Goal: Transaction & Acquisition: Book appointment/travel/reservation

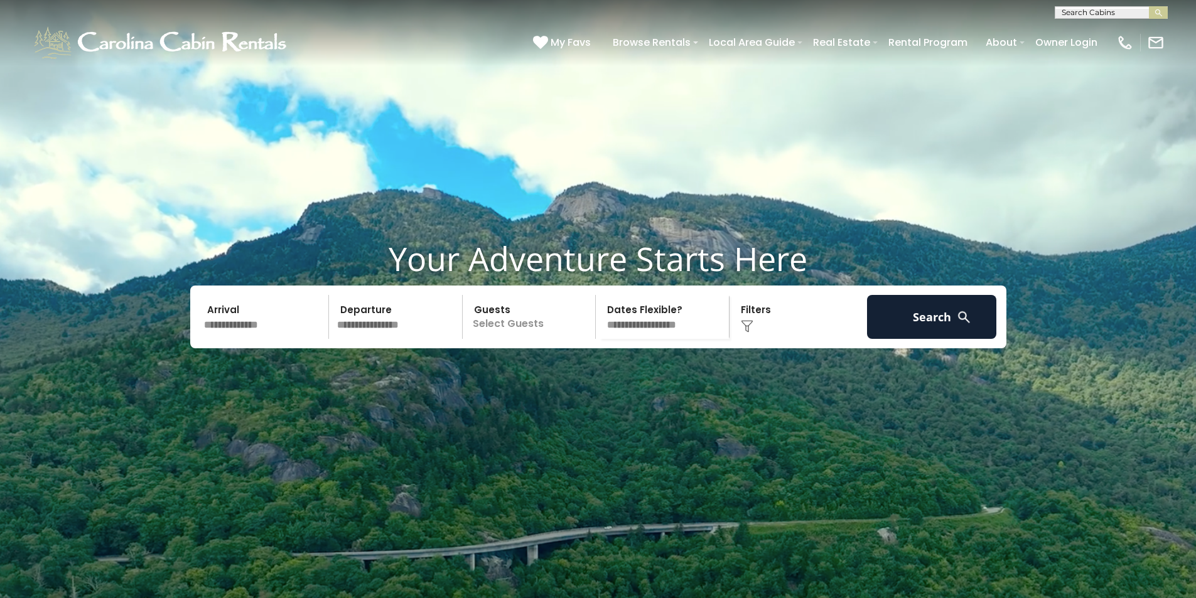
click at [278, 339] on input "text" at bounding box center [265, 317] width 130 height 44
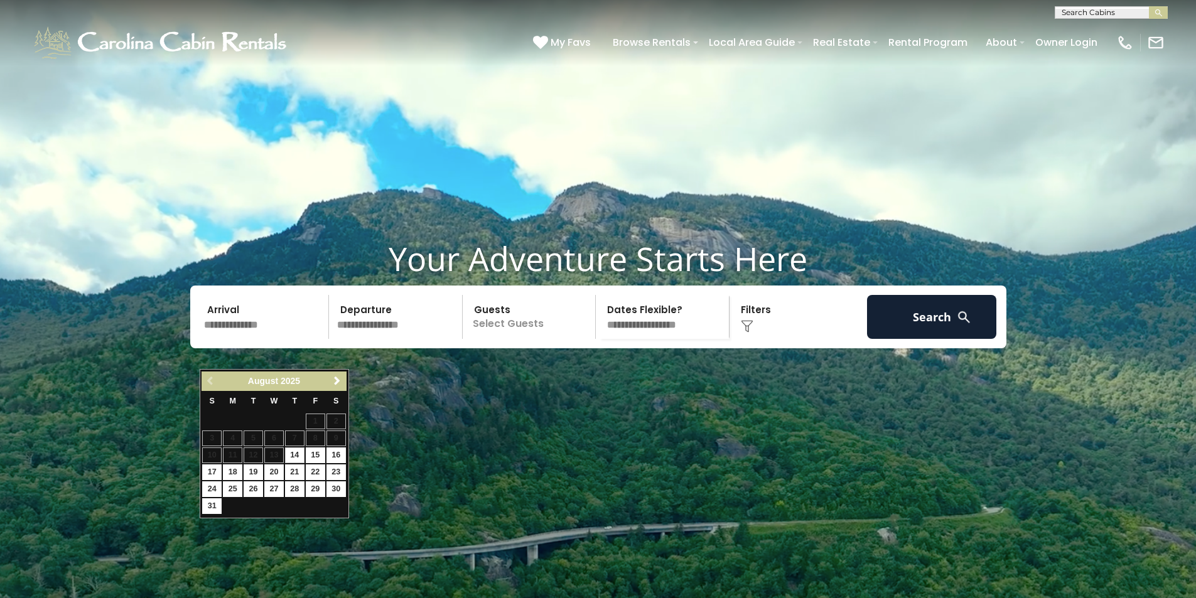
click at [343, 377] on link "Next" at bounding box center [338, 382] width 16 height 16
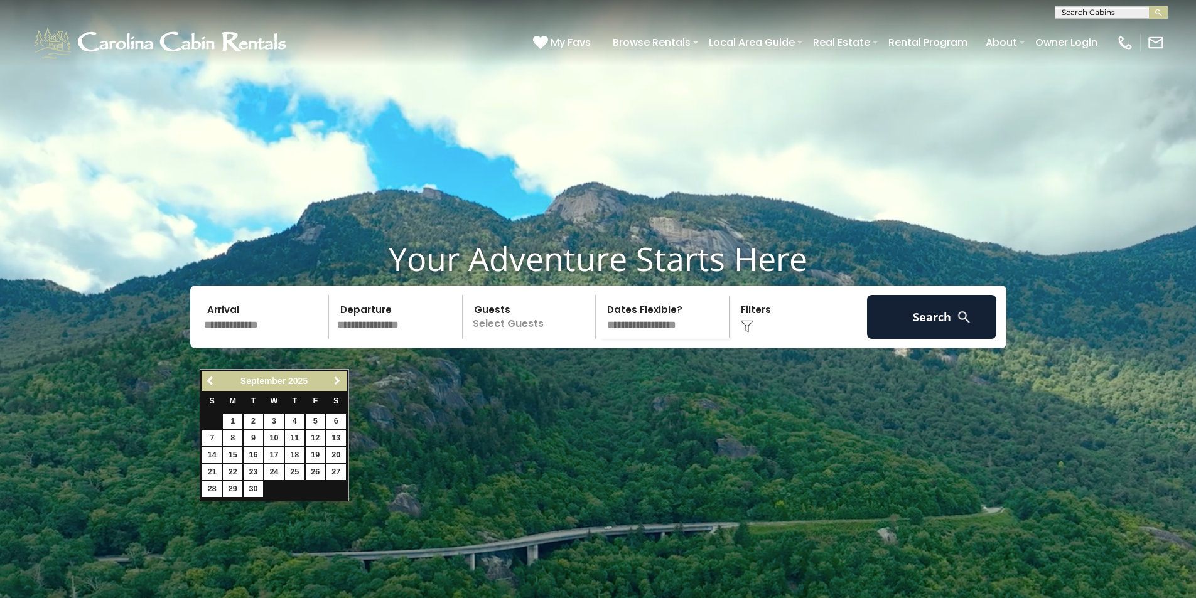
click at [342, 379] on span "Next" at bounding box center [337, 381] width 10 height 10
click at [318, 438] on link "10" at bounding box center [315, 439] width 19 height 16
type input "********"
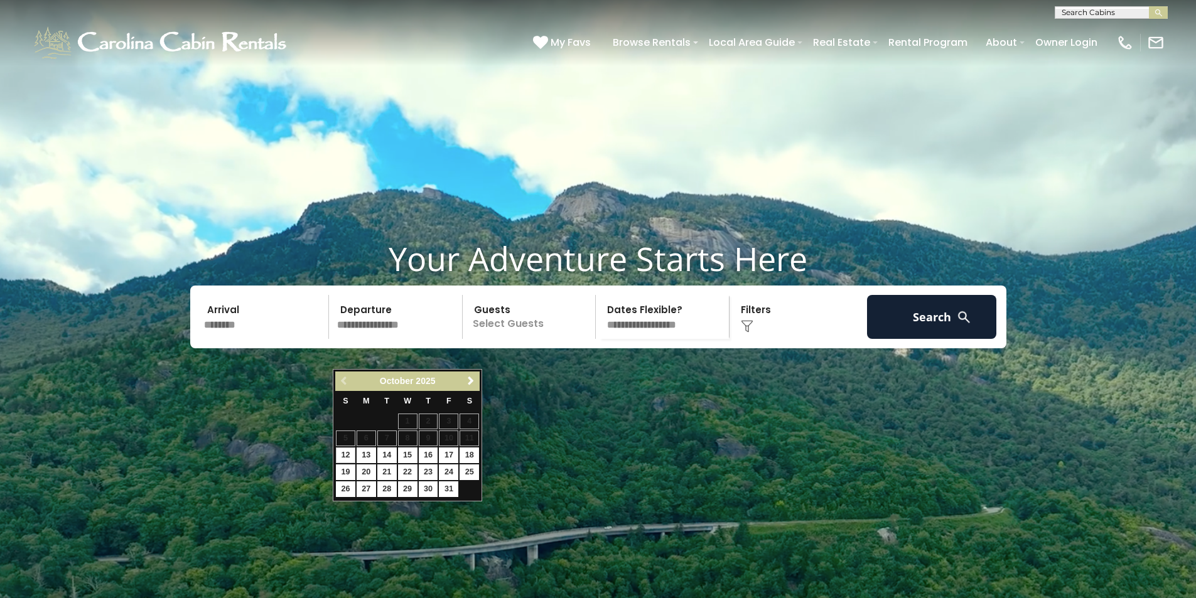
click at [372, 369] on div "Previous Next October 2025 S M T W T F S 1 2 3 4 5 6 7 8 9 10 11 12 13 14 15 16…" at bounding box center [407, 435] width 149 height 132
click at [365, 456] on link "13" at bounding box center [366, 456] width 19 height 16
type input "********"
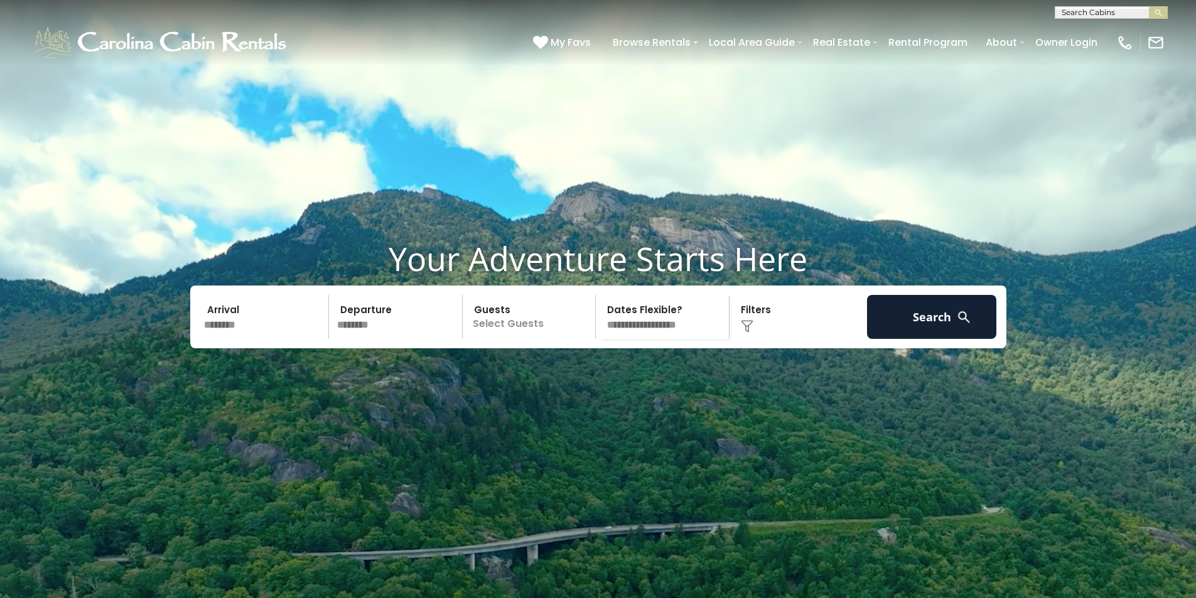
drag, startPoint x: 528, startPoint y: 351, endPoint x: 536, endPoint y: 351, distance: 8.2
click at [528, 339] on p "Select Guests" at bounding box center [530, 317] width 129 height 44
click at [591, 375] on span "+" at bounding box center [591, 368] width 5 height 13
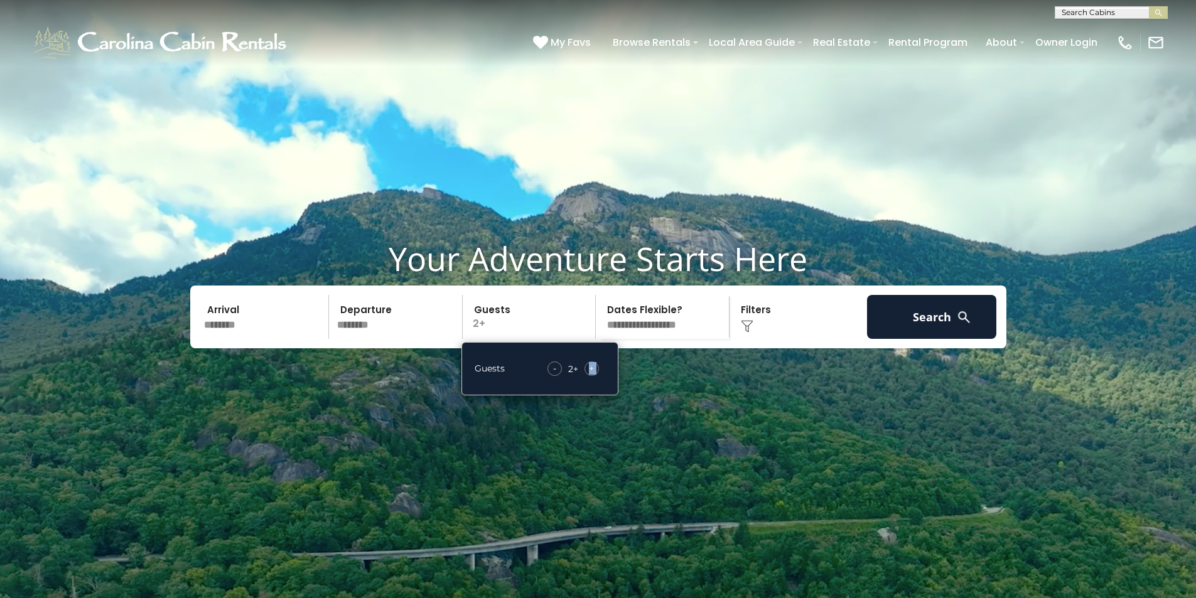
click at [591, 375] on span "+" at bounding box center [591, 368] width 5 height 13
drag, startPoint x: 942, startPoint y: 351, endPoint x: 962, endPoint y: 306, distance: 48.9
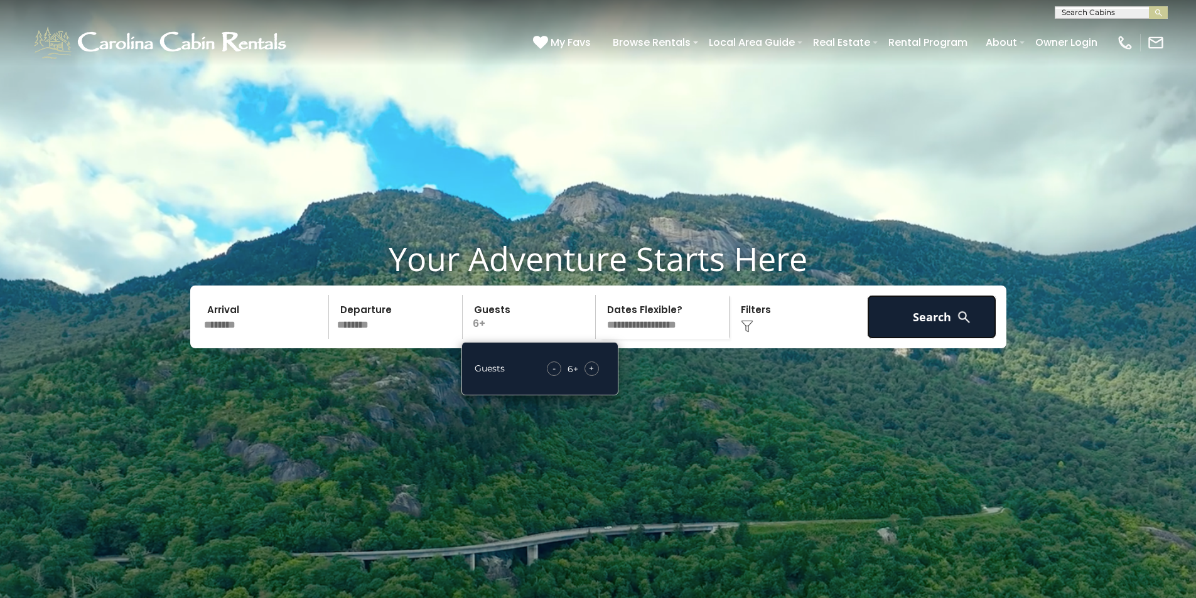
click at [962, 306] on div "Your Adventure Starts Here Arrival ******** Departure ******** Guests 6+ Guests…" at bounding box center [598, 303] width 1196 height 128
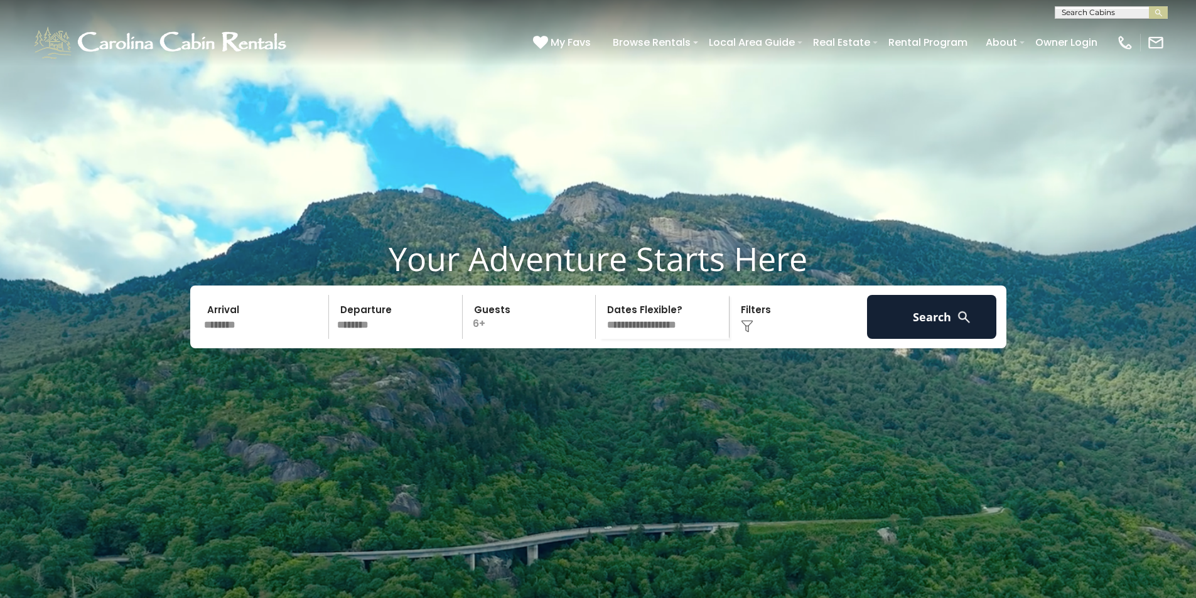
click at [653, 339] on select "**********" at bounding box center [664, 317] width 129 height 44
click at [940, 339] on button "Search" at bounding box center [932, 317] width 130 height 44
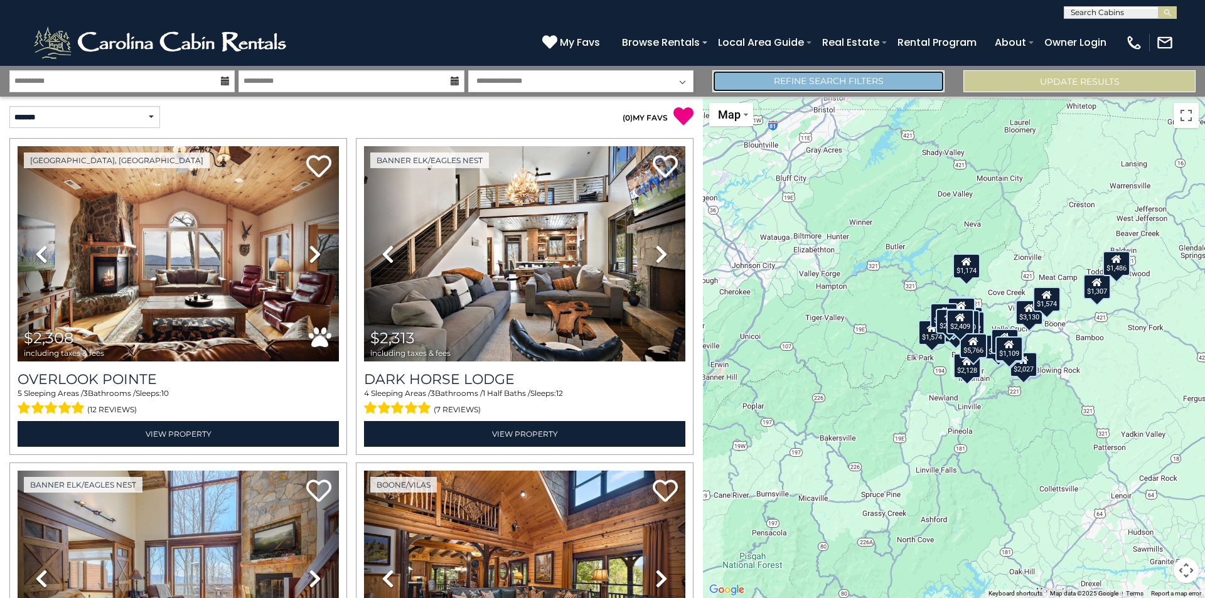
click at [876, 79] on link "Refine Search Filters" at bounding box center [829, 81] width 232 height 22
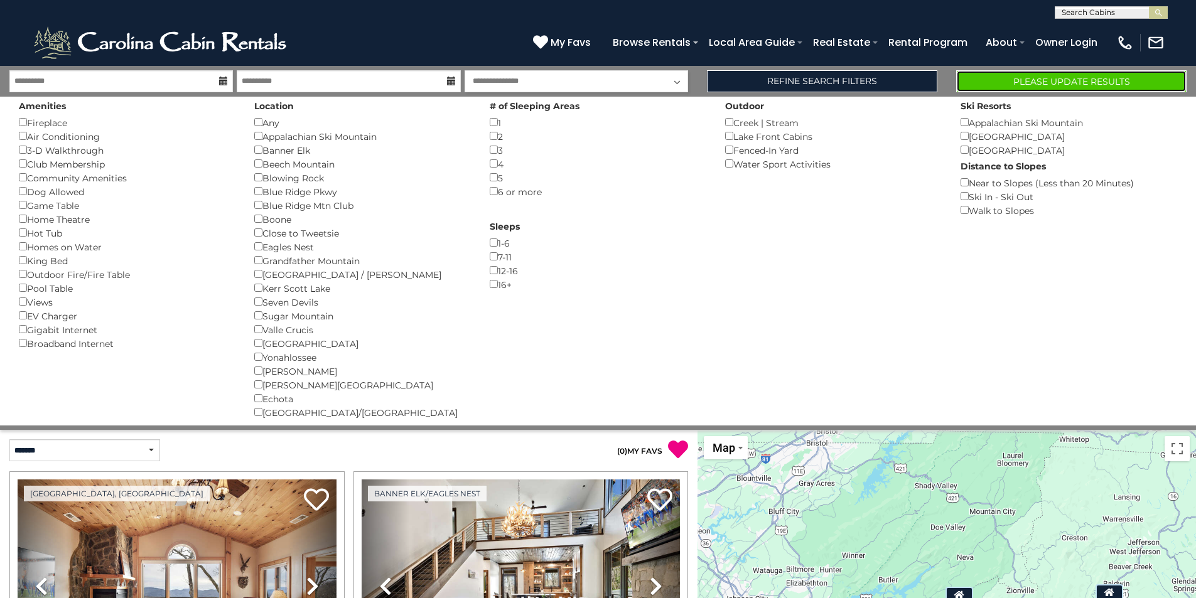
click at [1104, 81] on button "Please Update Results" at bounding box center [1071, 81] width 230 height 22
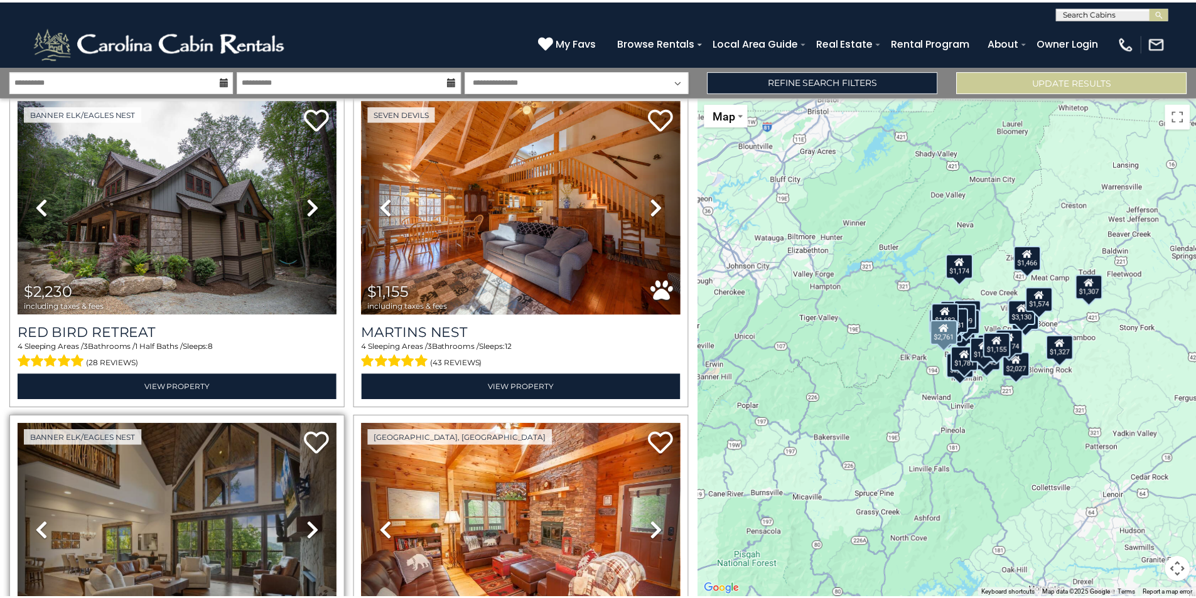
scroll to position [4449, 0]
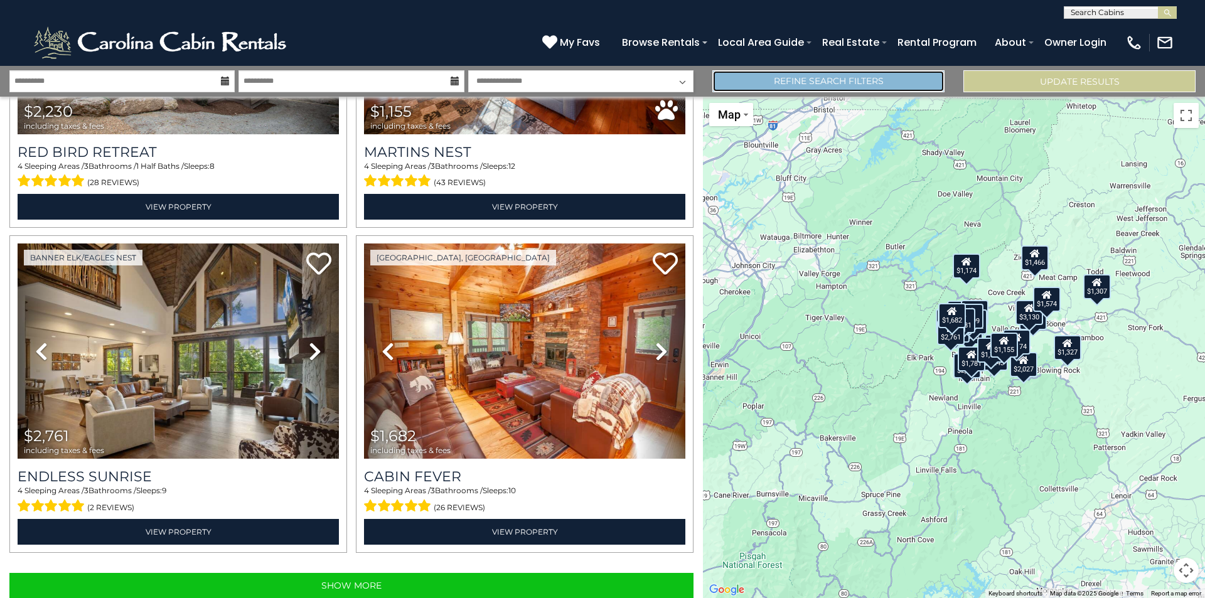
click at [910, 75] on link "Refine Search Filters" at bounding box center [829, 81] width 232 height 22
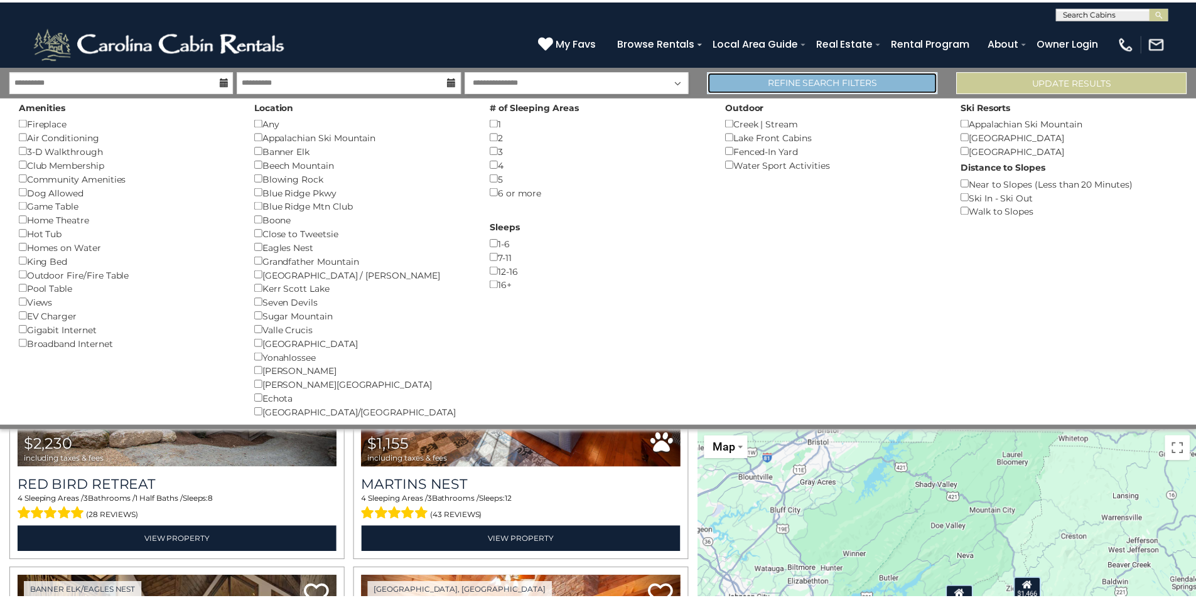
scroll to position [4421, 0]
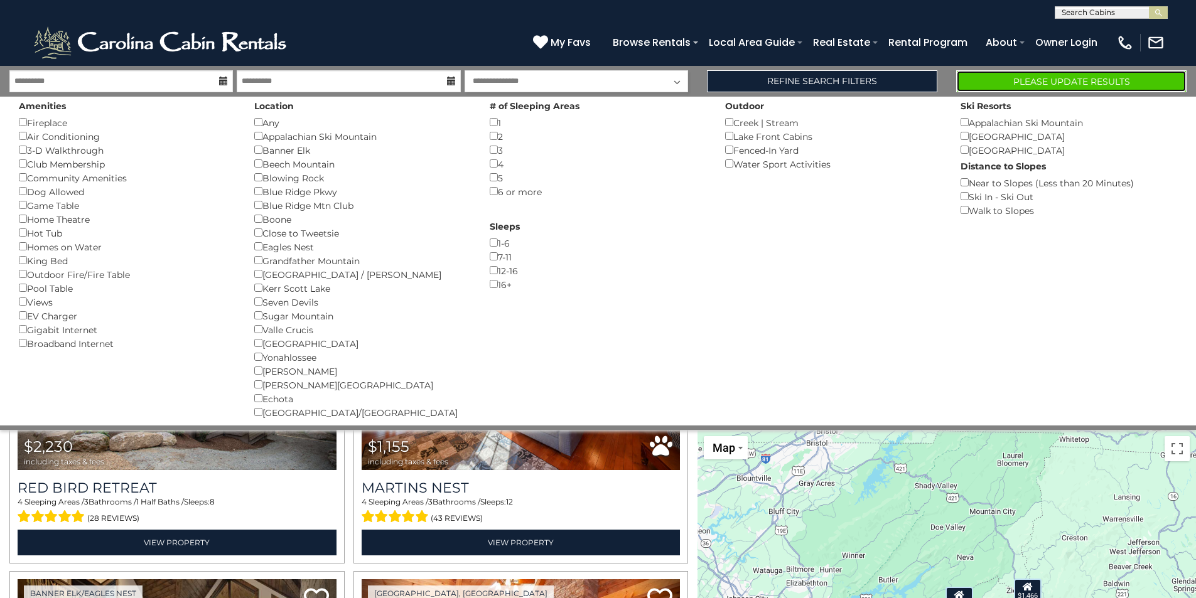
drag, startPoint x: 1085, startPoint y: 79, endPoint x: 1079, endPoint y: 100, distance: 21.5
click at [1085, 79] on button "Please Update Results" at bounding box center [1071, 81] width 230 height 22
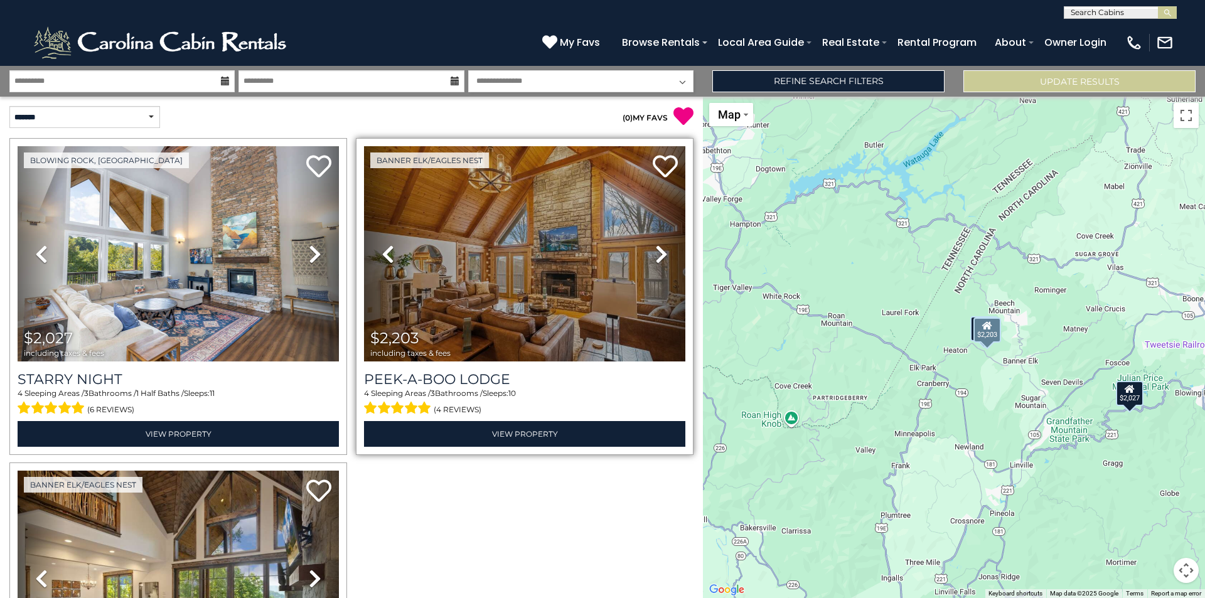
click at [672, 242] on link "Next" at bounding box center [661, 253] width 48 height 215
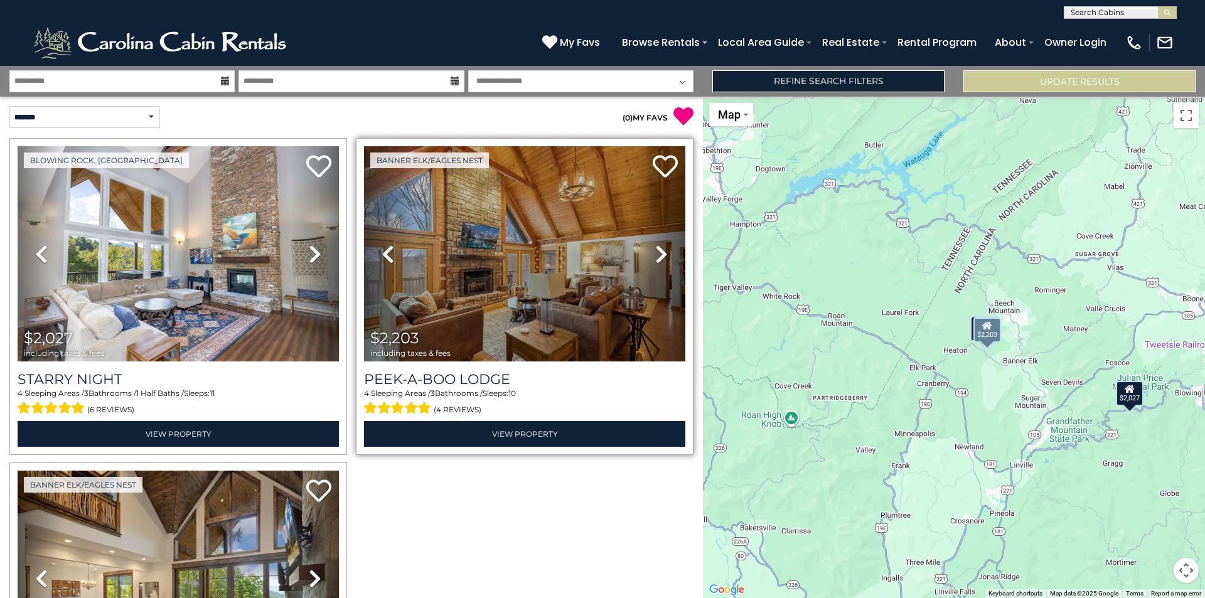
click at [655, 255] on icon at bounding box center [661, 254] width 13 height 20
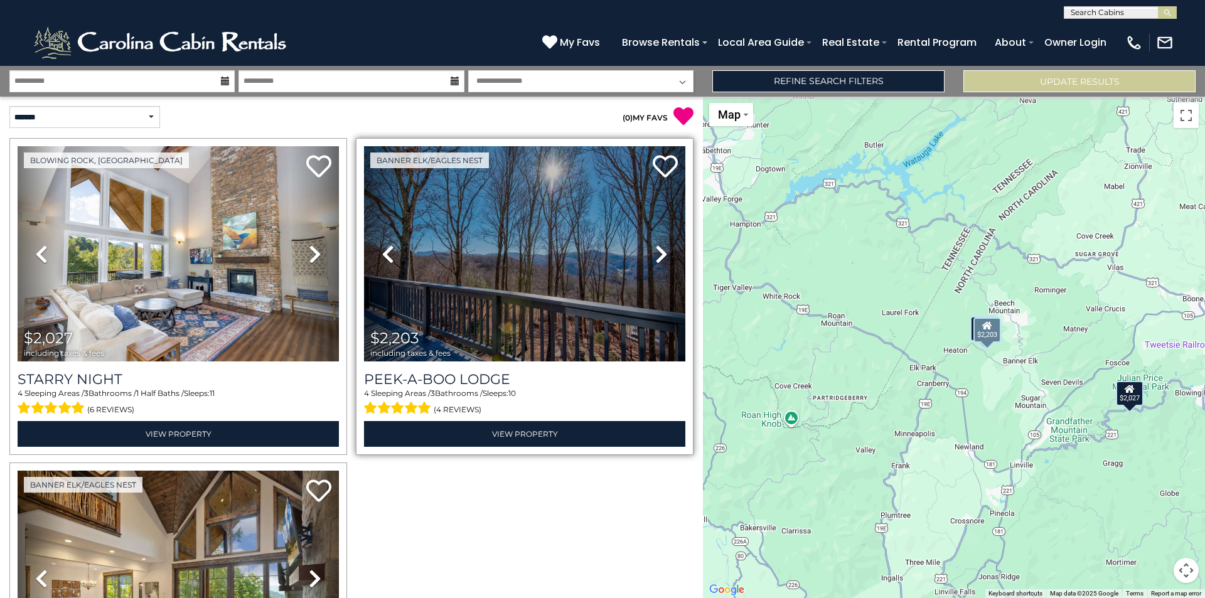
click at [655, 255] on icon at bounding box center [661, 254] width 13 height 20
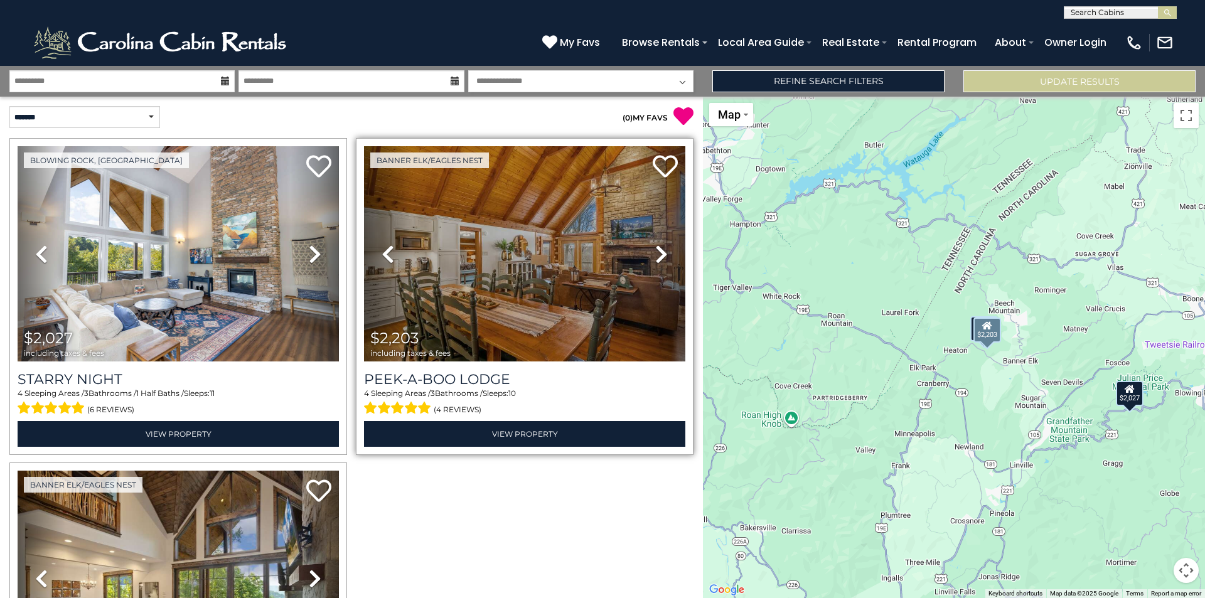
click at [655, 255] on icon at bounding box center [661, 254] width 13 height 20
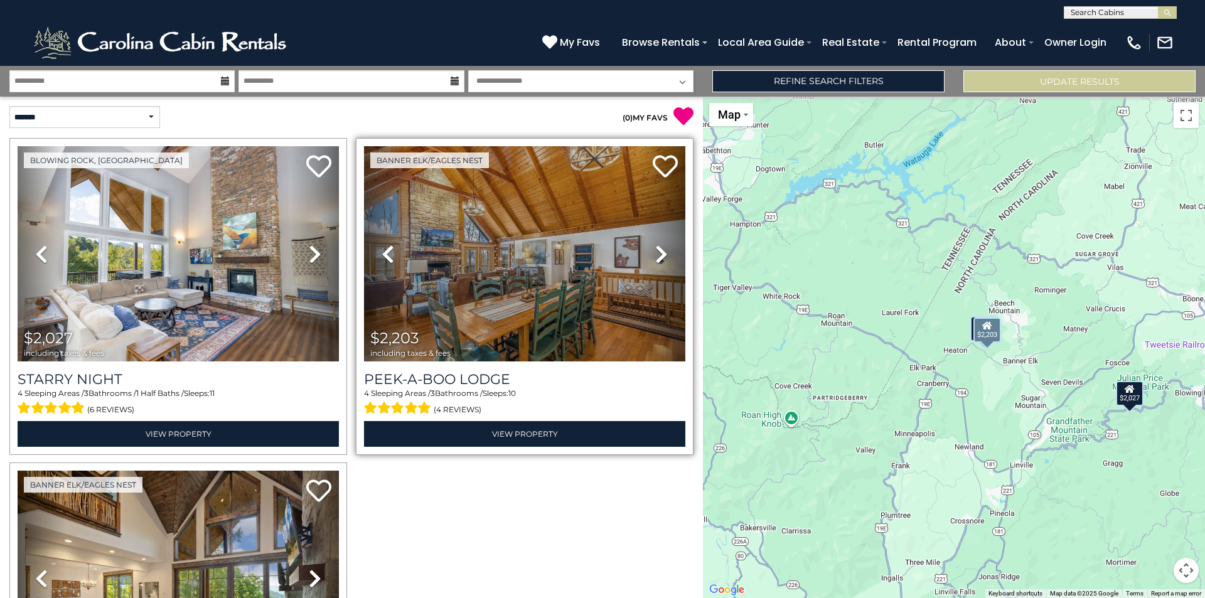
click at [655, 255] on icon at bounding box center [661, 254] width 13 height 20
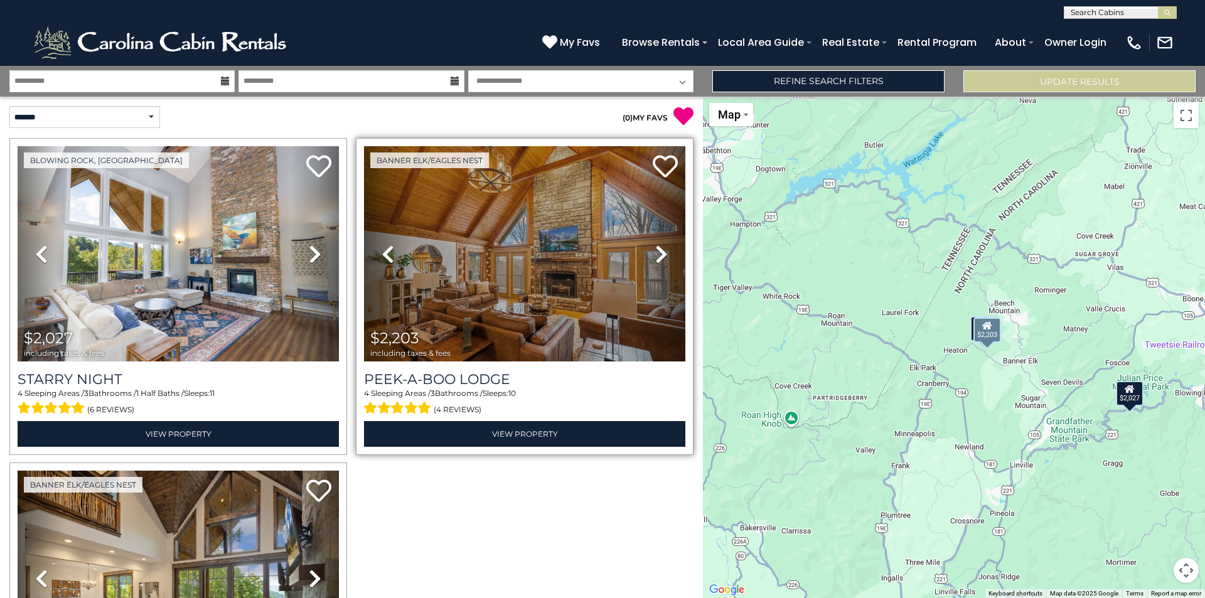
click at [655, 255] on icon at bounding box center [661, 254] width 13 height 20
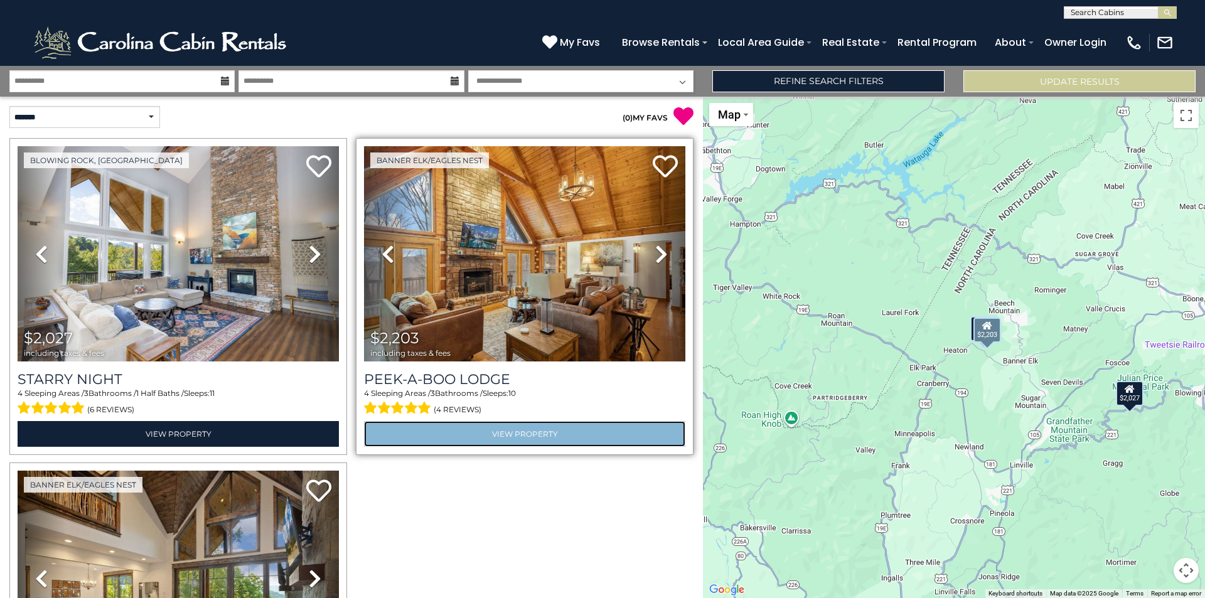
click at [494, 433] on link "View Property" at bounding box center [524, 434] width 321 height 26
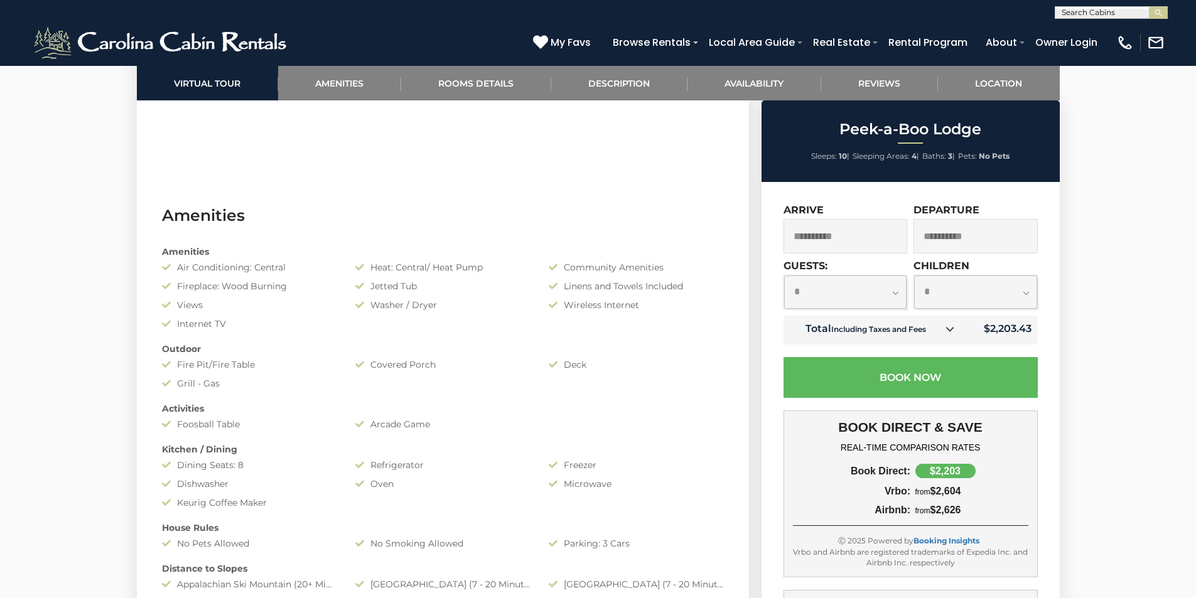
scroll to position [598, 0]
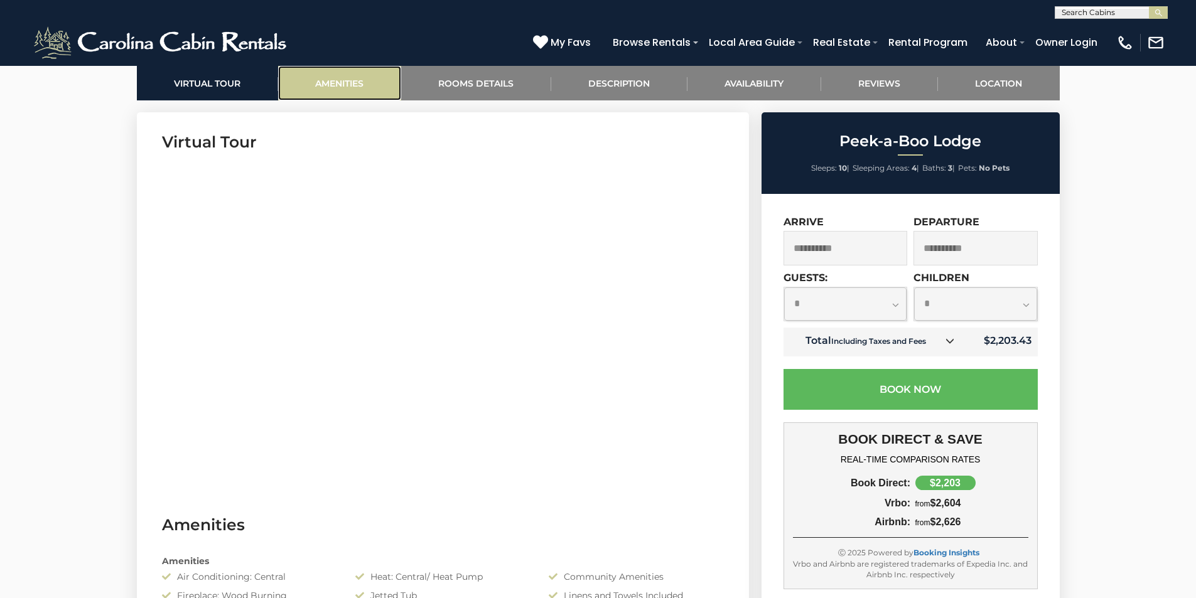
click at [355, 91] on link "Amenities" at bounding box center [339, 83] width 123 height 35
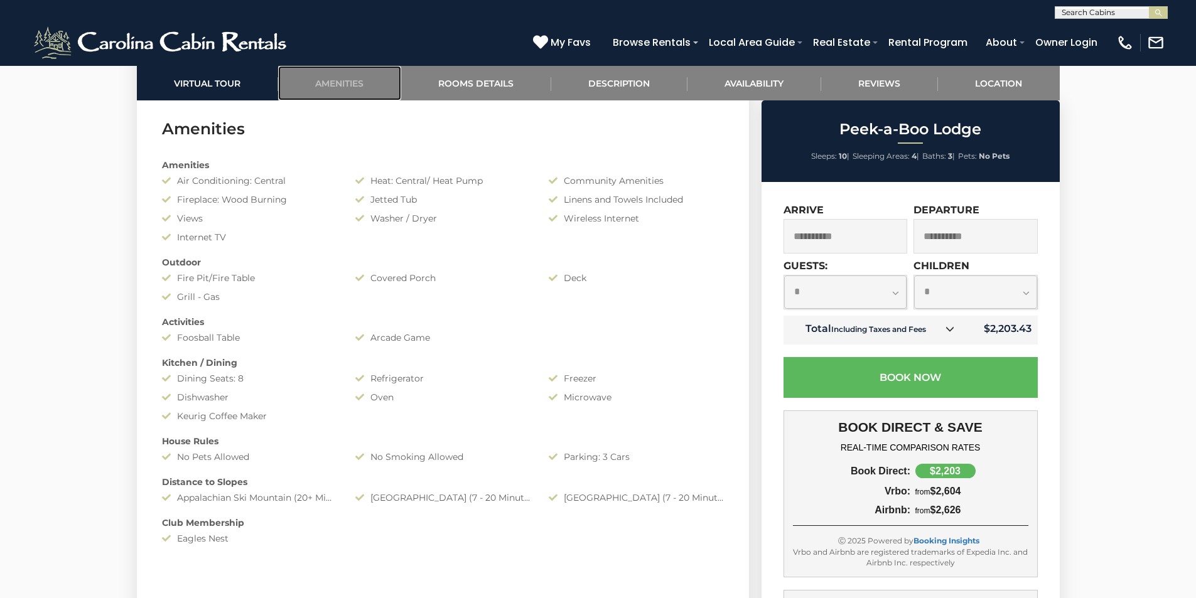
scroll to position [998, 0]
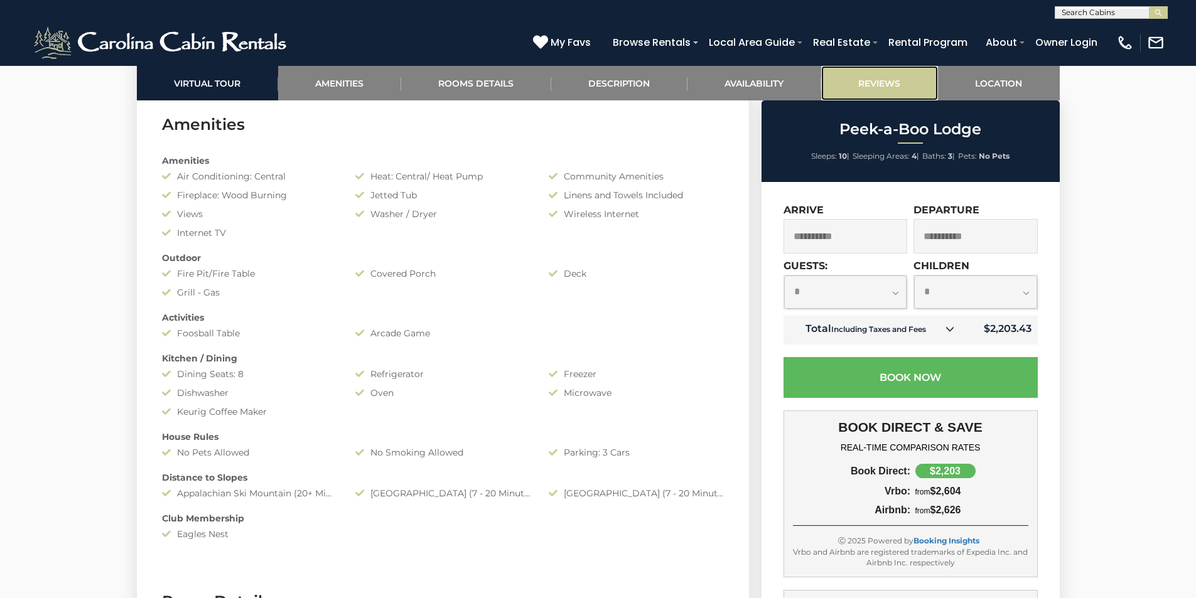
click at [900, 82] on link "Reviews" at bounding box center [879, 83] width 117 height 35
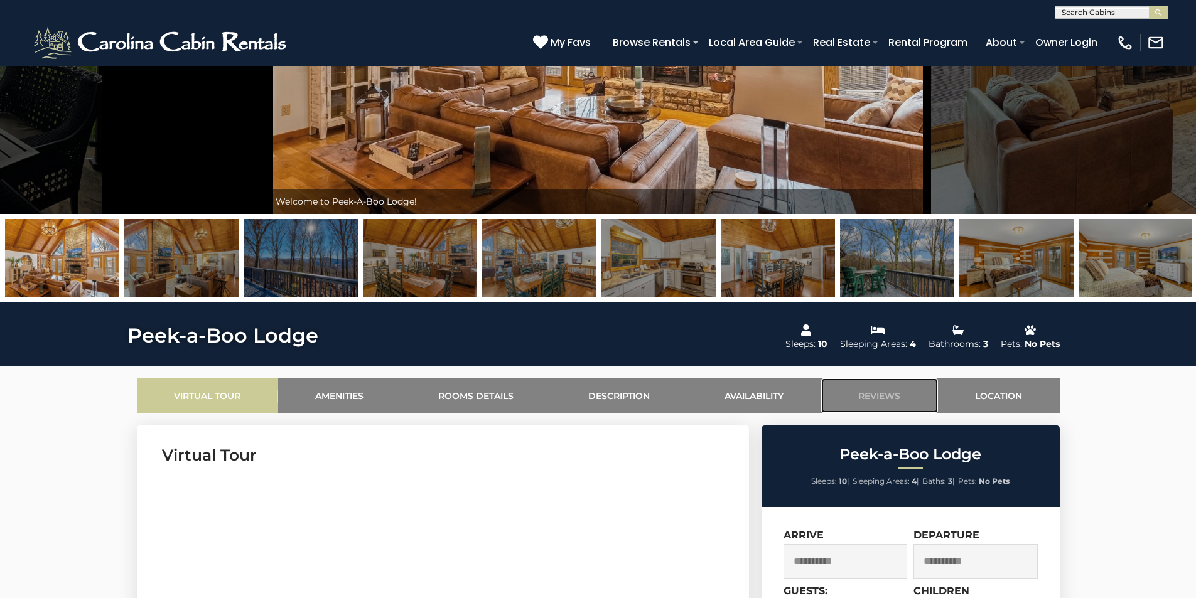
scroll to position [268, 0]
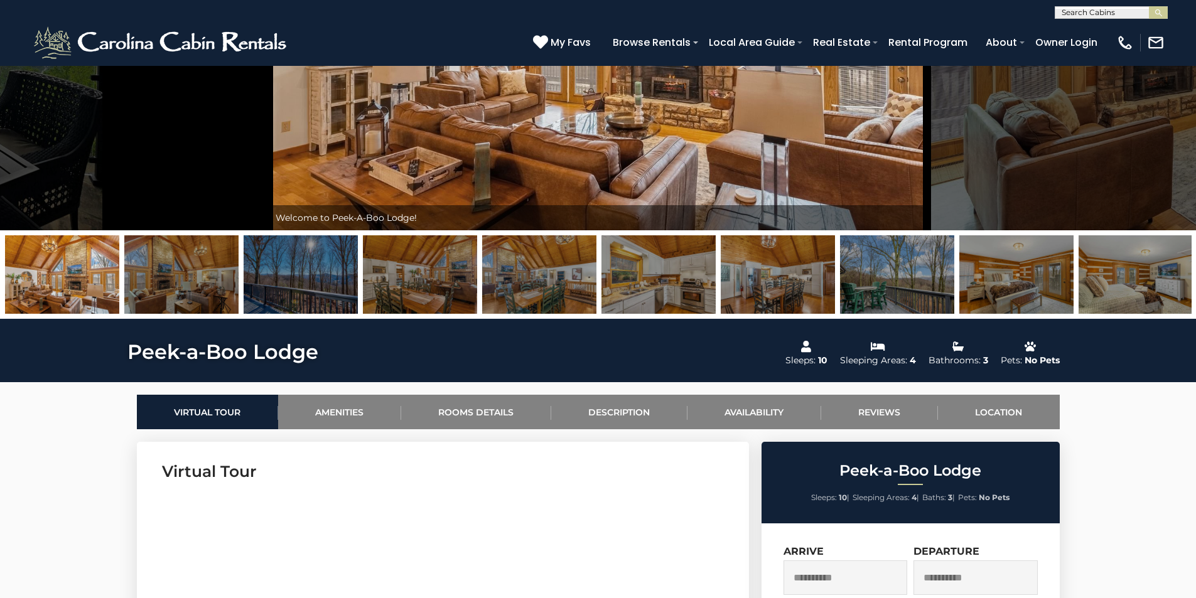
drag, startPoint x: 148, startPoint y: 306, endPoint x: 154, endPoint y: 298, distance: 9.8
click at [148, 305] on img at bounding box center [181, 274] width 114 height 78
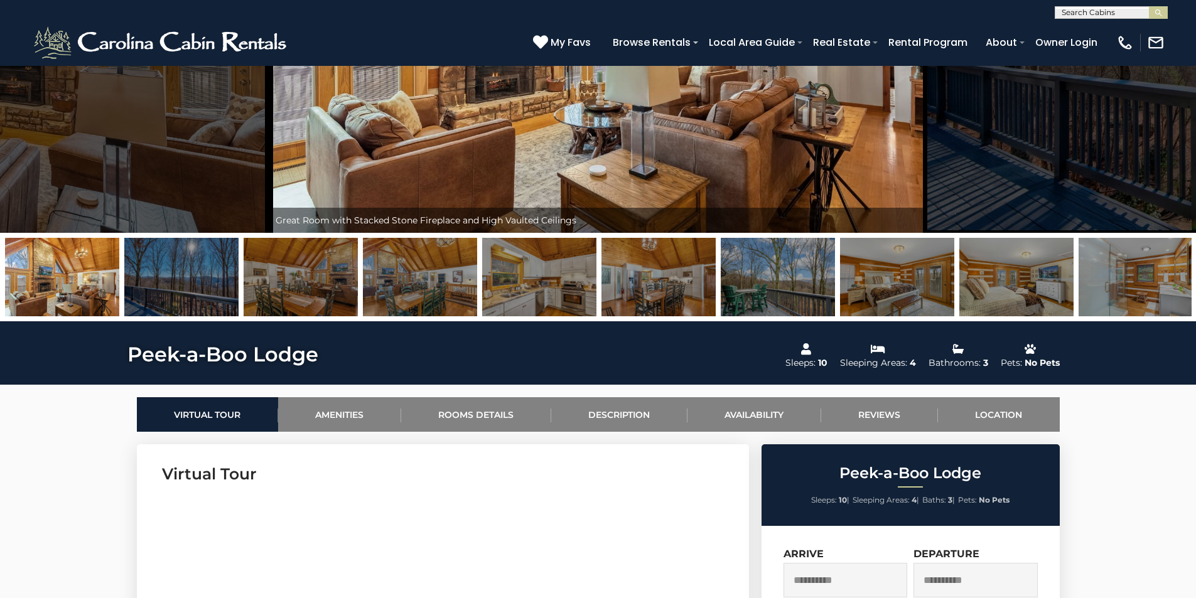
scroll to position [17, 0]
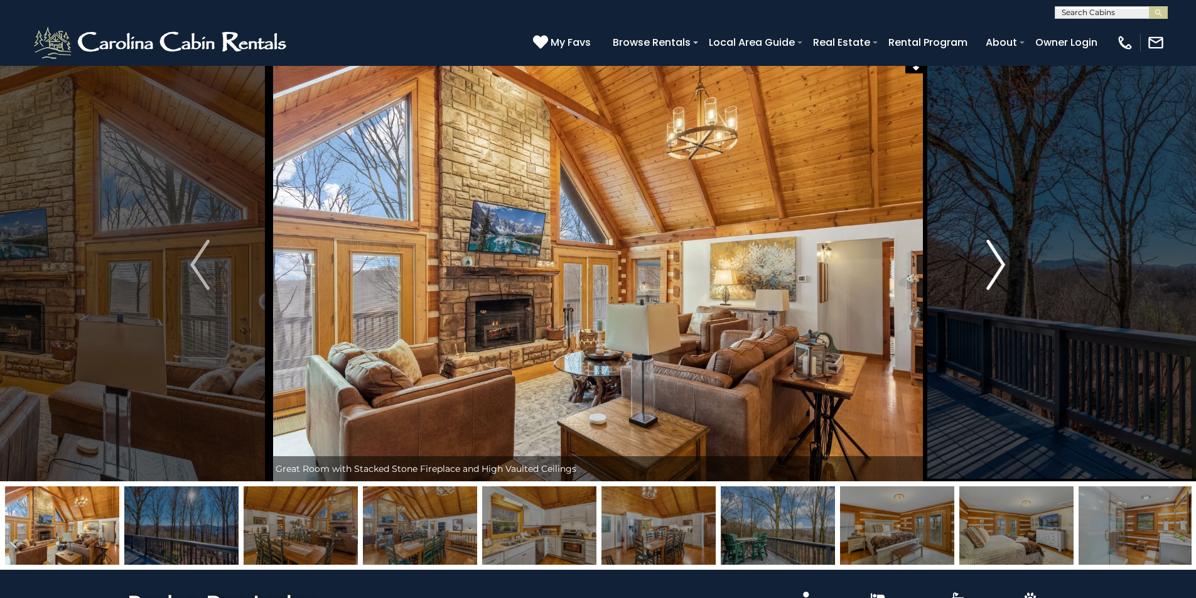
click at [995, 276] on img "Next" at bounding box center [995, 265] width 19 height 50
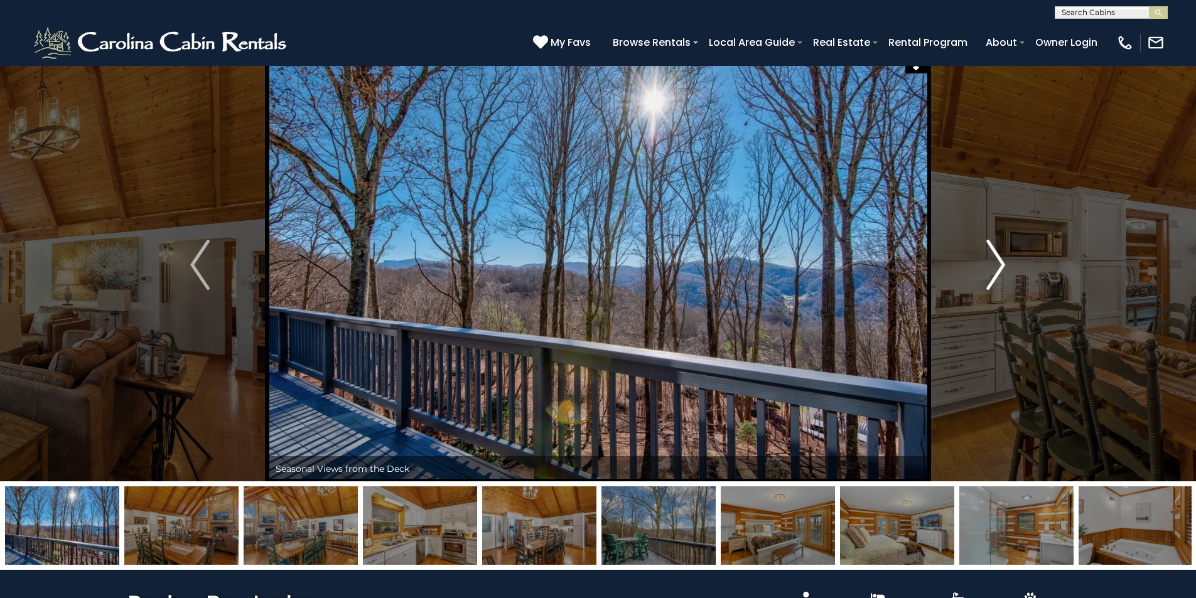
click at [995, 276] on img "Next" at bounding box center [995, 265] width 19 height 50
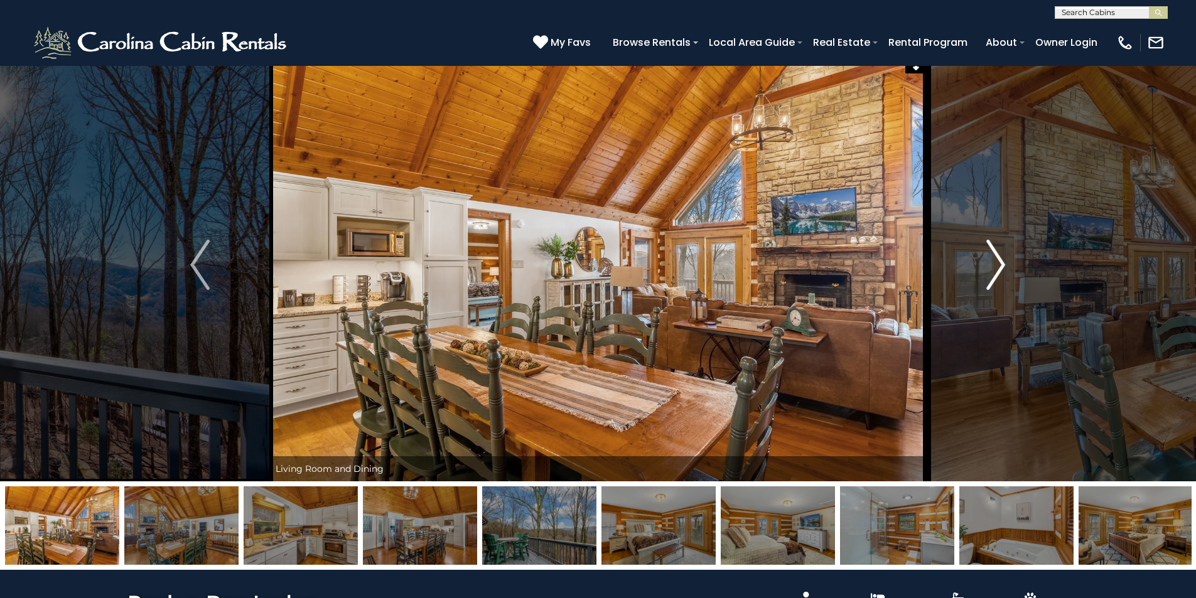
click at [995, 276] on img "Next" at bounding box center [995, 265] width 19 height 50
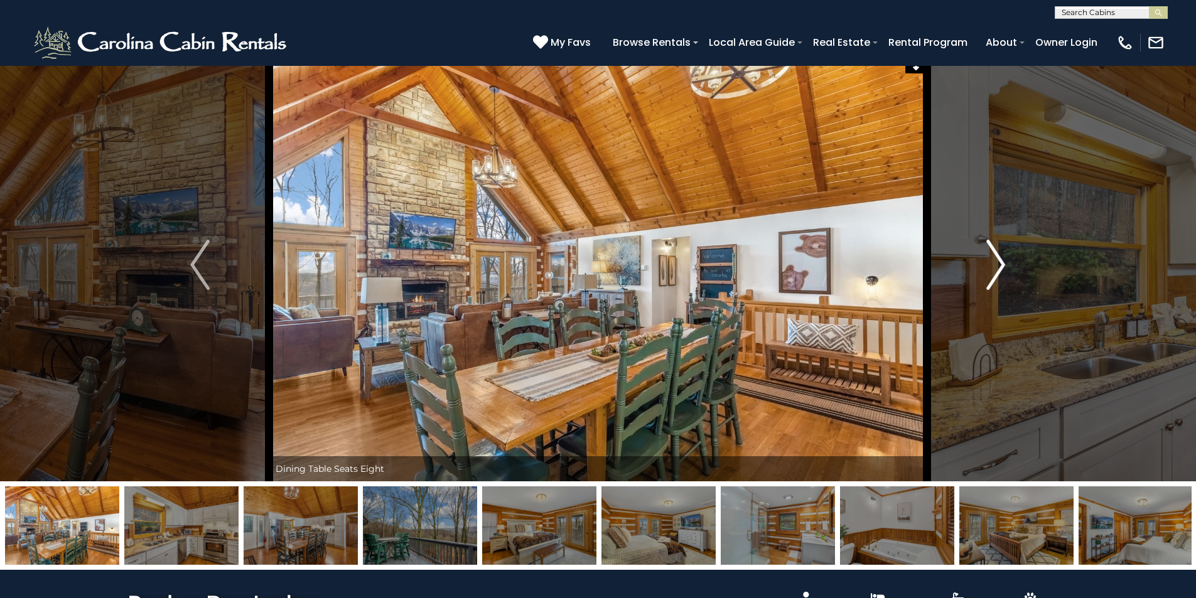
click at [995, 276] on img "Next" at bounding box center [995, 265] width 19 height 50
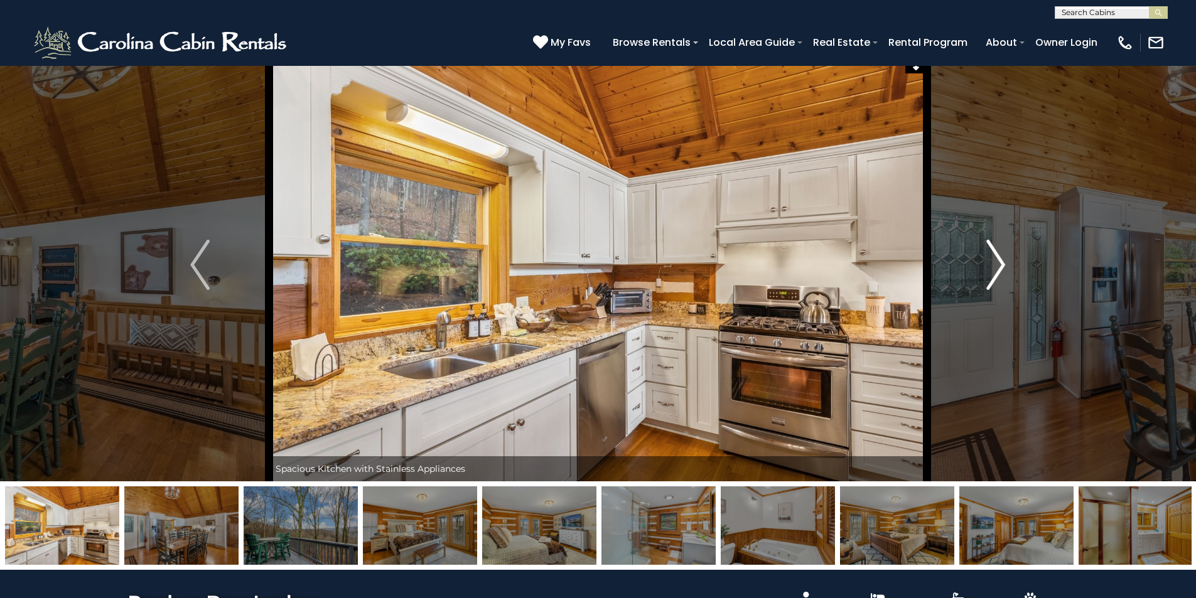
click at [995, 276] on img "Next" at bounding box center [995, 265] width 19 height 50
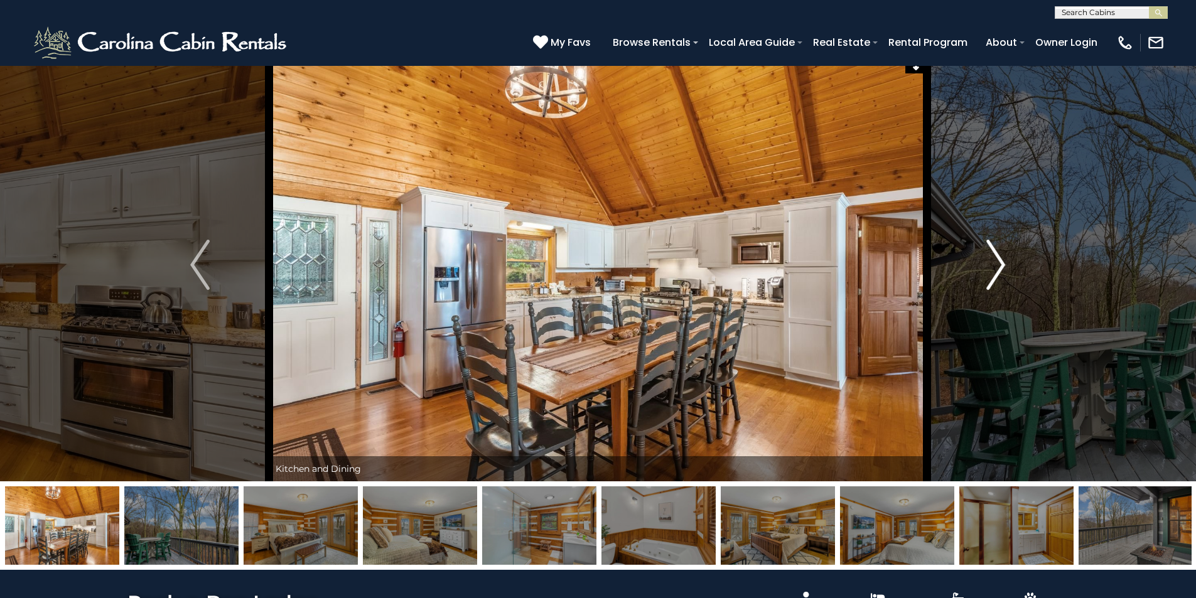
click at [995, 276] on img "Next" at bounding box center [995, 265] width 19 height 50
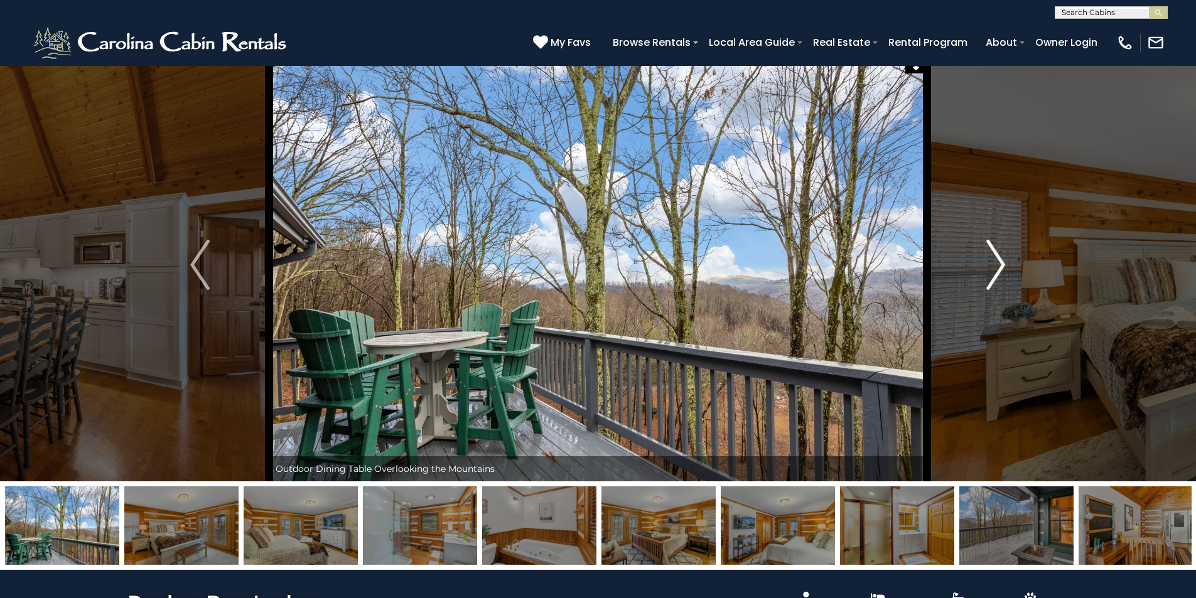
click at [993, 277] on img "Next" at bounding box center [995, 265] width 19 height 50
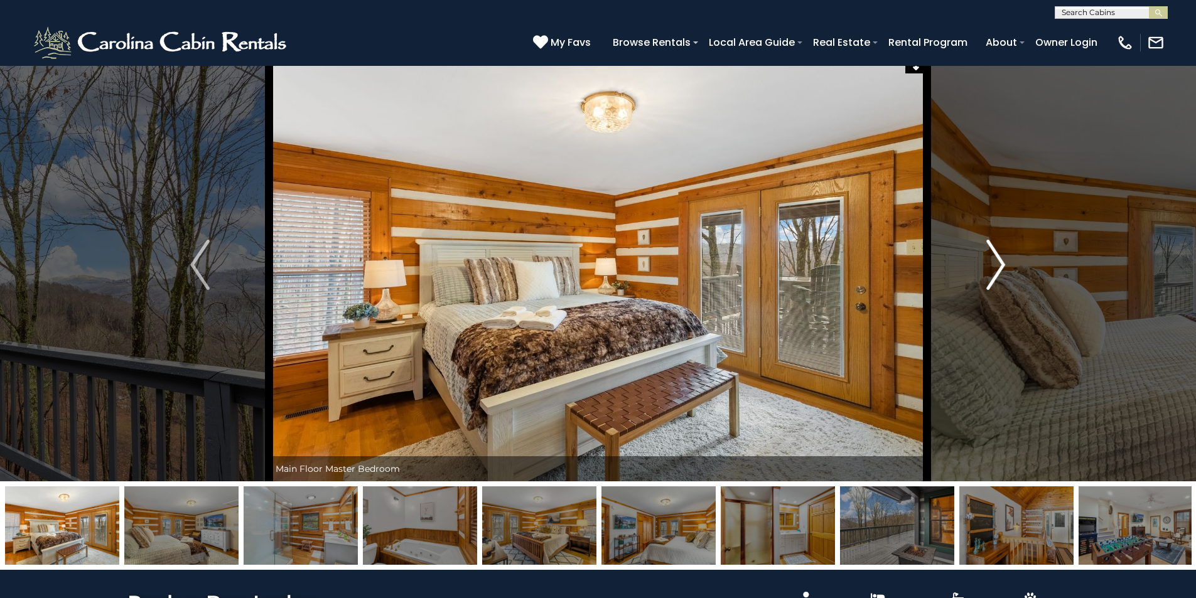
click at [992, 277] on img "Next" at bounding box center [995, 265] width 19 height 50
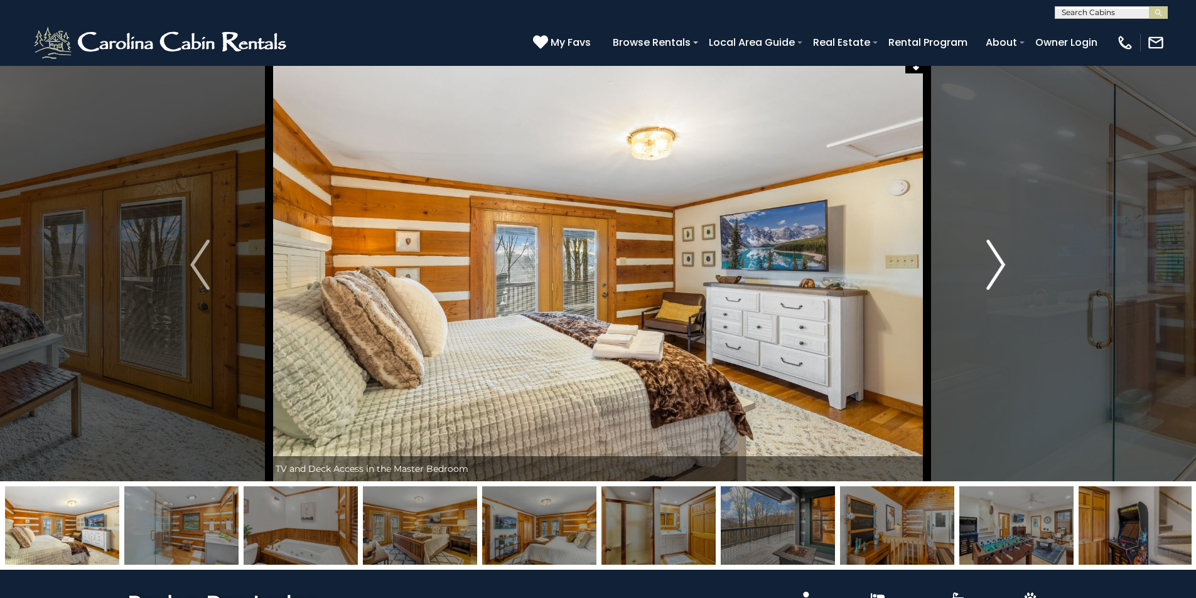
click at [992, 277] on img "Next" at bounding box center [995, 265] width 19 height 50
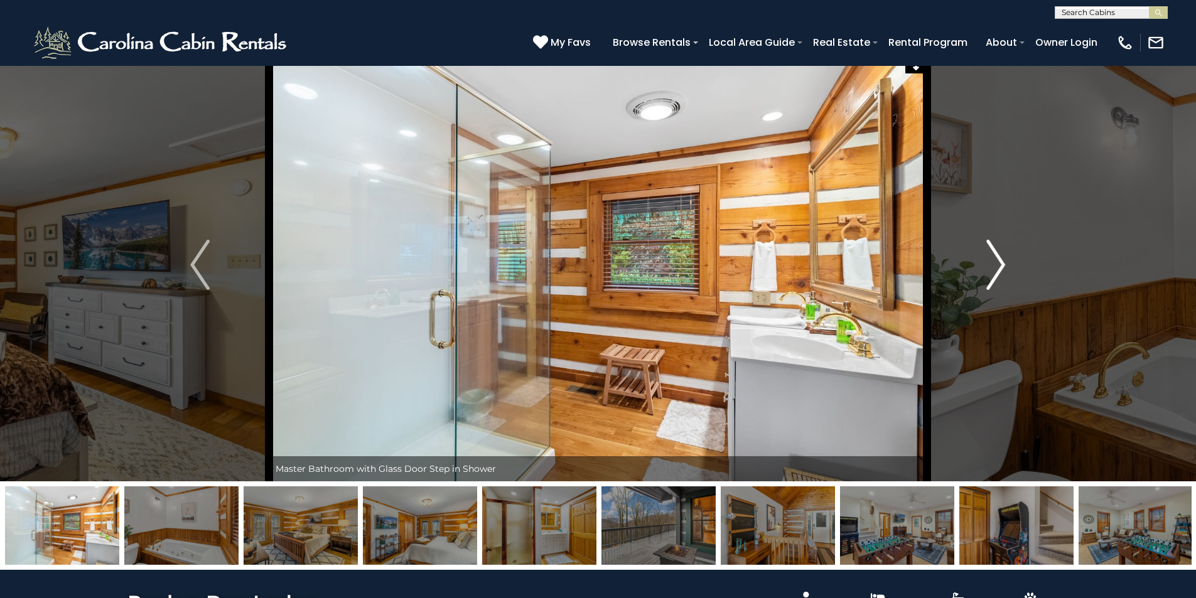
click at [992, 277] on img "Next" at bounding box center [995, 265] width 19 height 50
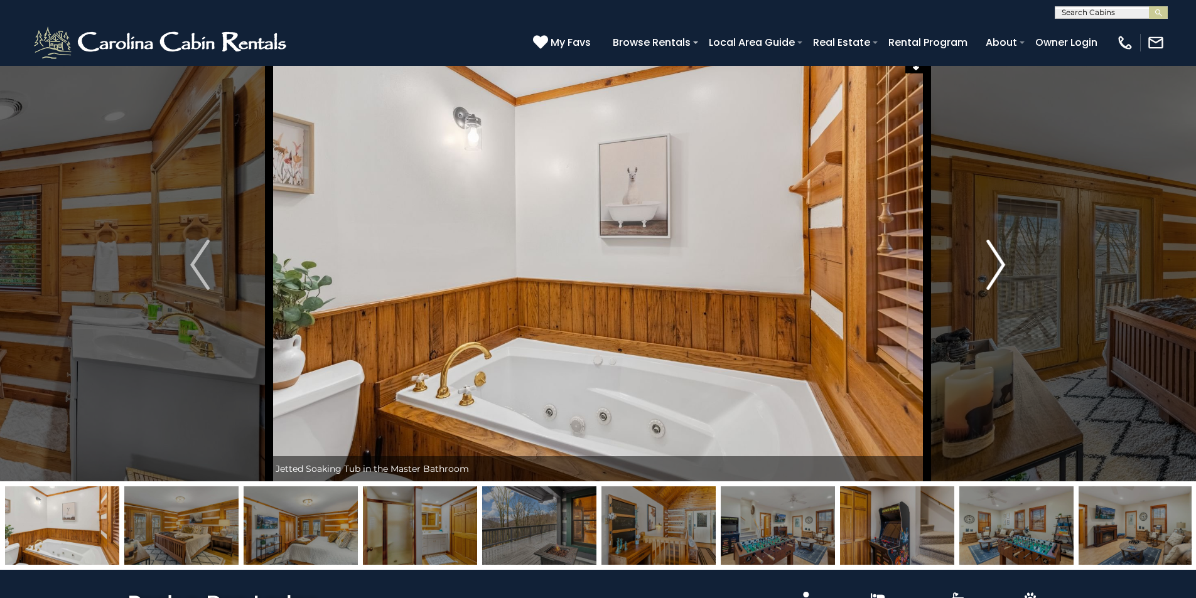
click at [991, 277] on img "Next" at bounding box center [995, 265] width 19 height 50
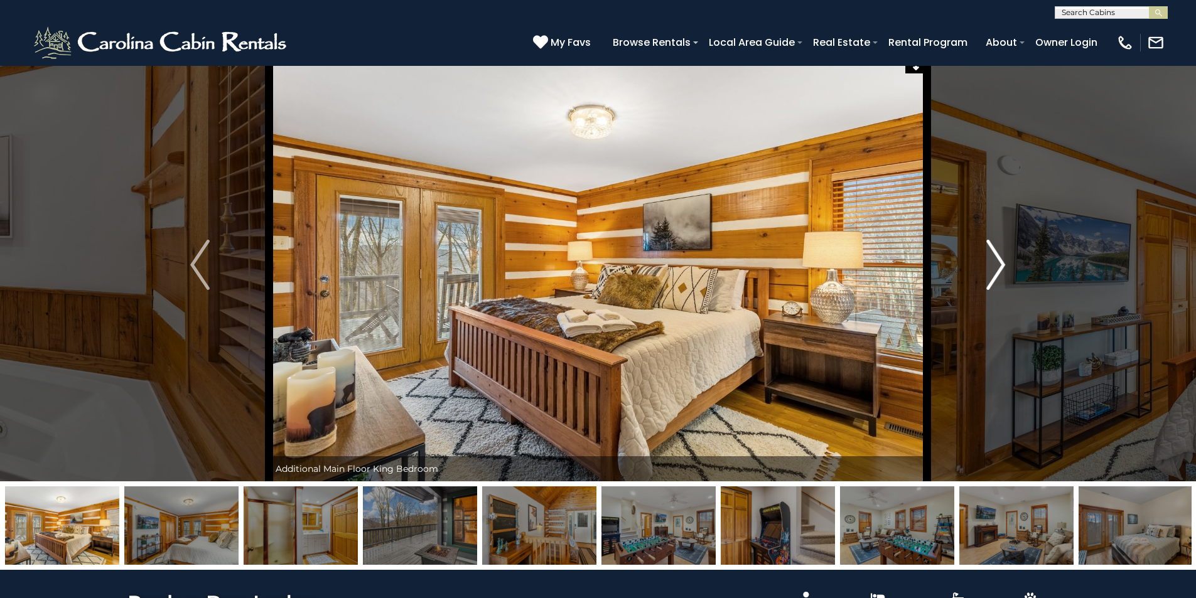
click at [991, 277] on img "Next" at bounding box center [995, 265] width 19 height 50
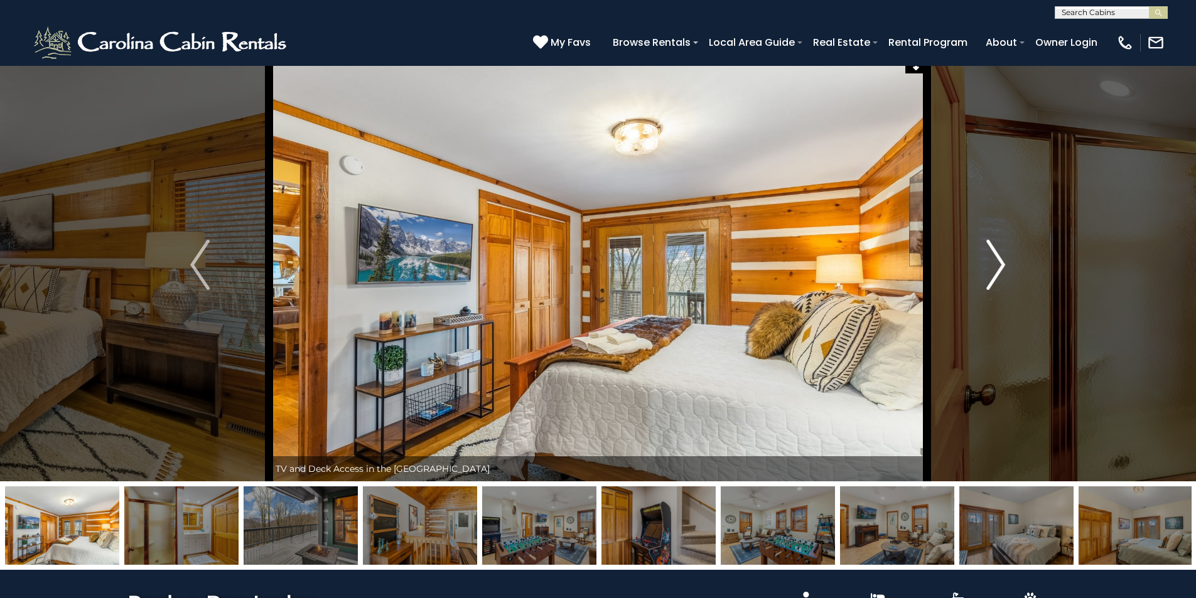
click at [991, 277] on img "Next" at bounding box center [995, 265] width 19 height 50
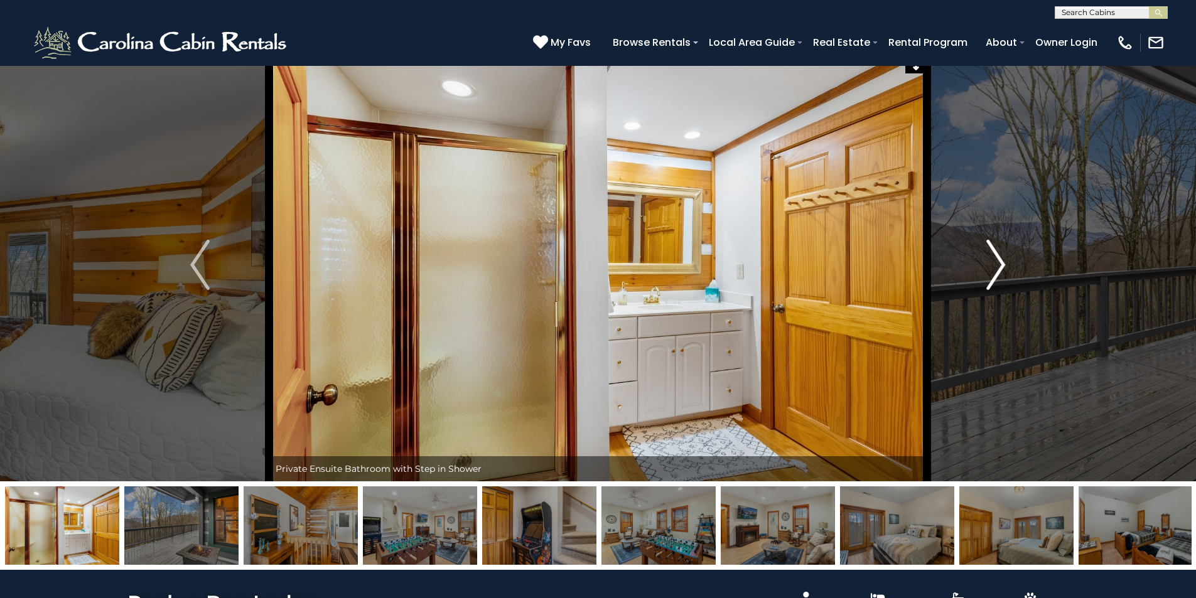
click at [991, 277] on img "Next" at bounding box center [995, 265] width 19 height 50
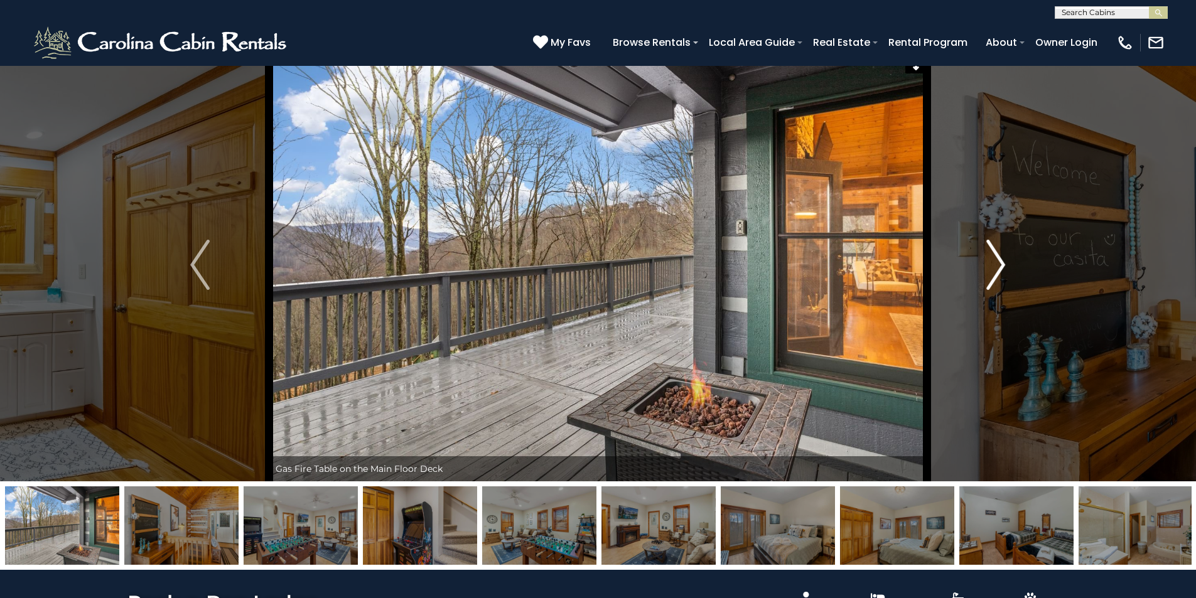
click at [991, 277] on img "Next" at bounding box center [995, 265] width 19 height 50
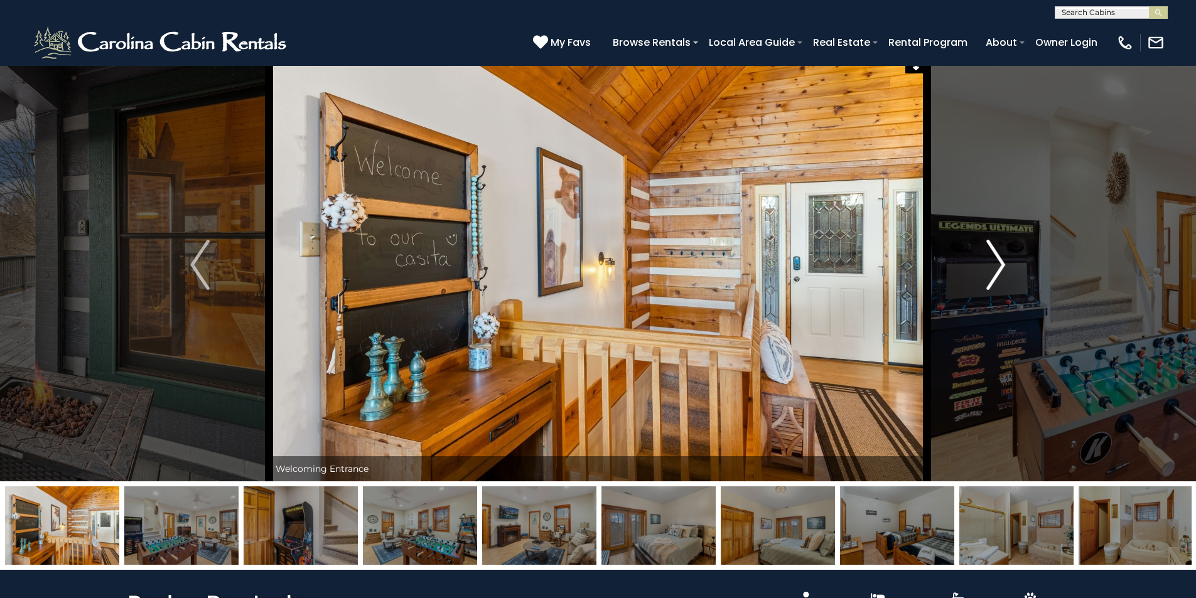
click at [991, 277] on img "Next" at bounding box center [995, 265] width 19 height 50
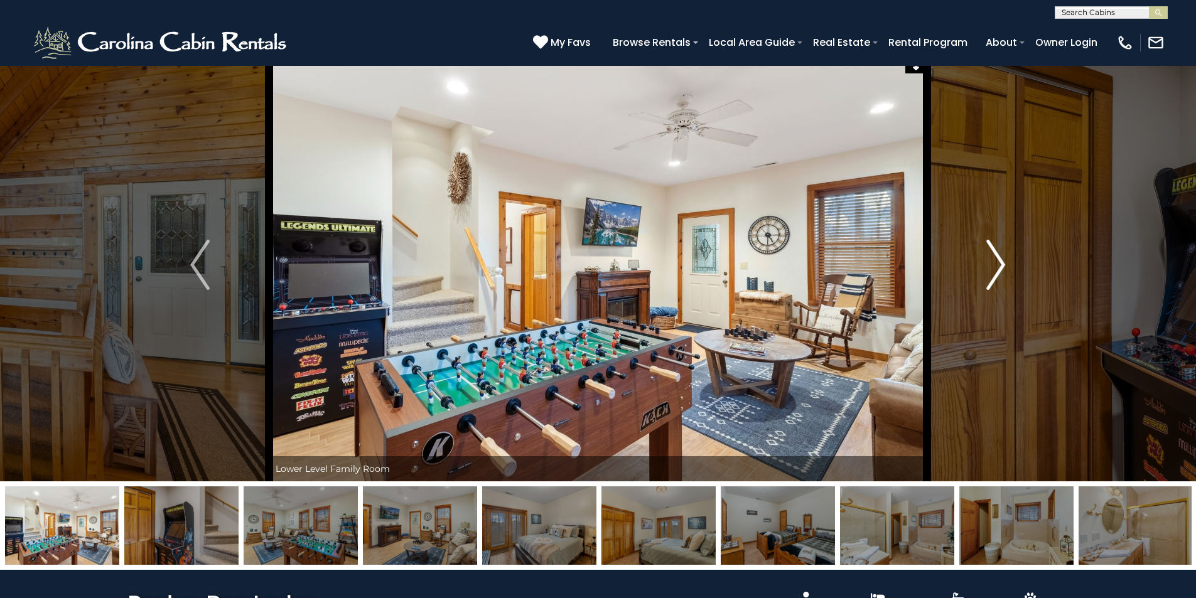
click at [991, 277] on img "Next" at bounding box center [995, 265] width 19 height 50
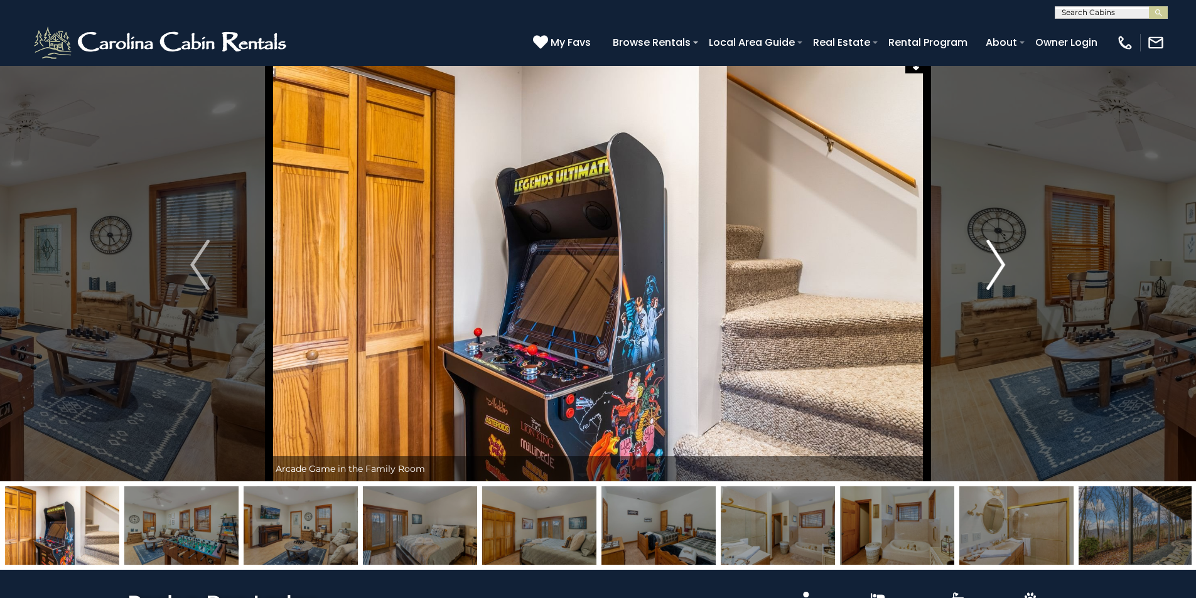
click at [991, 277] on img "Next" at bounding box center [995, 265] width 19 height 50
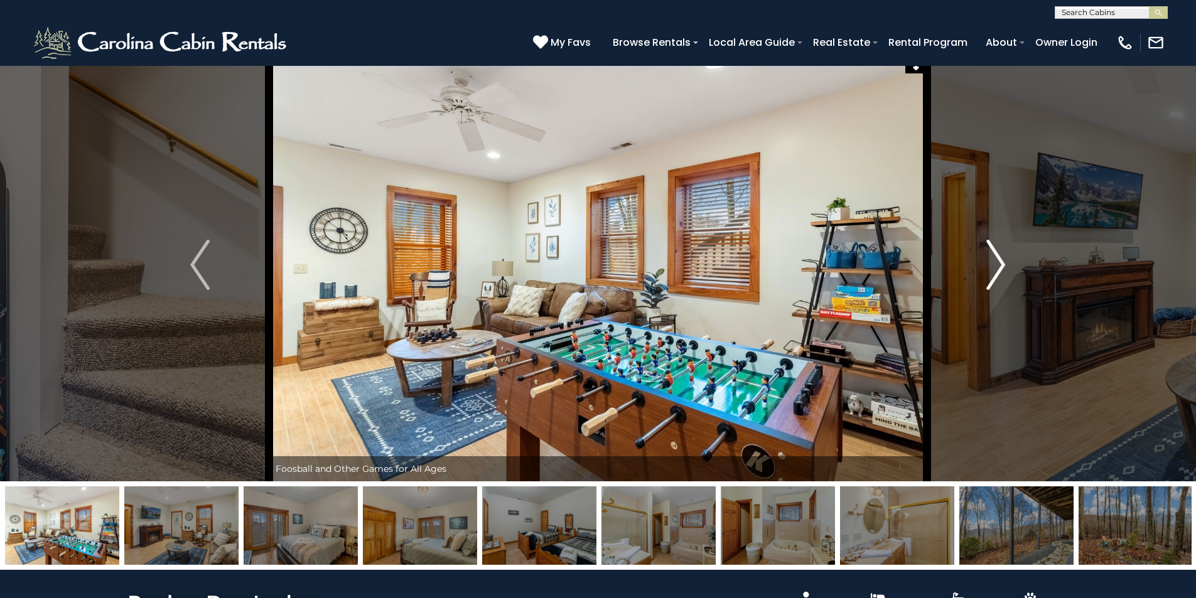
click at [991, 277] on img "Next" at bounding box center [995, 265] width 19 height 50
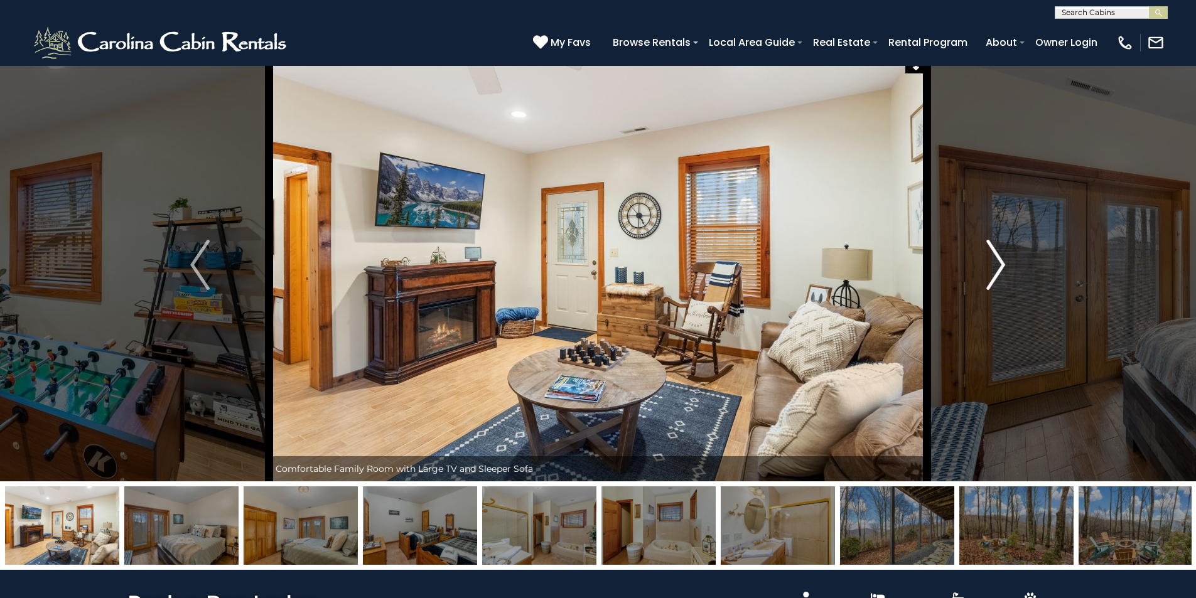
click at [991, 277] on img "Next" at bounding box center [995, 265] width 19 height 50
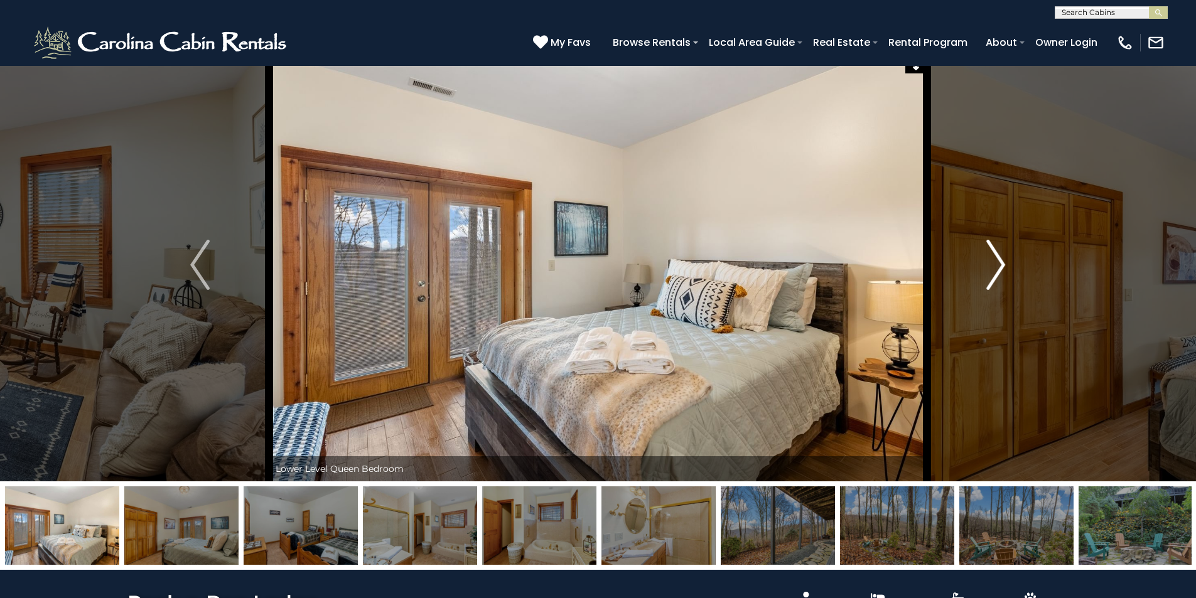
click at [991, 277] on img "Next" at bounding box center [995, 265] width 19 height 50
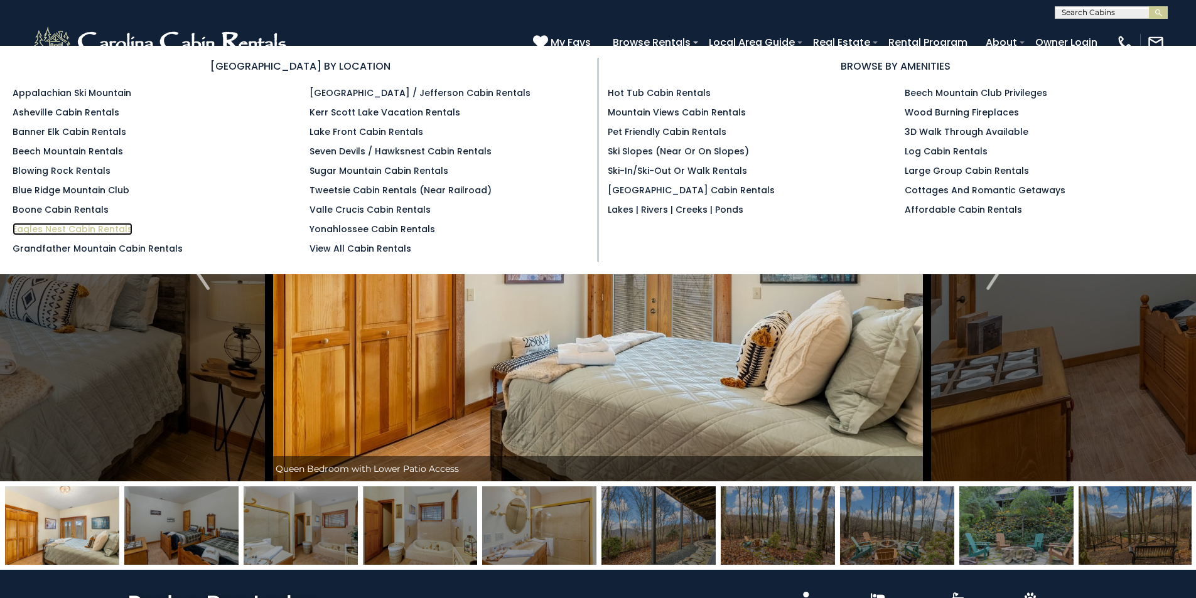
click at [60, 225] on link "Eagles Nest Cabin Rentals" at bounding box center [73, 229] width 120 height 13
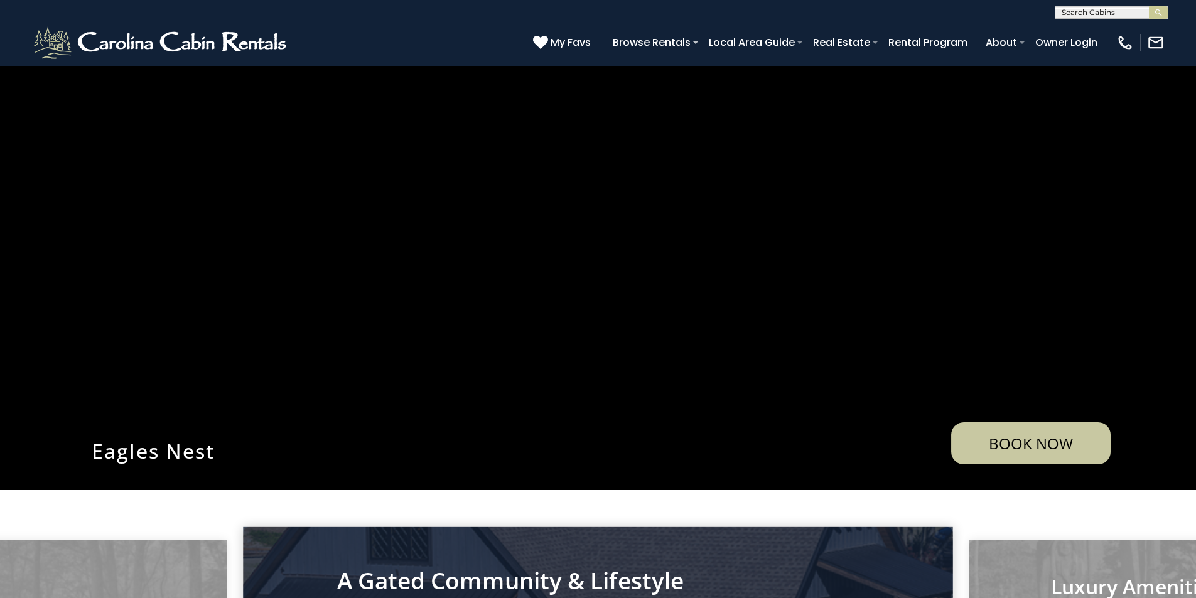
scroll to position [251, 0]
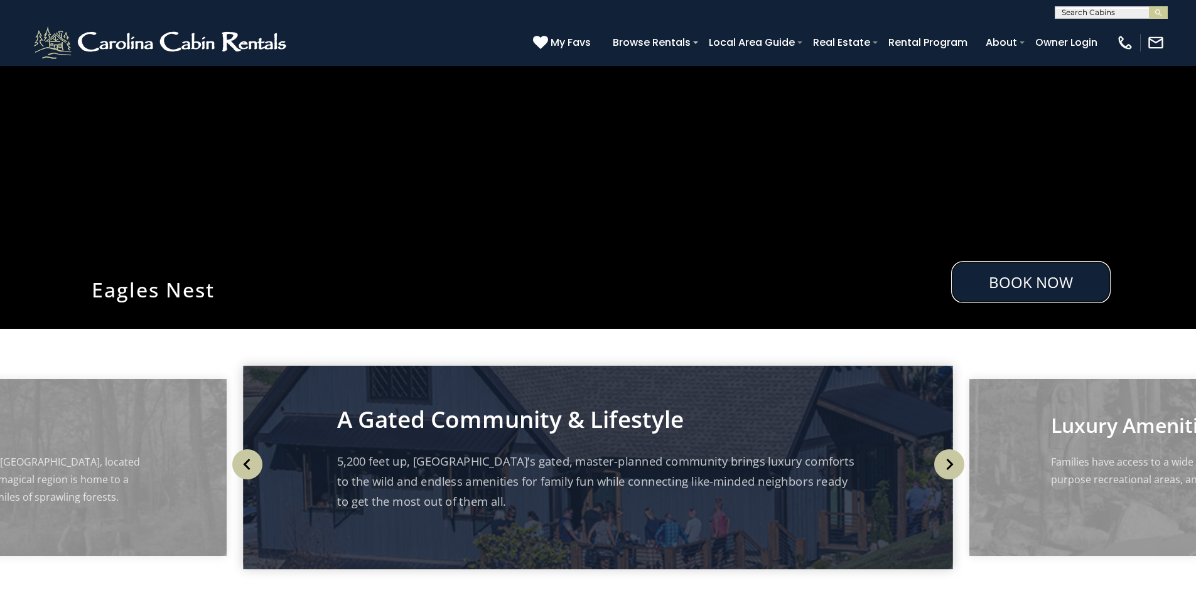
click at [1019, 275] on link "Book Now" at bounding box center [1030, 282] width 159 height 42
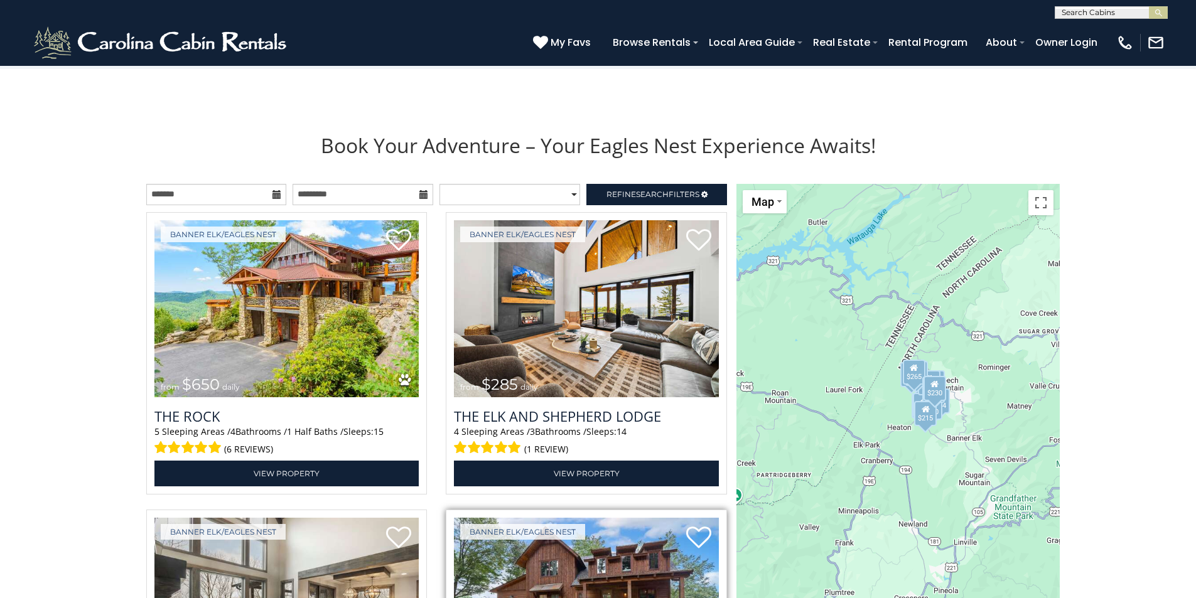
scroll to position [1351, 0]
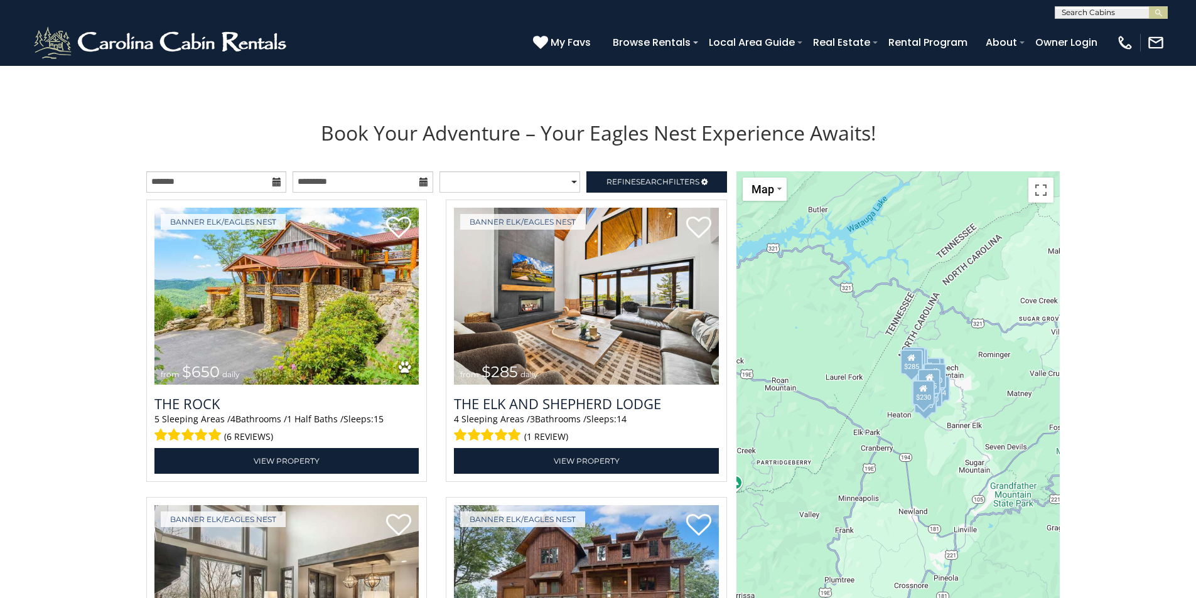
click at [289, 188] on div at bounding box center [216, 181] width 147 height 21
click at [279, 183] on icon at bounding box center [276, 182] width 9 height 9
click at [197, 177] on input "text" at bounding box center [216, 181] width 141 height 21
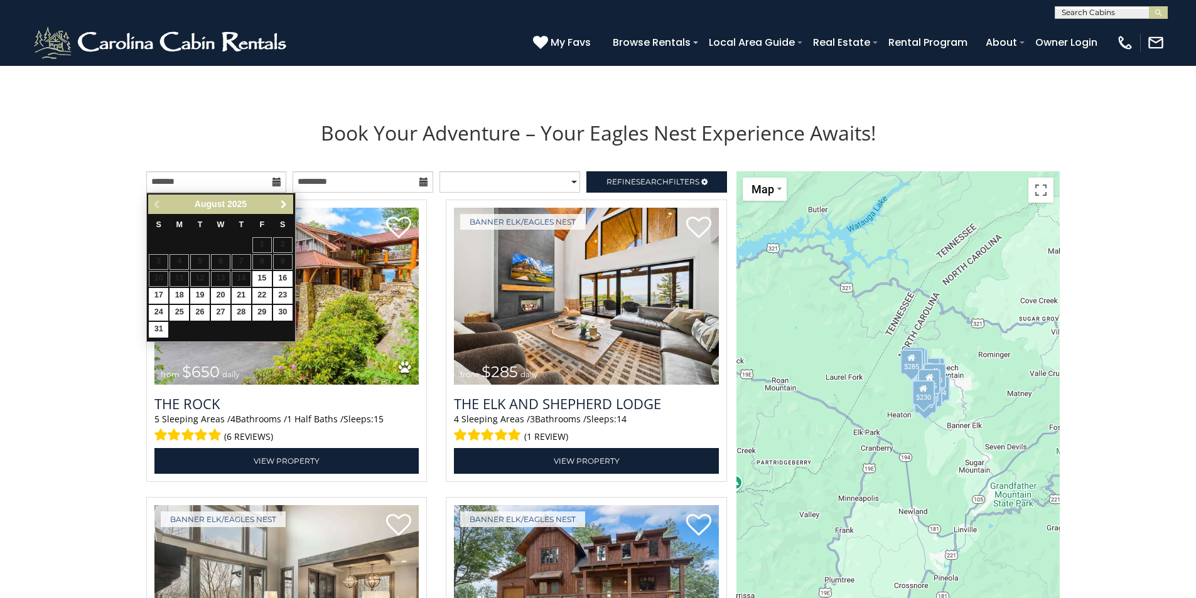
click at [283, 200] on span "Next" at bounding box center [284, 205] width 10 height 10
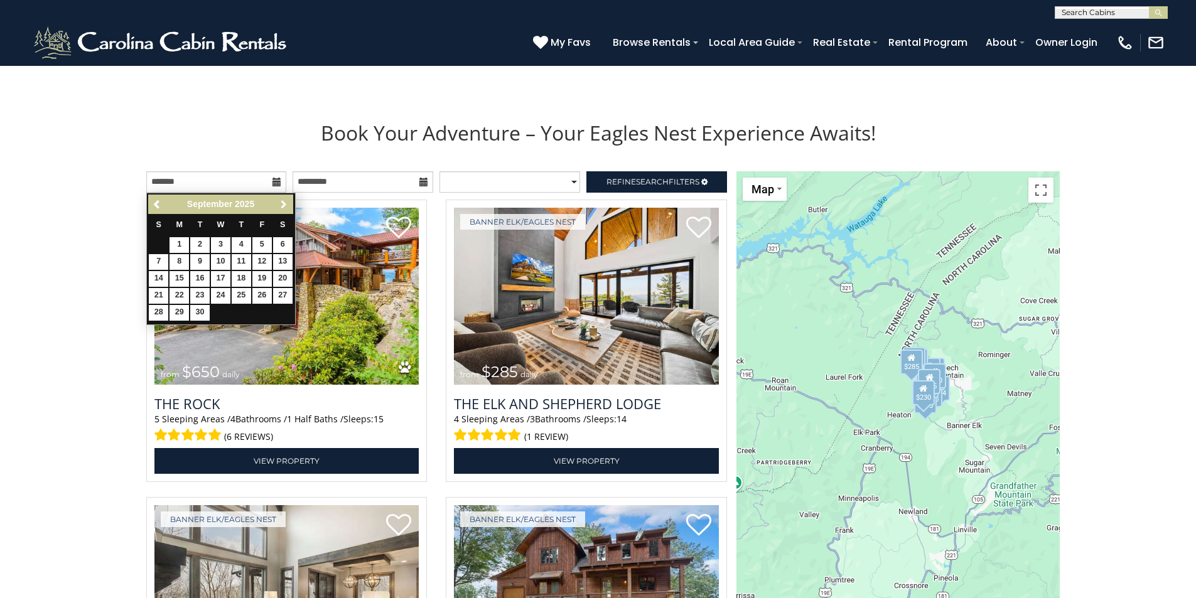
click at [283, 200] on span "Next" at bounding box center [284, 205] width 10 height 10
click at [269, 261] on link "10" at bounding box center [261, 262] width 19 height 16
type input "**********"
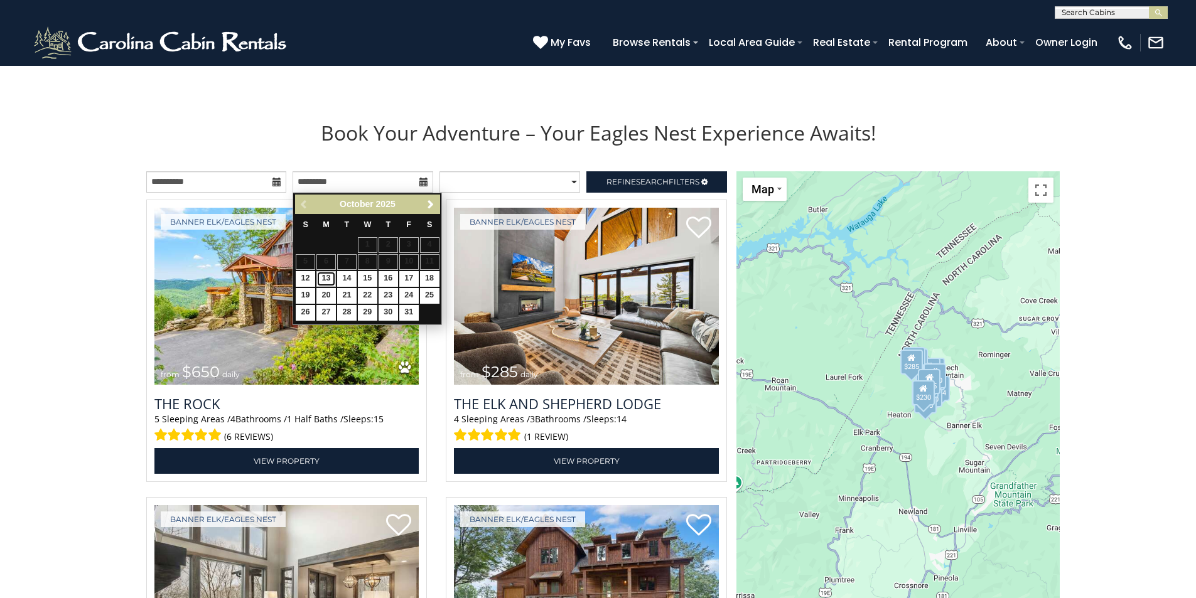
click at [326, 281] on link "13" at bounding box center [325, 279] width 19 height 16
type input "**********"
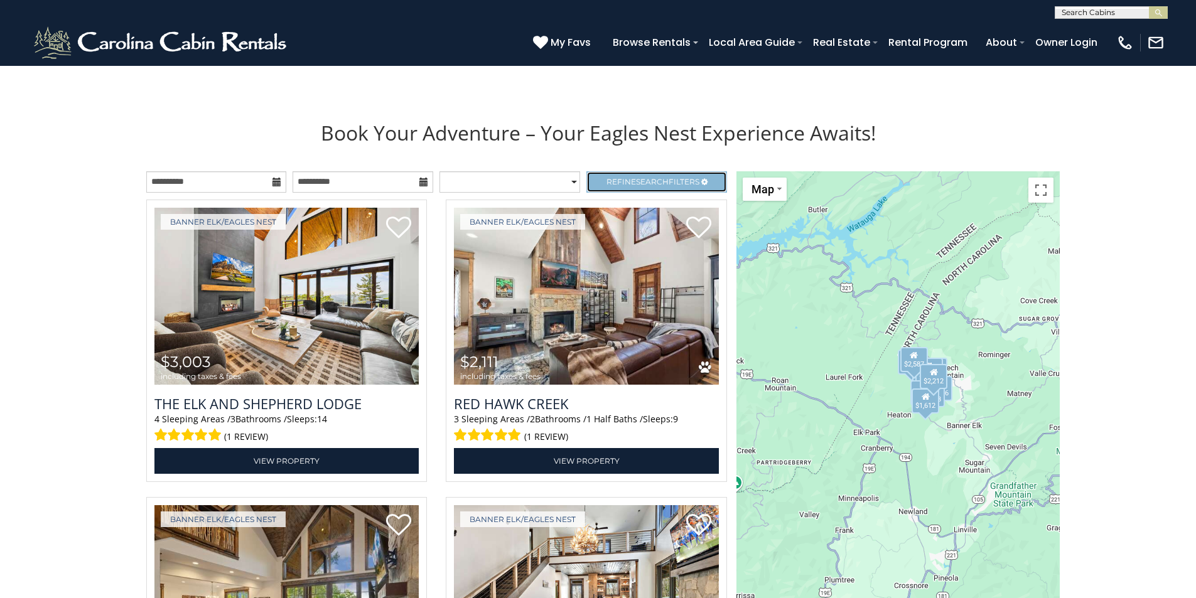
click at [643, 186] on span "Search" at bounding box center [652, 181] width 33 height 9
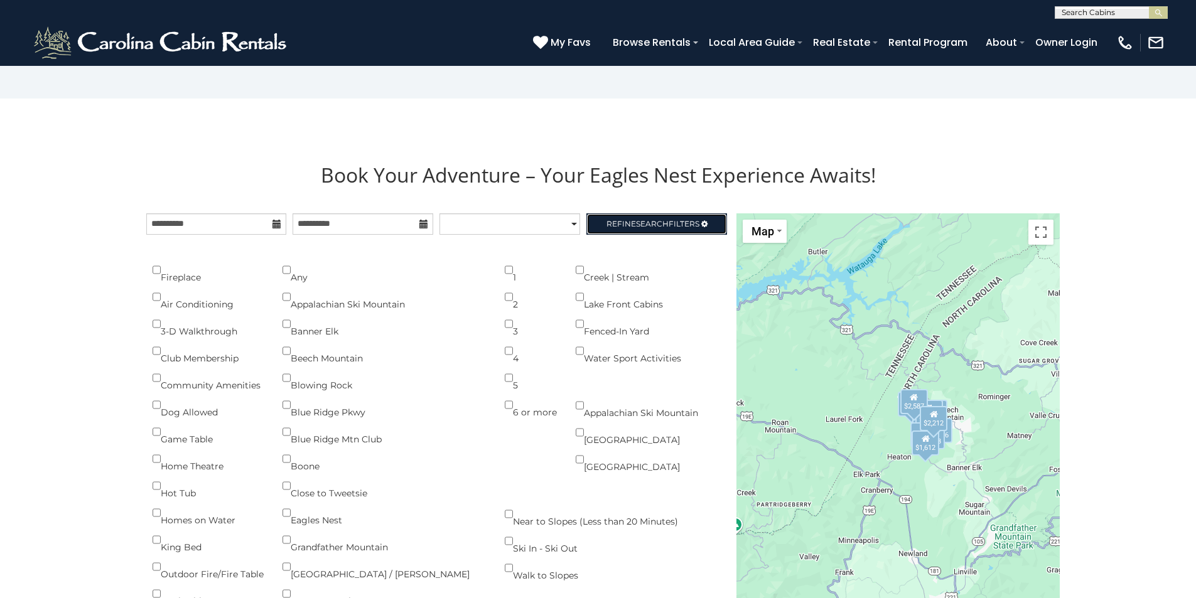
scroll to position [1351, 0]
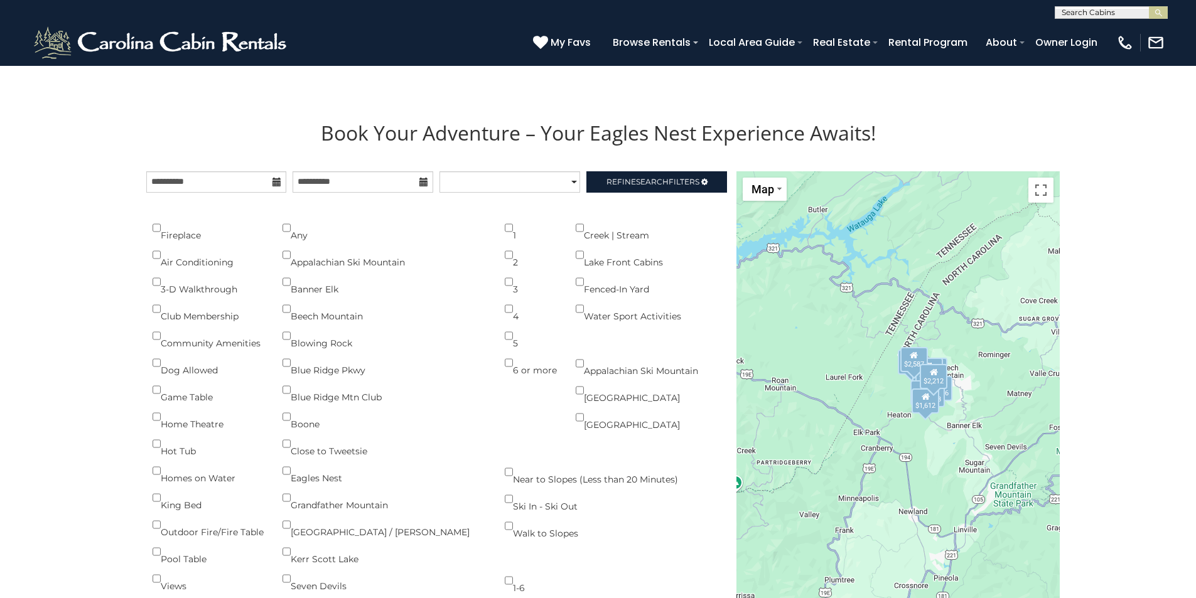
click at [606, 185] on span "Refine Search Filters" at bounding box center [652, 181] width 93 height 9
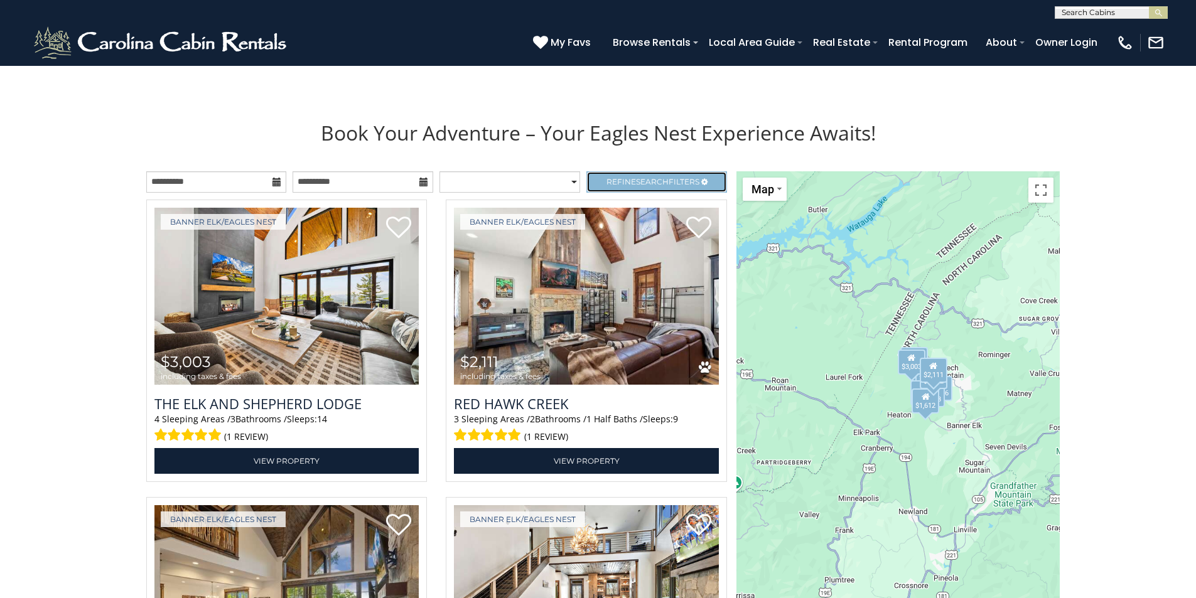
click at [690, 180] on span "Refine Search Filters" at bounding box center [652, 181] width 93 height 9
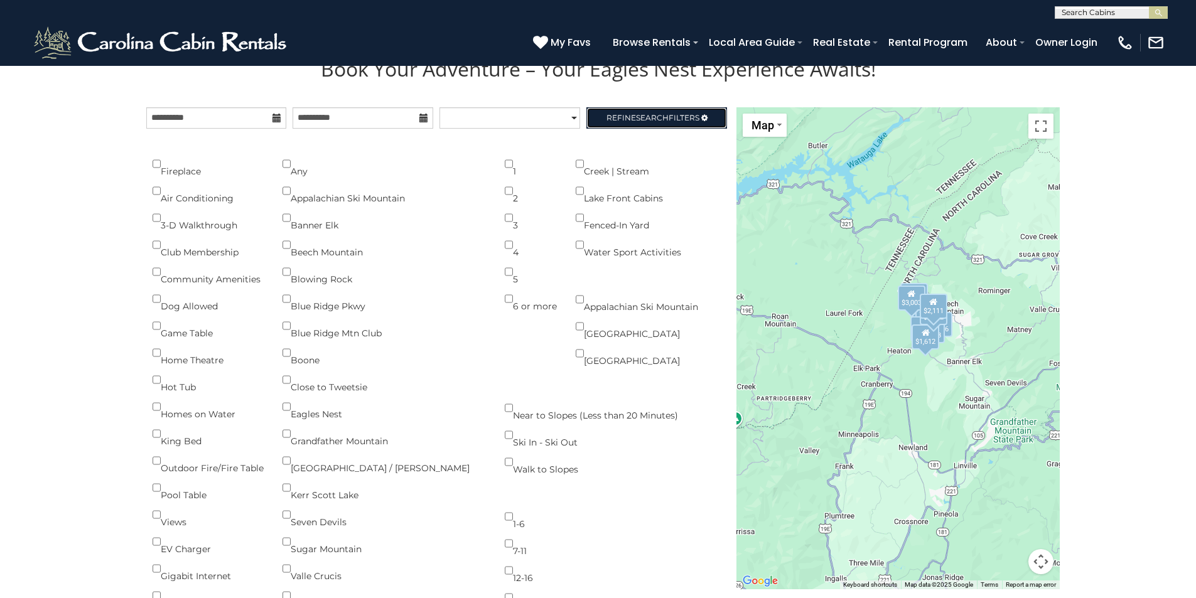
scroll to position [1602, 0]
click at [682, 119] on span "Refine Search Filters" at bounding box center [652, 118] width 93 height 9
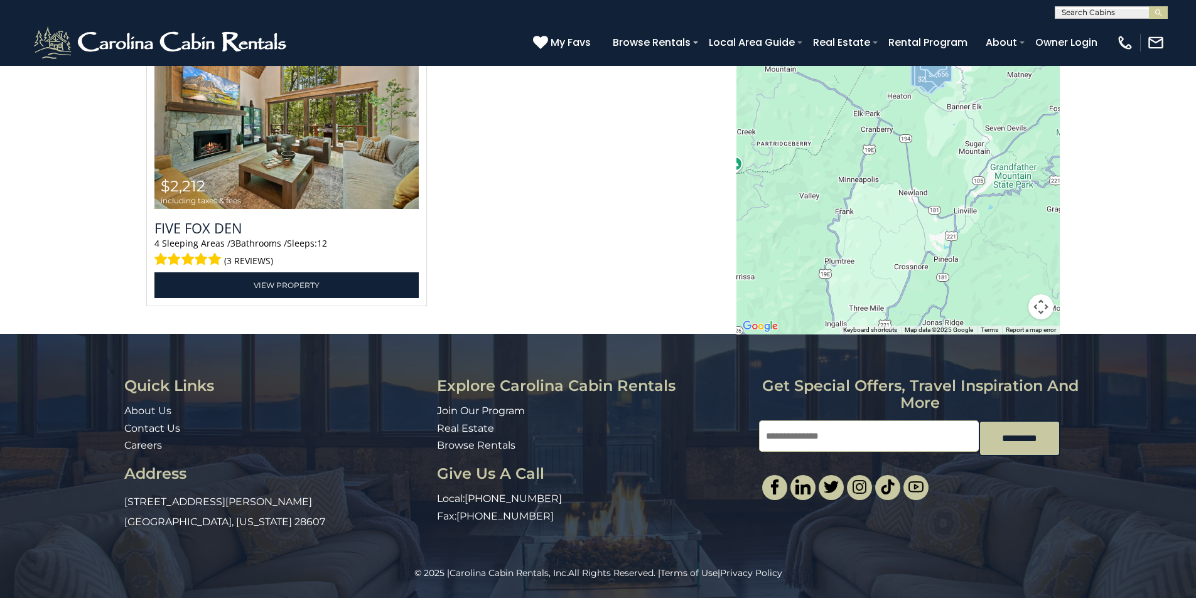
scroll to position [2044, 0]
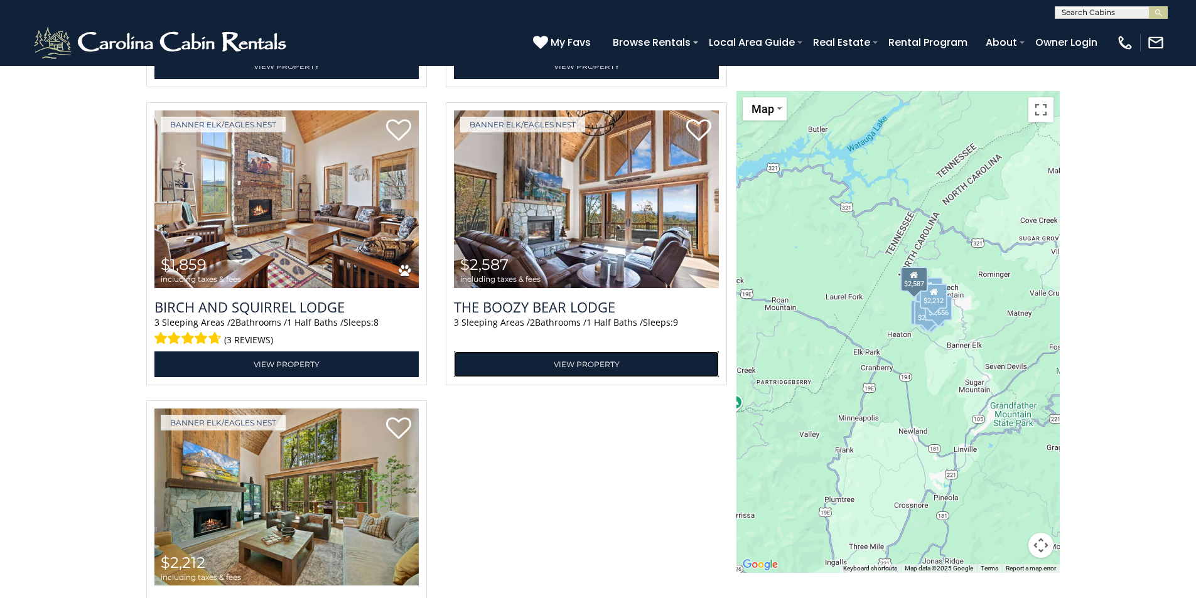
drag, startPoint x: 599, startPoint y: 365, endPoint x: 600, endPoint y: 391, distance: 25.8
click at [600, 366] on link "View Property" at bounding box center [586, 365] width 265 height 26
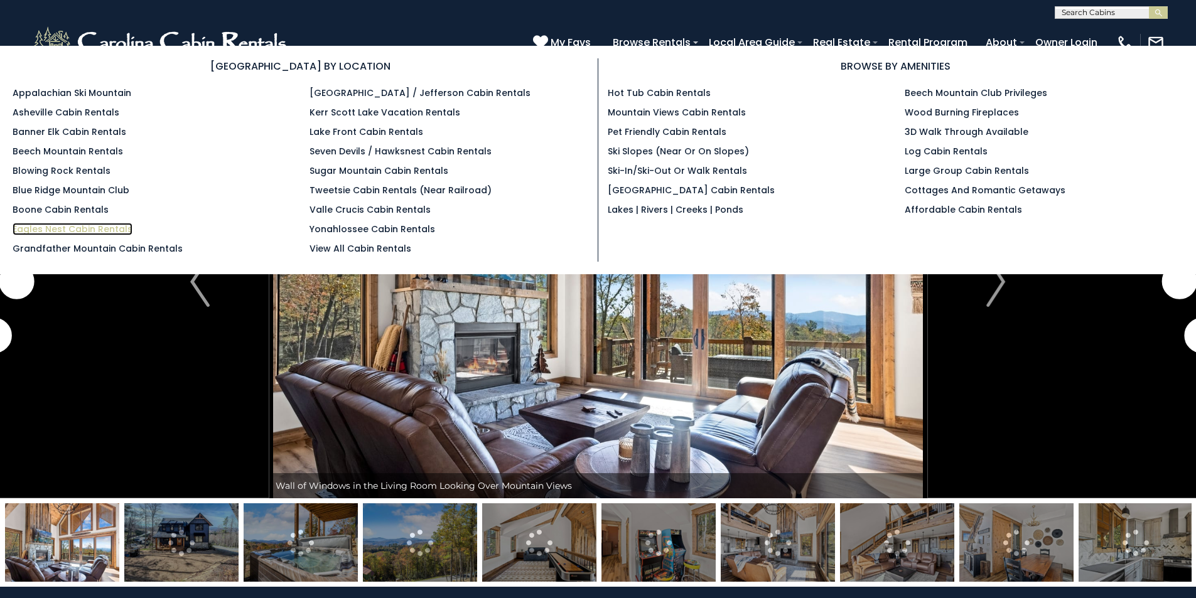
click at [39, 232] on link "Eagles Nest Cabin Rentals" at bounding box center [73, 229] width 120 height 13
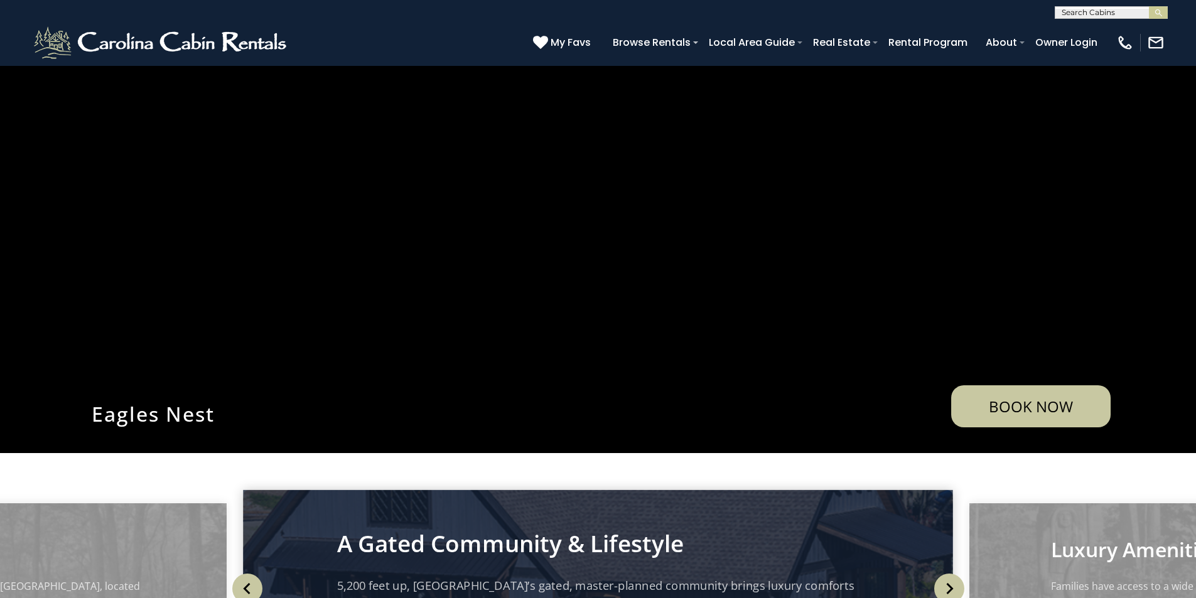
scroll to position [314, 0]
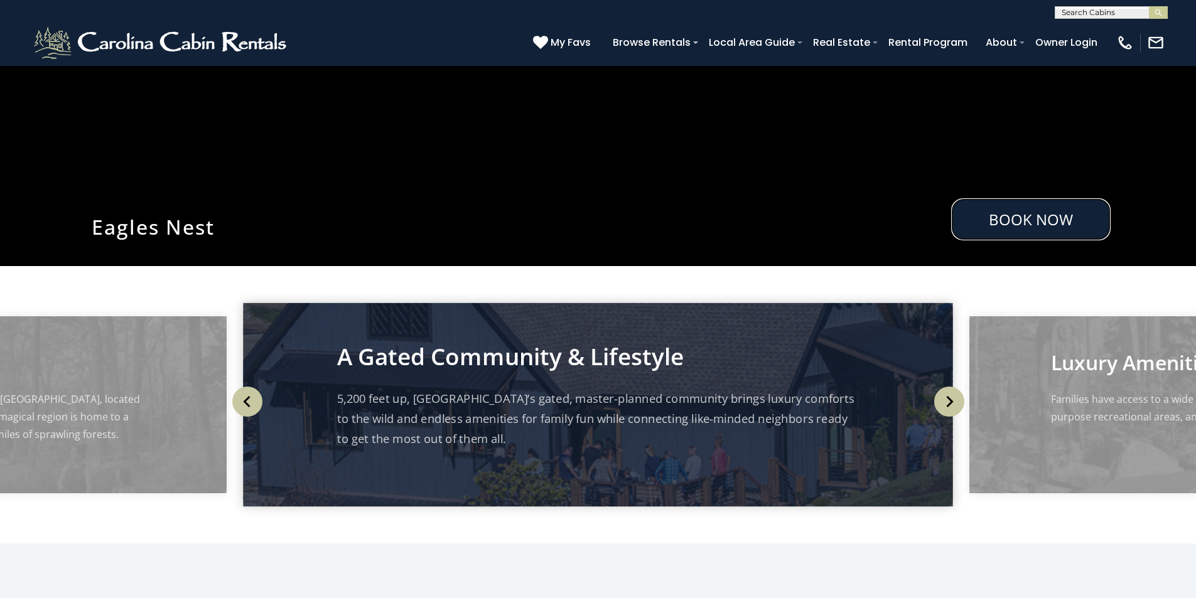
click at [1031, 210] on link "Book Now" at bounding box center [1030, 219] width 159 height 42
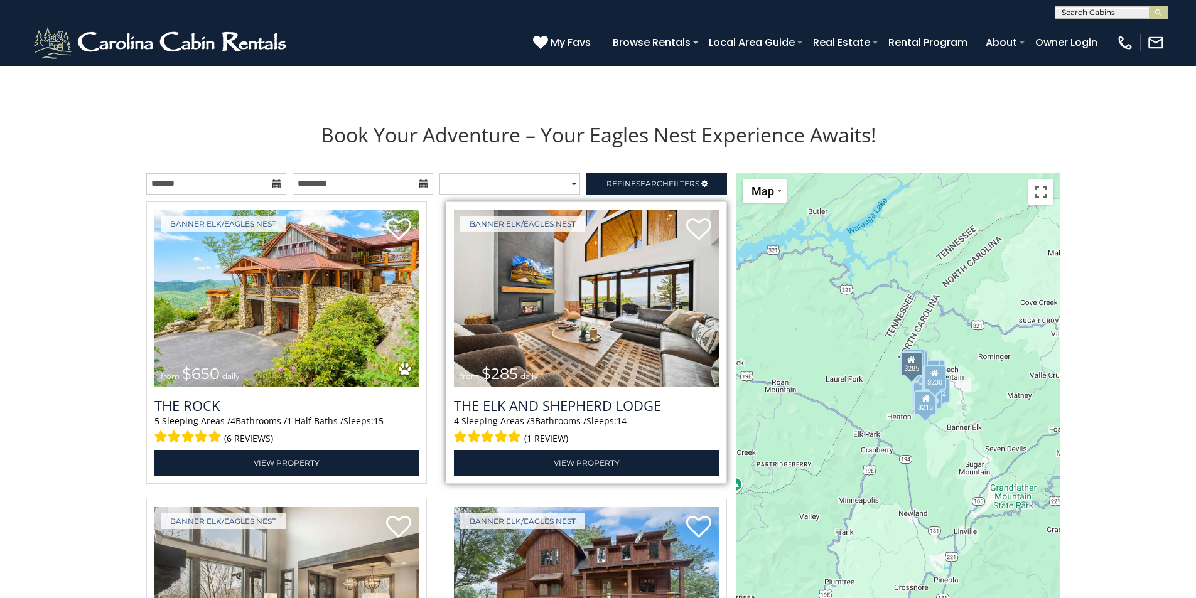
scroll to position [1351, 0]
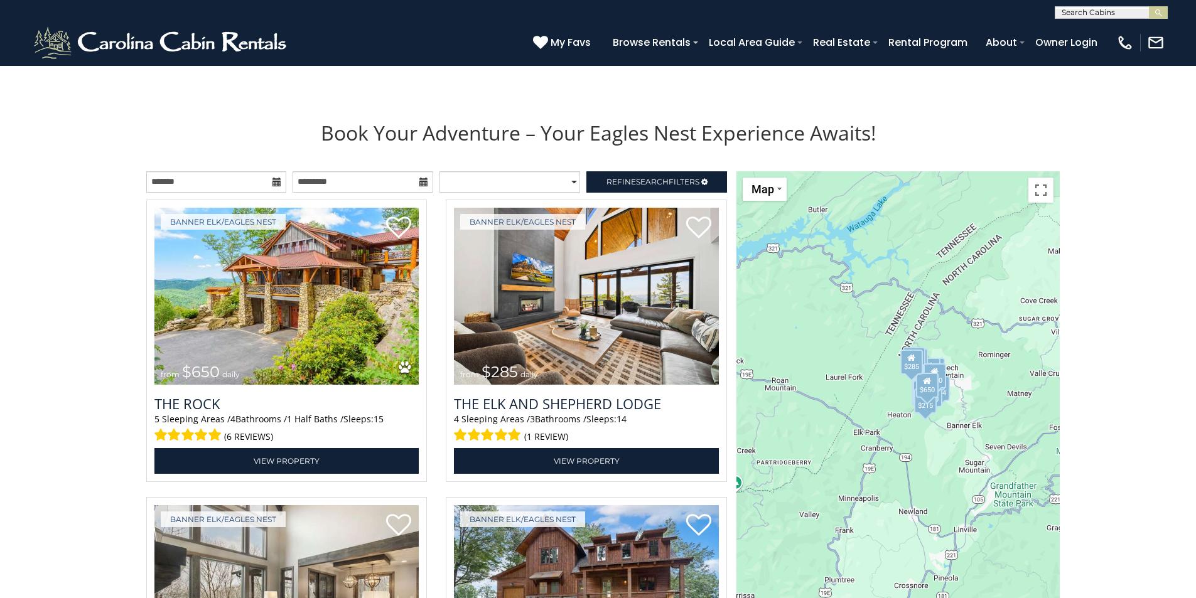
click at [275, 181] on icon at bounding box center [276, 182] width 9 height 9
click at [218, 173] on input "text" at bounding box center [216, 181] width 141 height 21
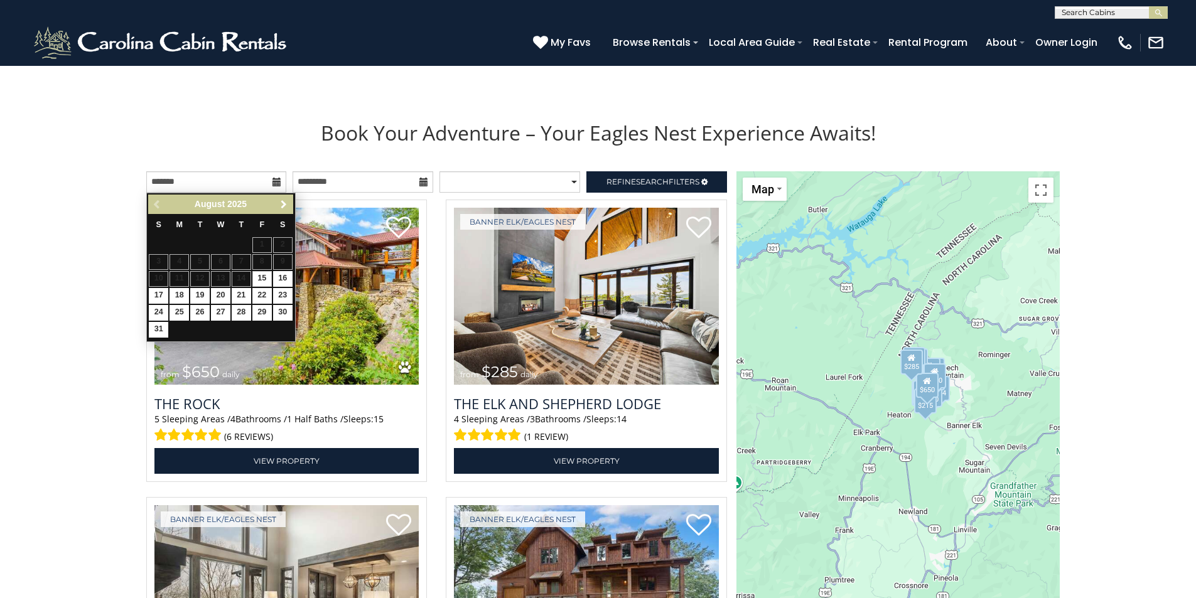
click at [287, 205] on span "Next" at bounding box center [284, 205] width 10 height 10
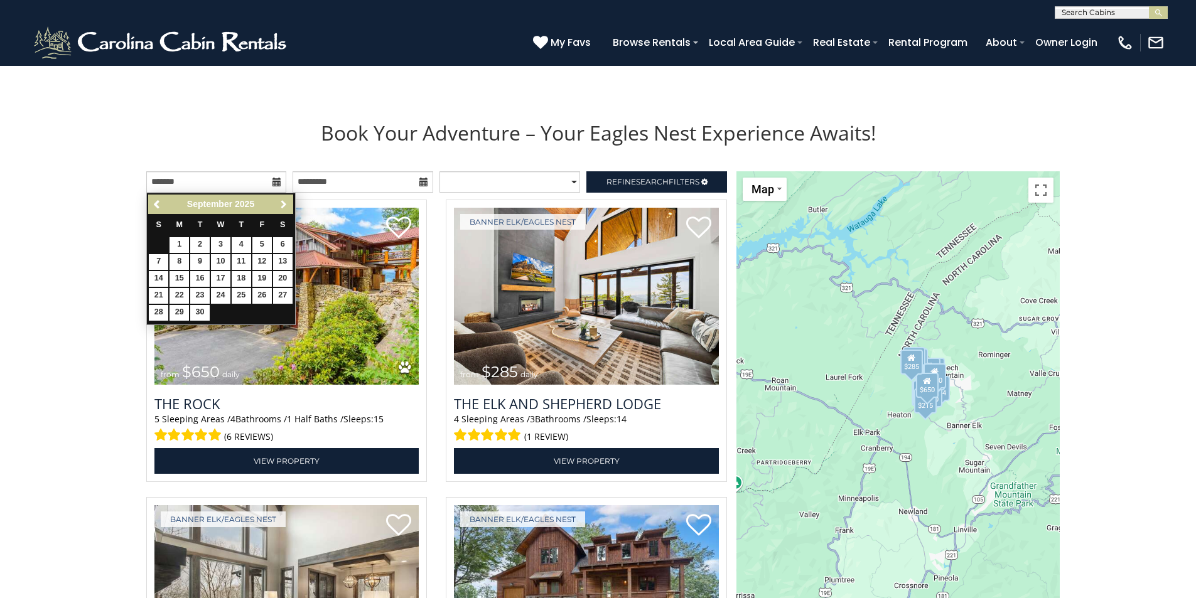
click at [284, 203] on span "Next" at bounding box center [284, 205] width 10 height 10
click at [270, 261] on link "10" at bounding box center [261, 262] width 19 height 16
type input "**********"
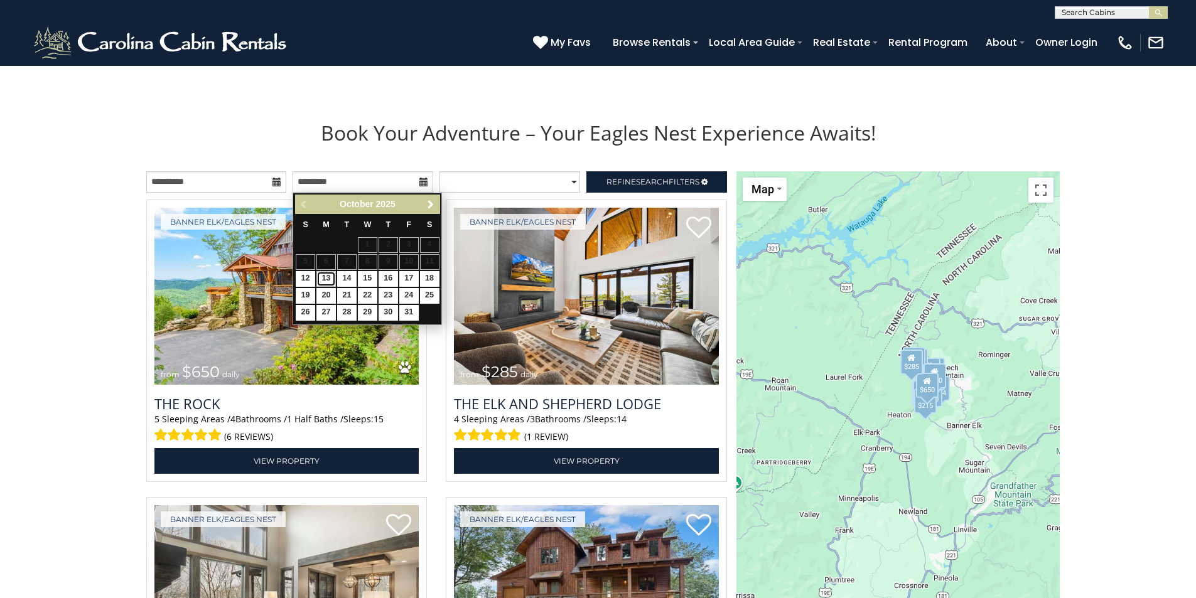
click at [334, 279] on link "13" at bounding box center [325, 279] width 19 height 16
type input "**********"
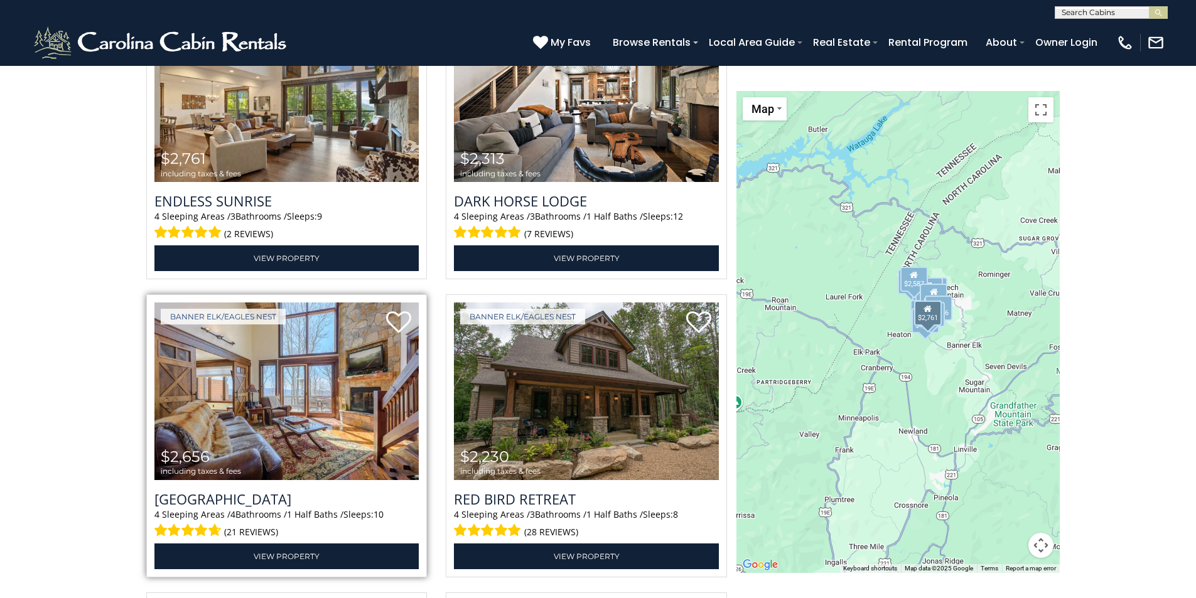
scroll to position [1853, 0]
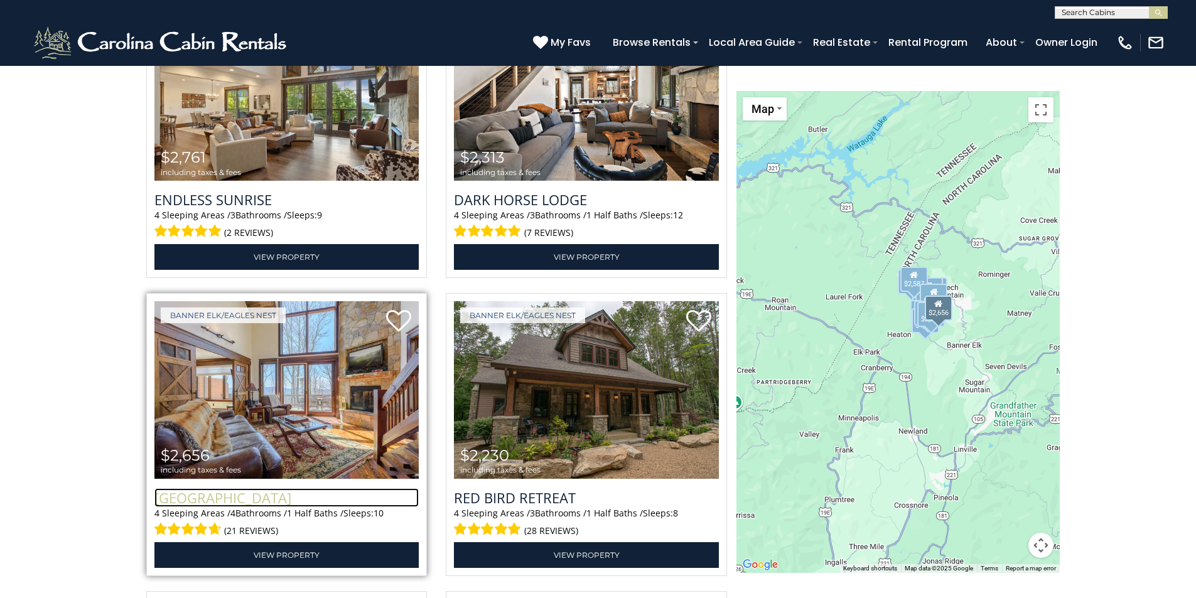
click at [289, 504] on h3 "[GEOGRAPHIC_DATA]" at bounding box center [286, 497] width 265 height 19
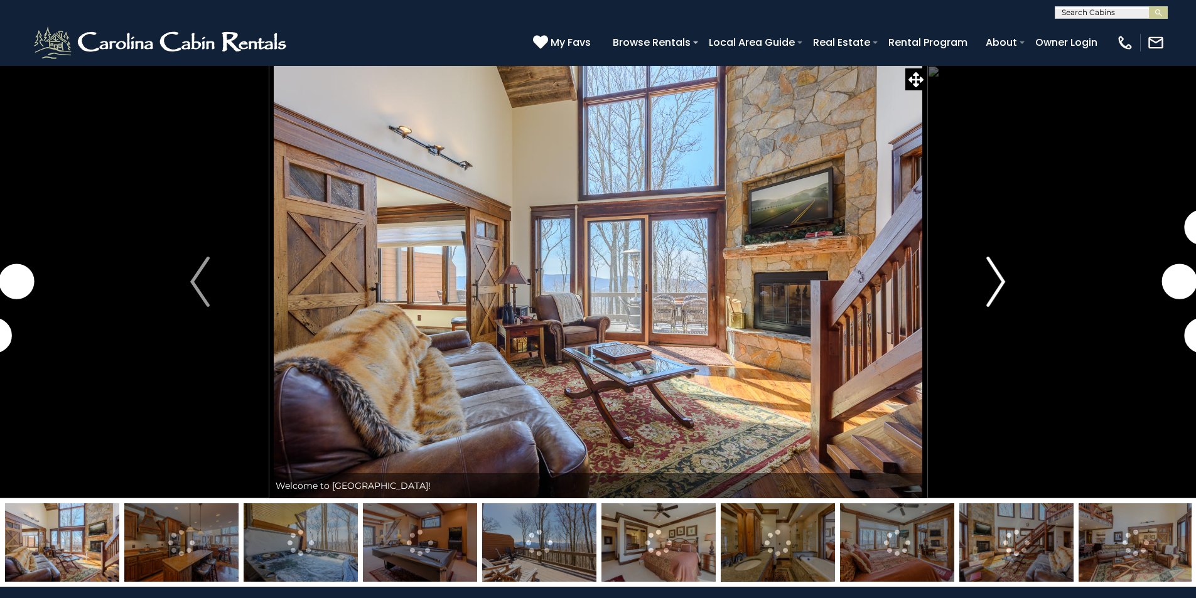
click at [994, 281] on img "Next" at bounding box center [995, 282] width 19 height 50
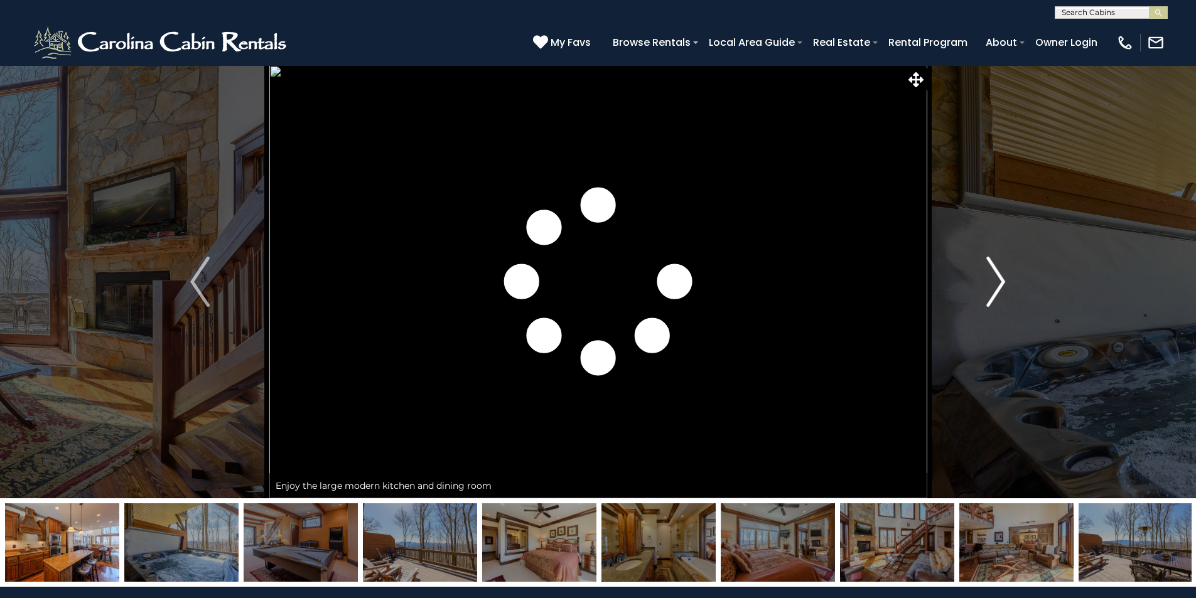
click at [994, 281] on img "Next" at bounding box center [995, 282] width 19 height 50
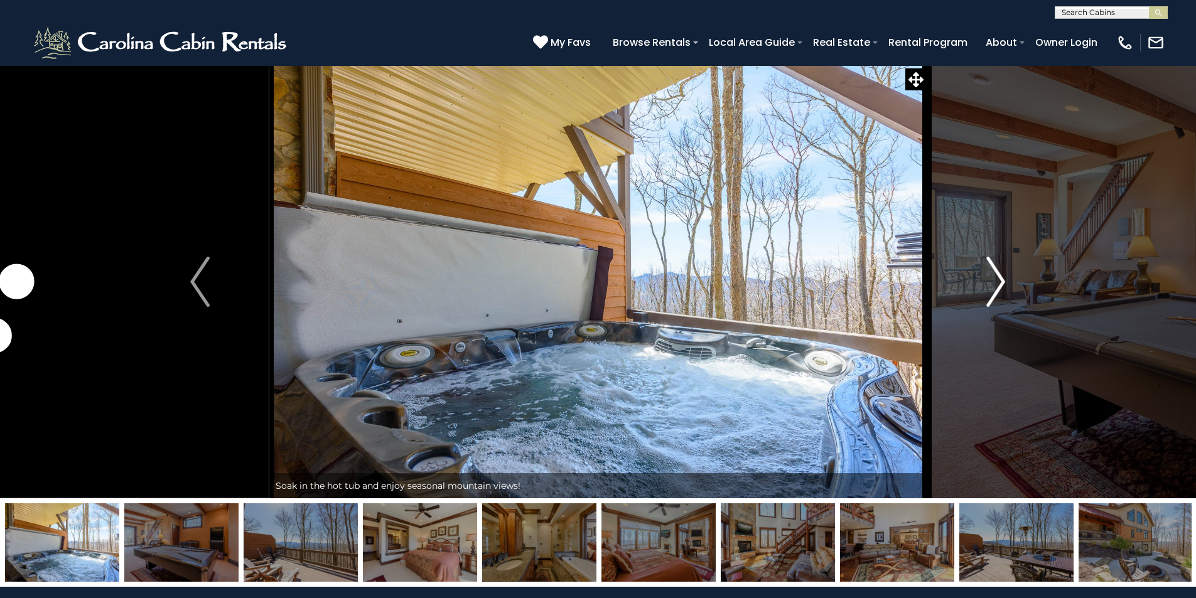
click at [993, 281] on img "Next" at bounding box center [995, 282] width 19 height 50
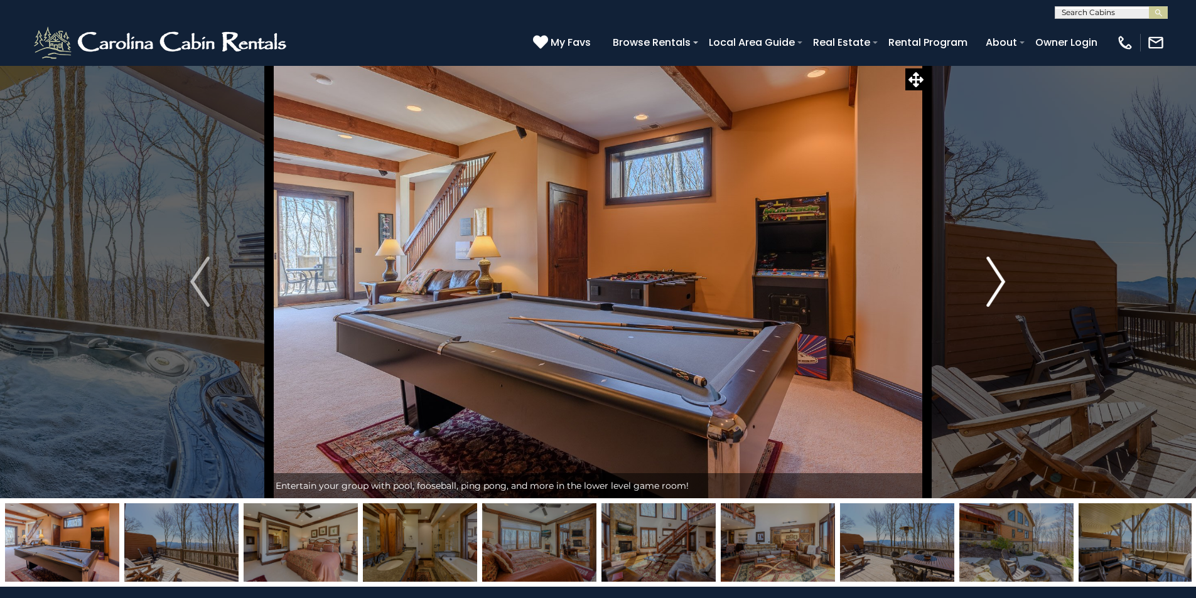
click at [993, 281] on img "Next" at bounding box center [995, 282] width 19 height 50
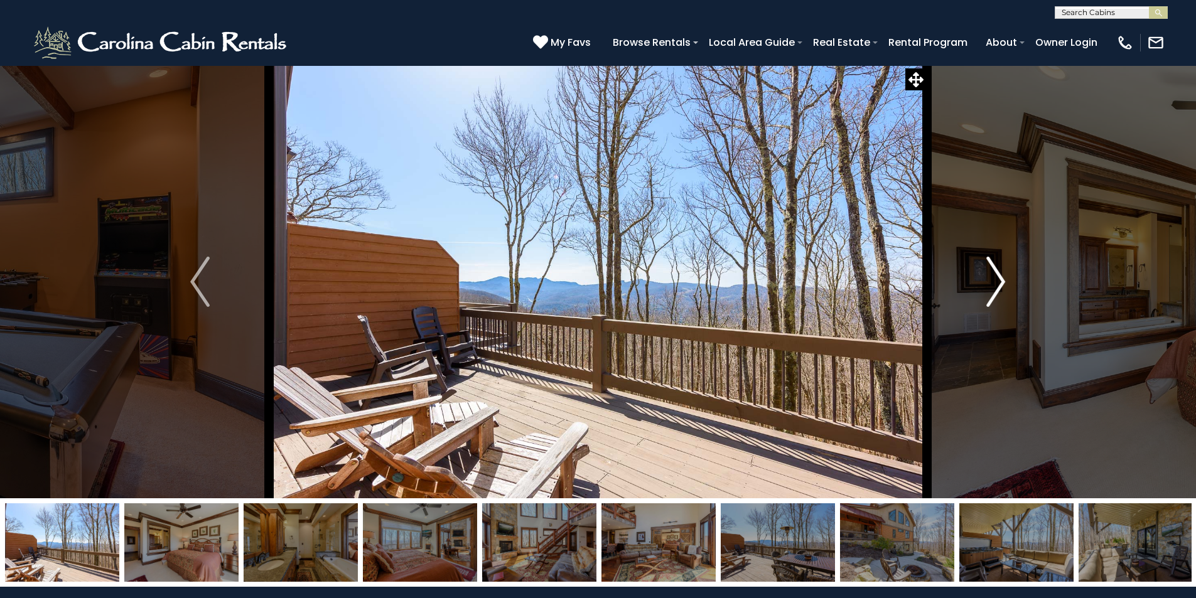
click at [993, 281] on img "Next" at bounding box center [995, 282] width 19 height 50
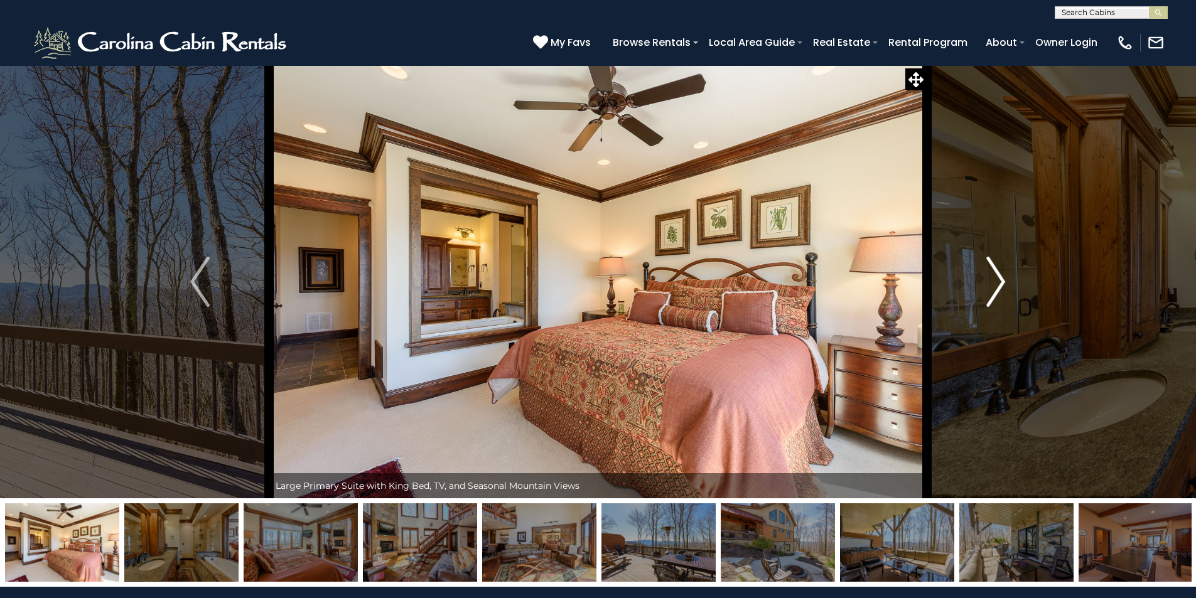
click at [993, 281] on img "Next" at bounding box center [995, 282] width 19 height 50
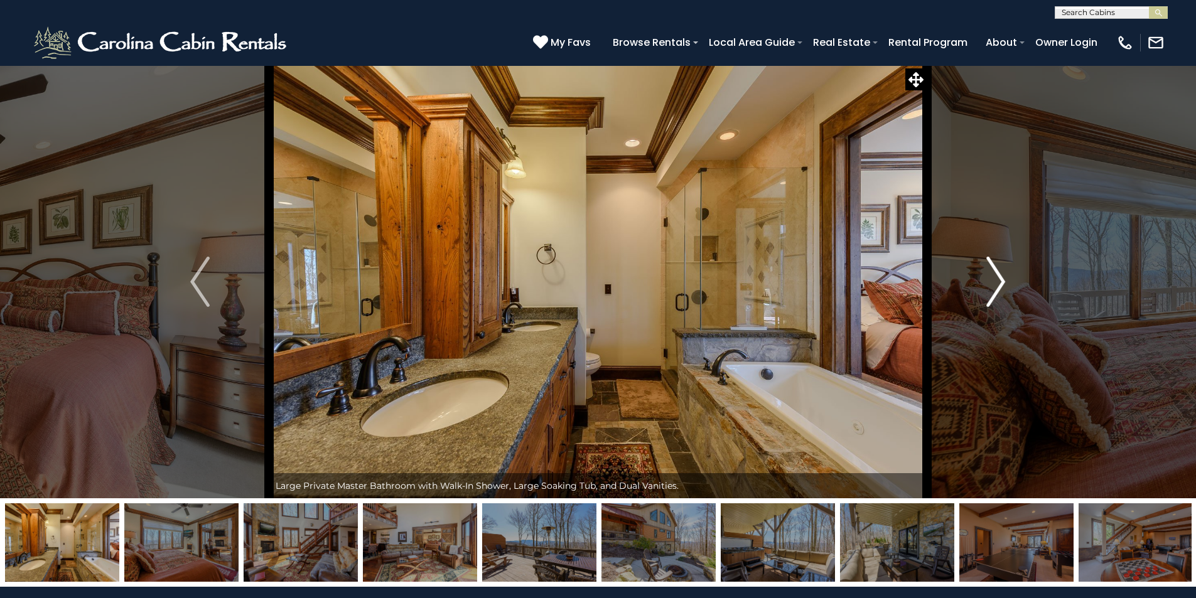
click at [993, 281] on img "Next" at bounding box center [995, 282] width 19 height 50
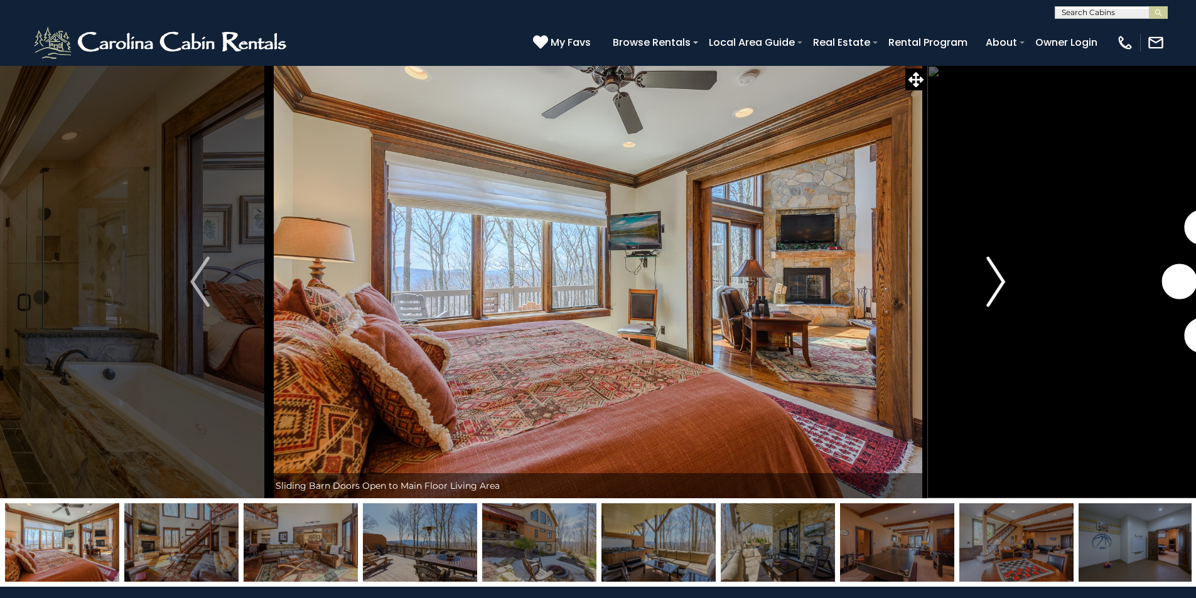
click at [993, 281] on img "Next" at bounding box center [995, 282] width 19 height 50
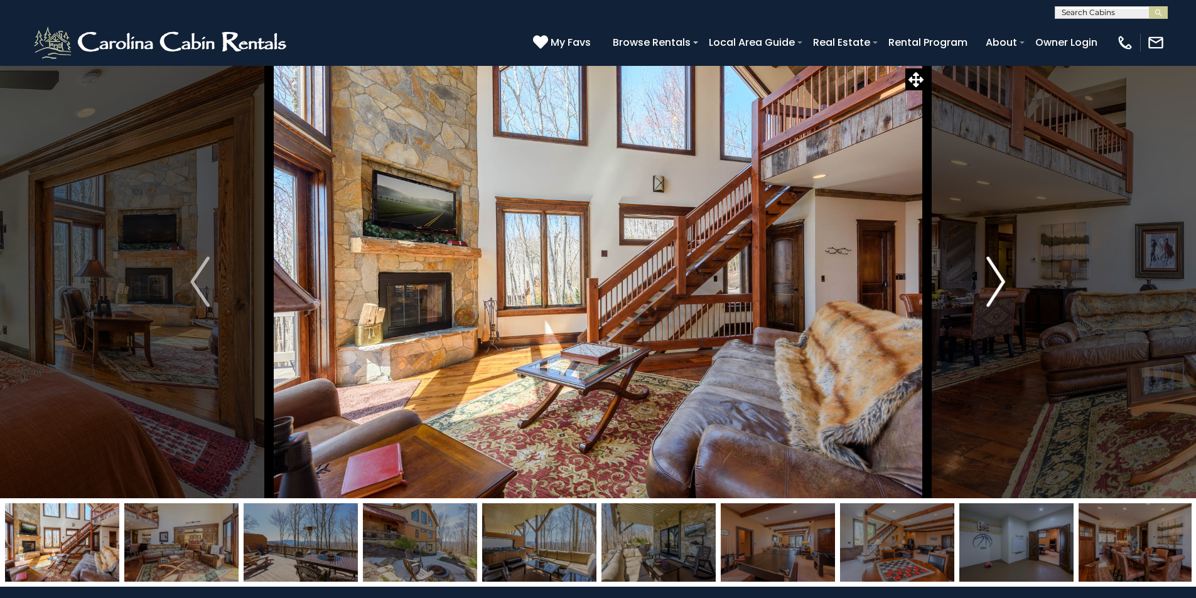
click at [993, 281] on img "Next" at bounding box center [995, 282] width 19 height 50
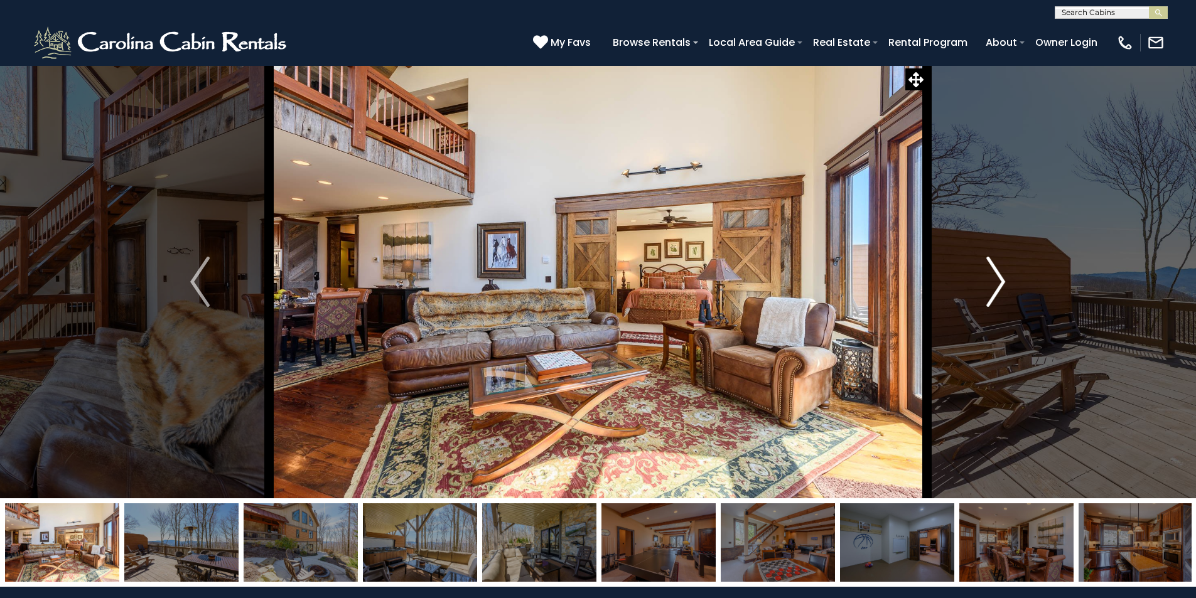
click at [993, 281] on img "Next" at bounding box center [995, 282] width 19 height 50
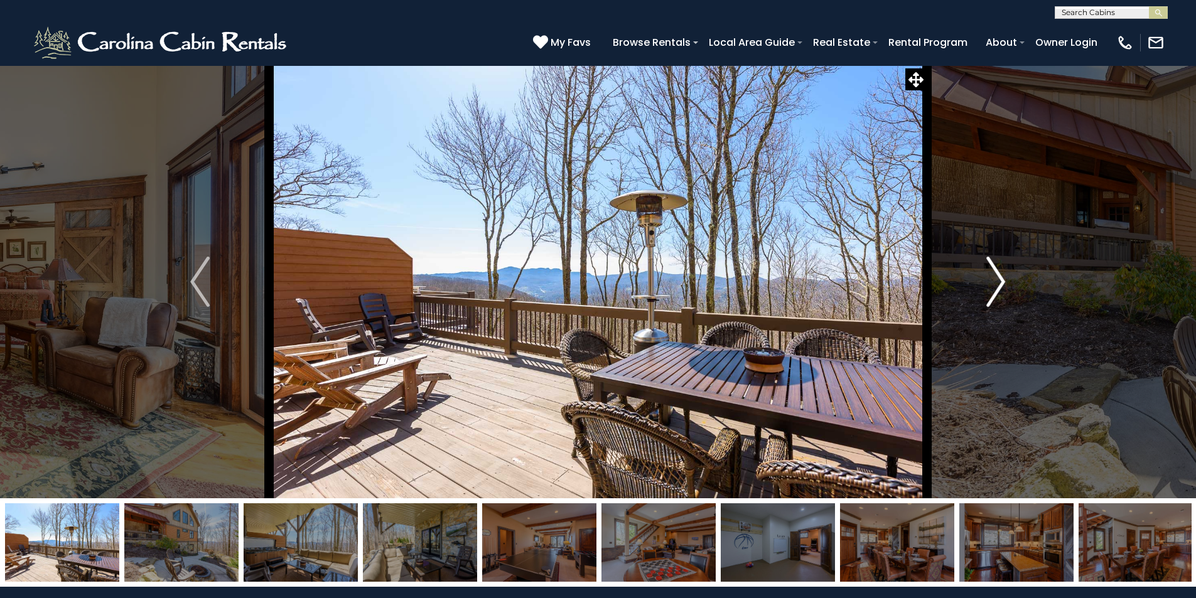
click at [993, 281] on img "Next" at bounding box center [995, 282] width 19 height 50
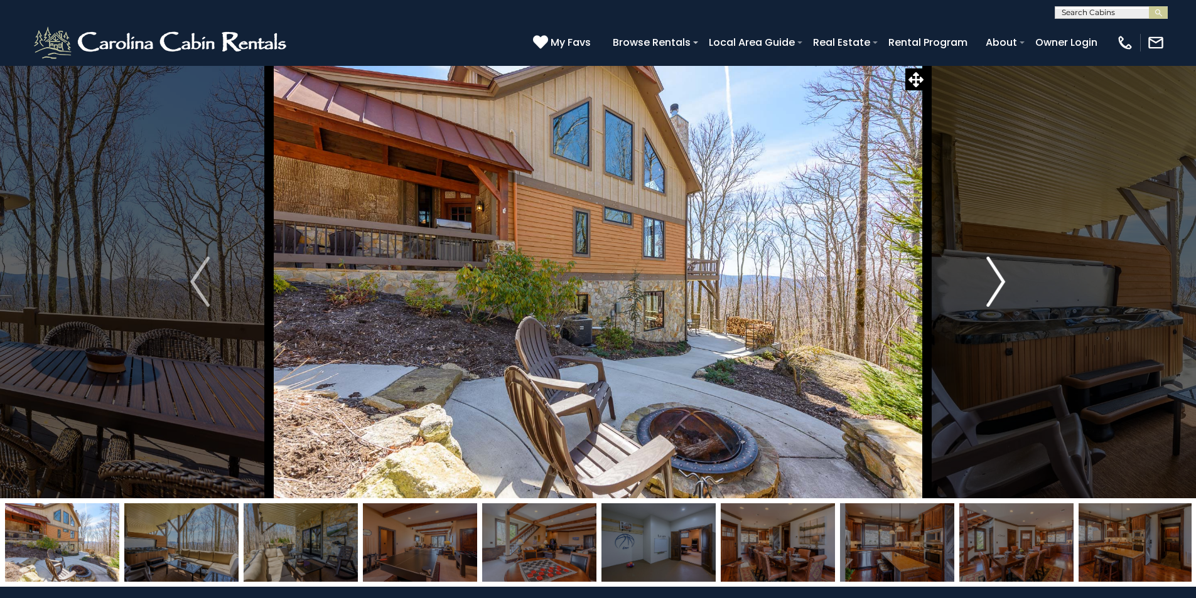
click at [993, 281] on img "Next" at bounding box center [995, 282] width 19 height 50
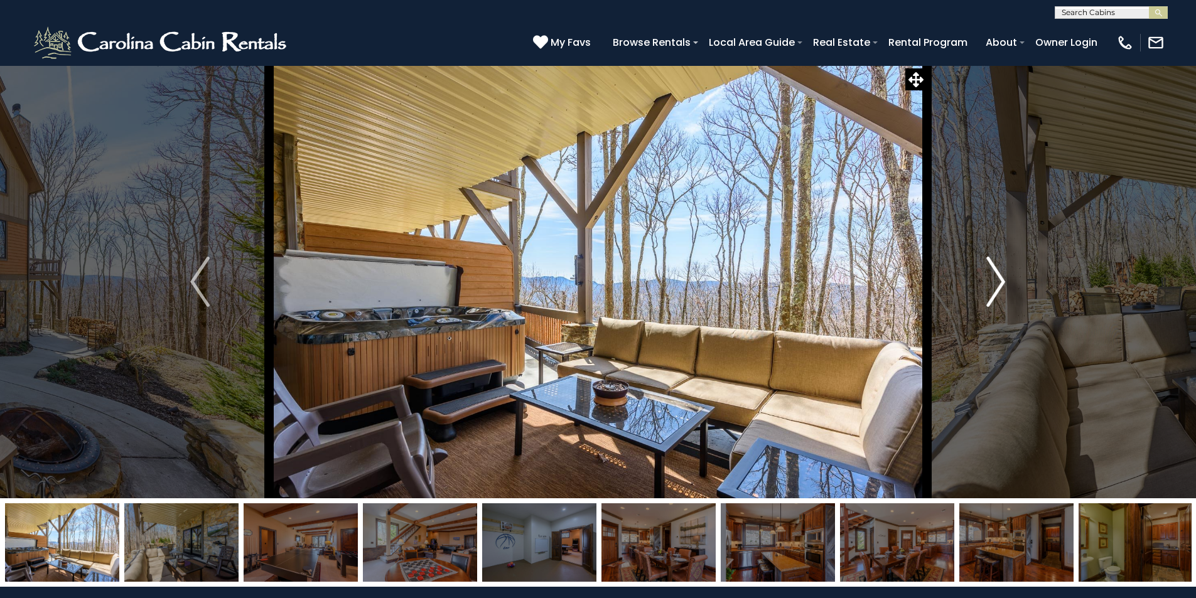
click at [993, 281] on img "Next" at bounding box center [995, 282] width 19 height 50
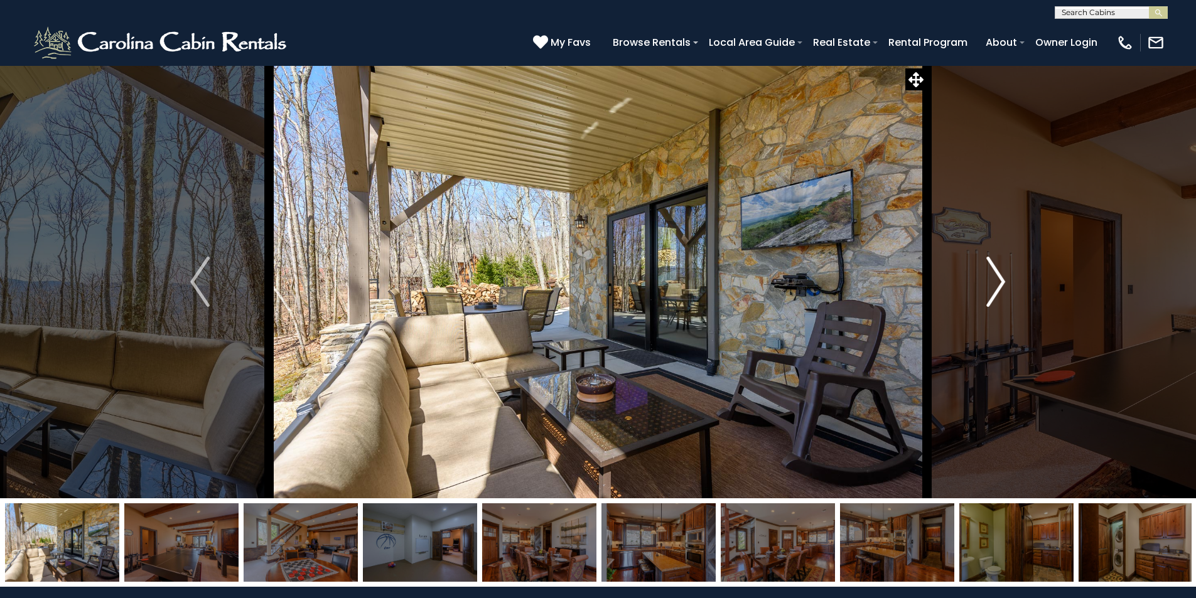
click at [993, 281] on img "Next" at bounding box center [995, 282] width 19 height 50
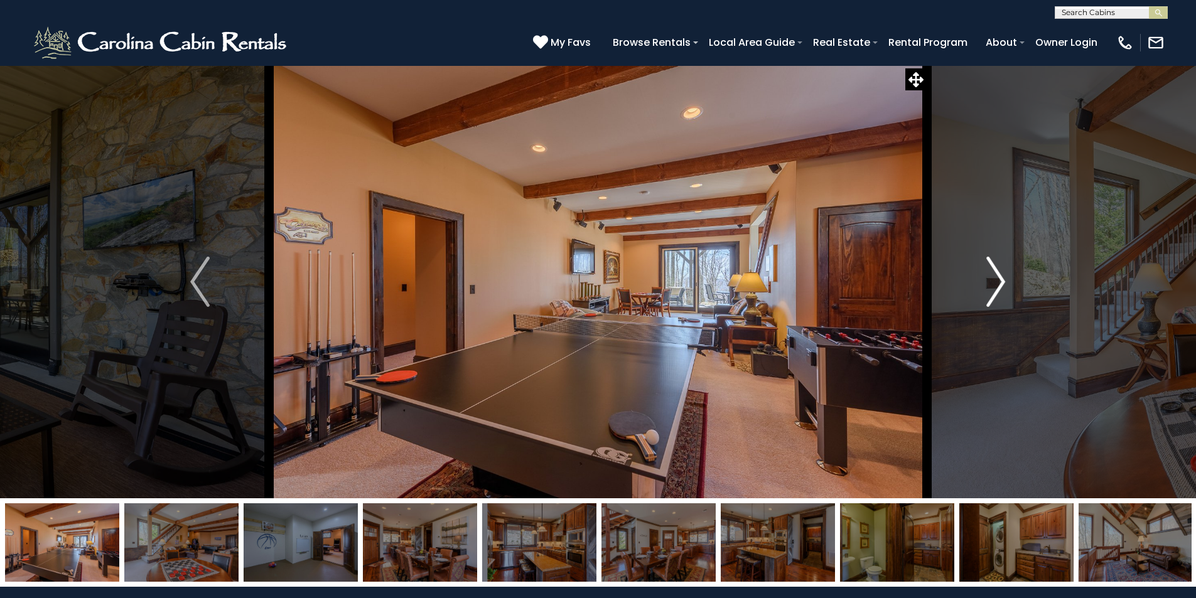
click at [993, 281] on img "Next" at bounding box center [995, 282] width 19 height 50
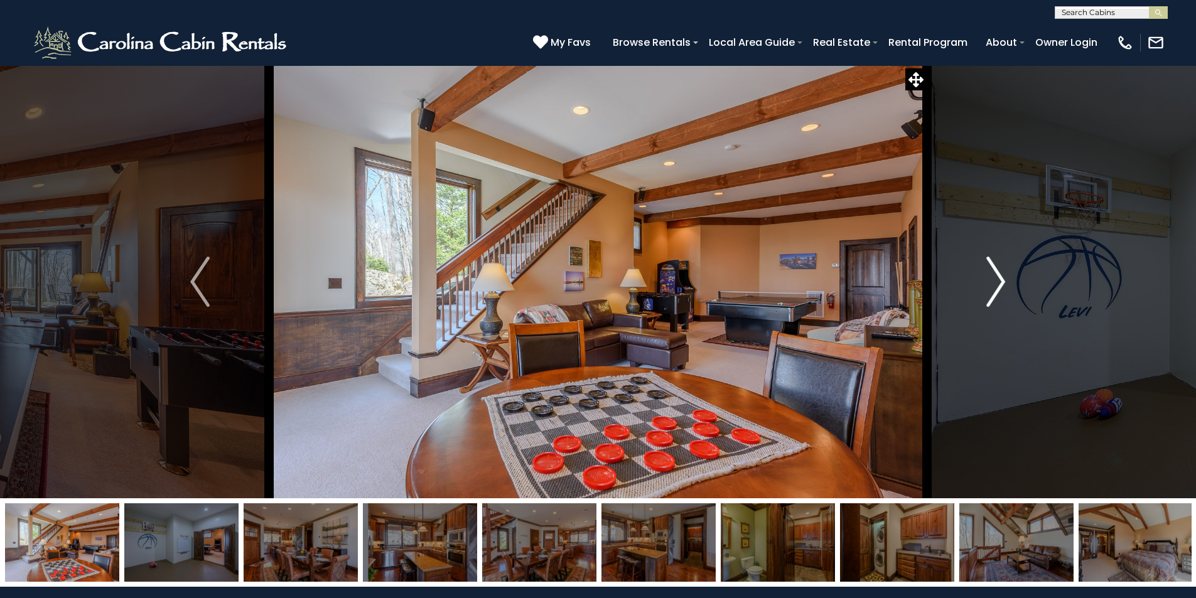
click at [993, 281] on img "Next" at bounding box center [995, 282] width 19 height 50
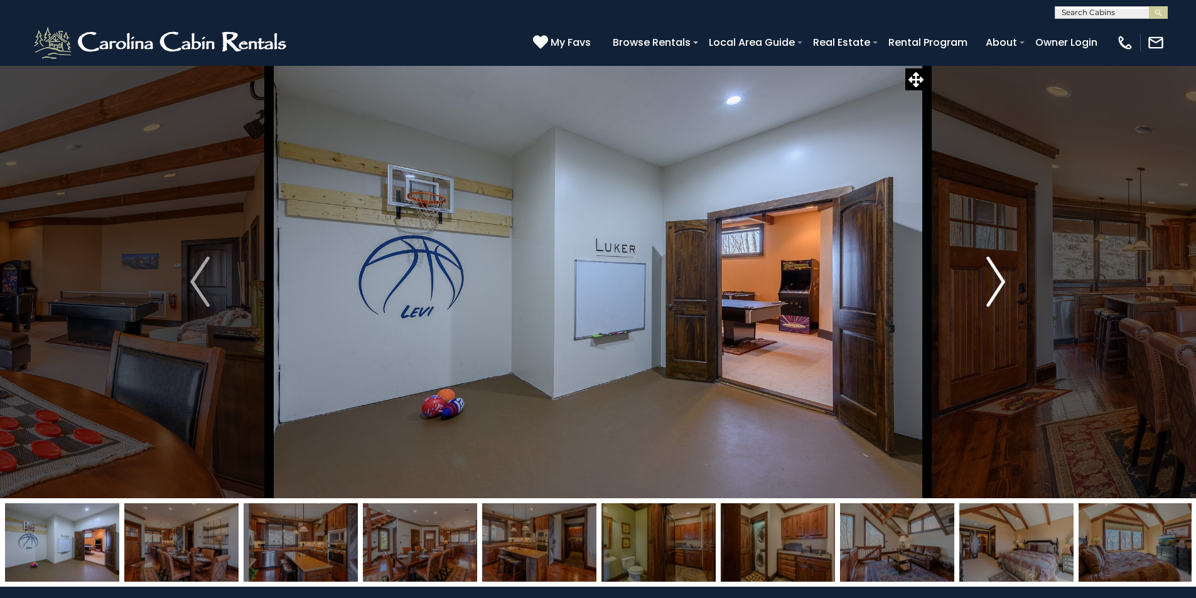
click at [993, 281] on img "Next" at bounding box center [995, 282] width 19 height 50
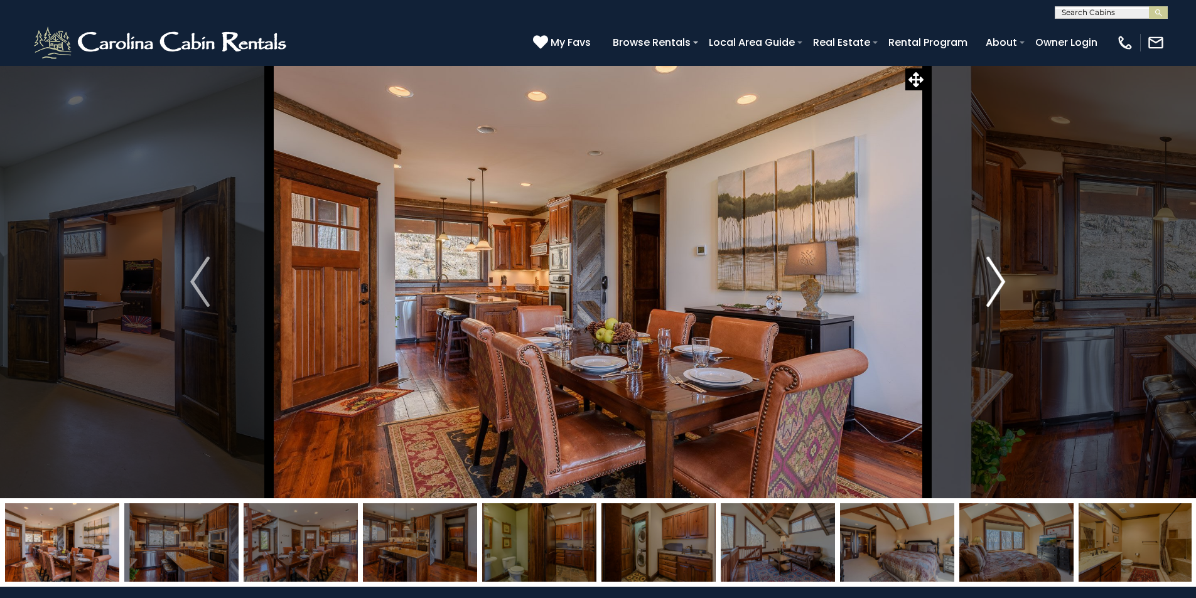
click at [998, 294] on img "Next" at bounding box center [995, 282] width 19 height 50
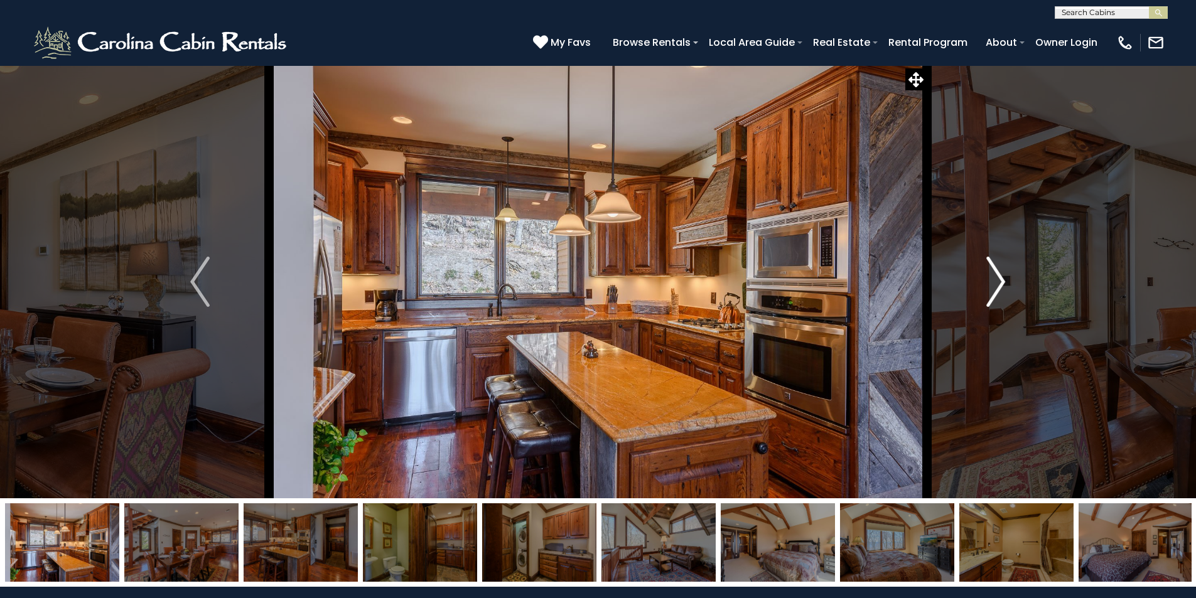
click at [998, 294] on img "Next" at bounding box center [995, 282] width 19 height 50
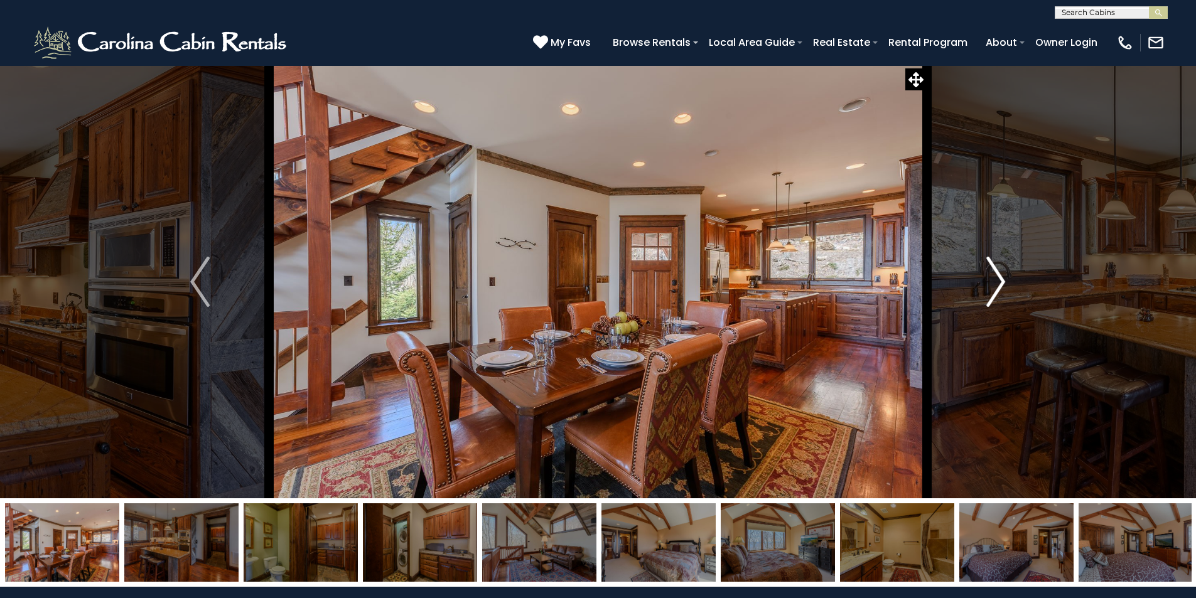
click at [998, 294] on img "Next" at bounding box center [995, 282] width 19 height 50
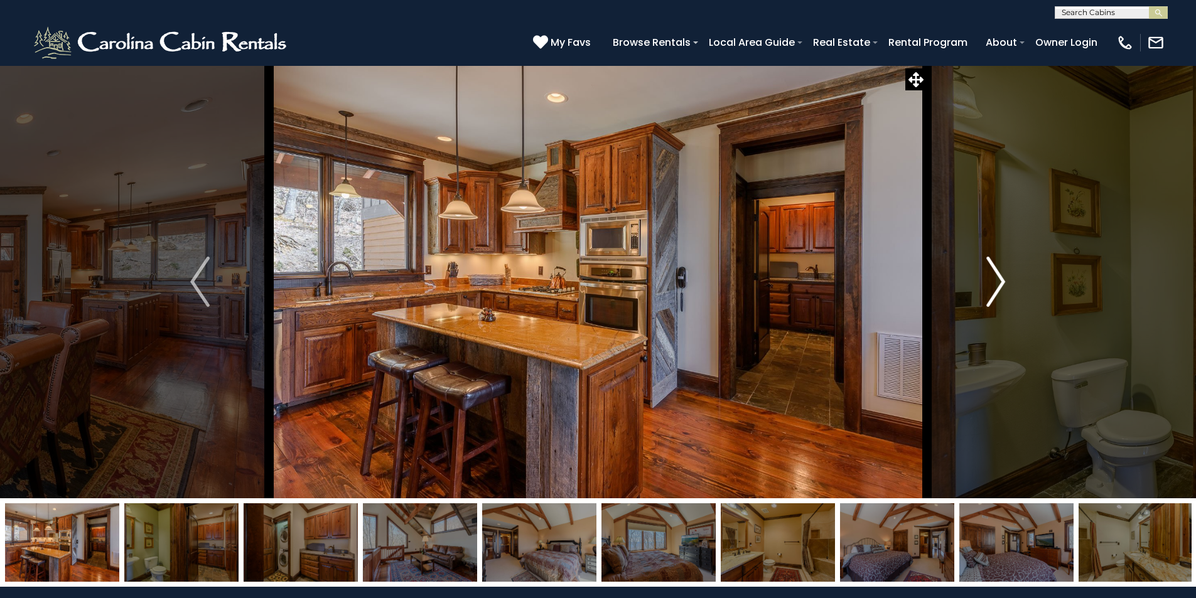
click at [998, 294] on img "Next" at bounding box center [995, 282] width 19 height 50
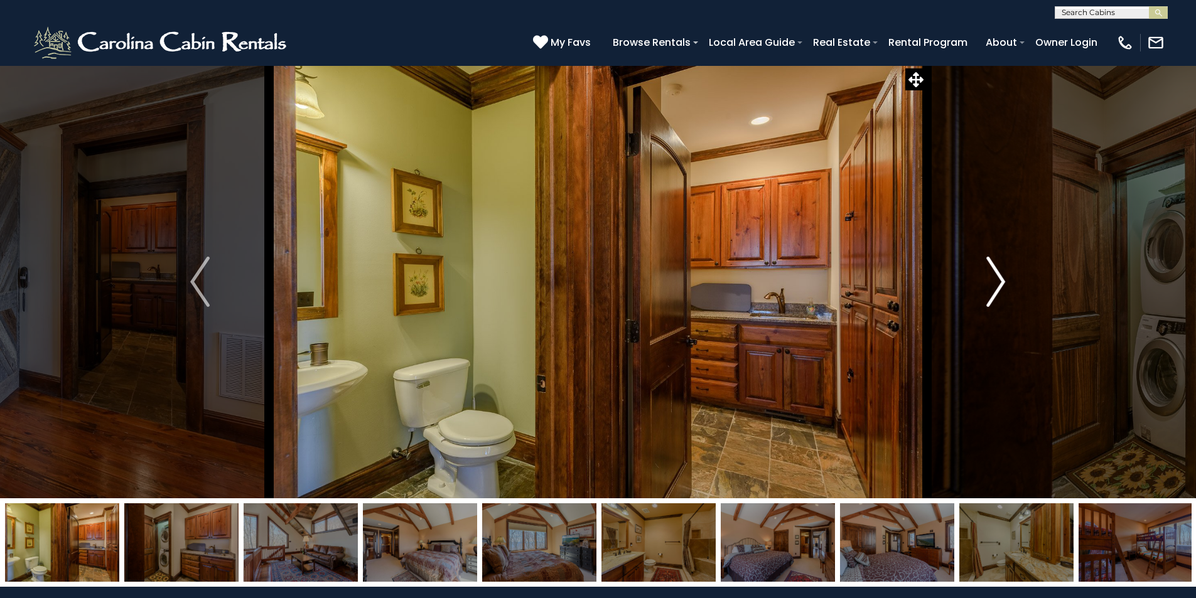
click at [998, 294] on img "Next" at bounding box center [995, 282] width 19 height 50
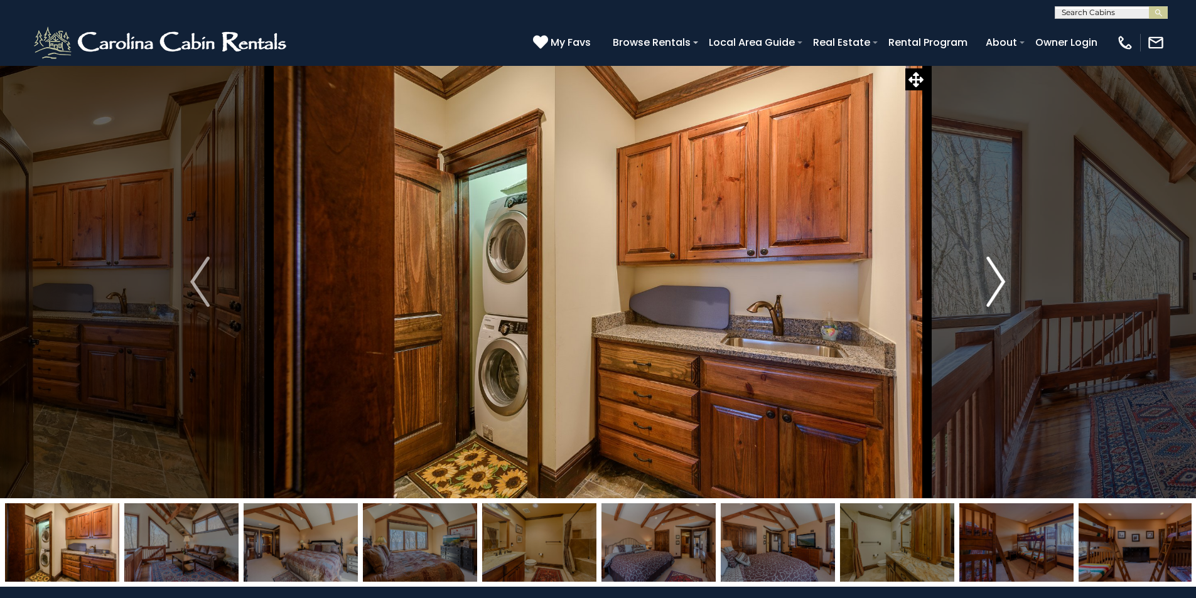
click at [998, 294] on img "Next" at bounding box center [995, 282] width 19 height 50
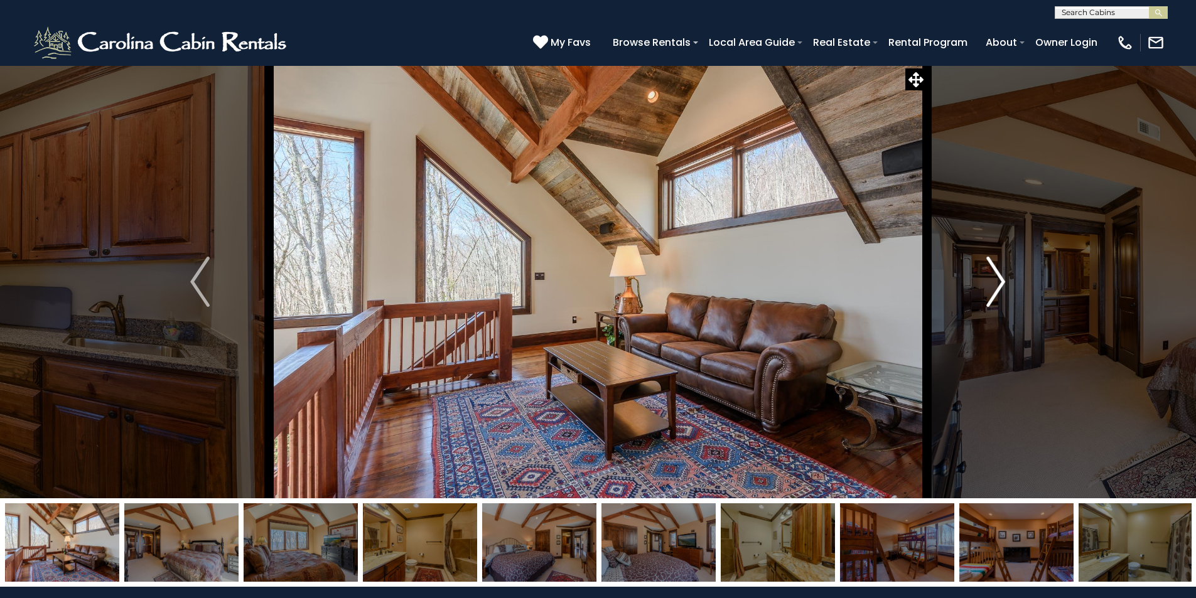
click at [998, 294] on img "Next" at bounding box center [995, 282] width 19 height 50
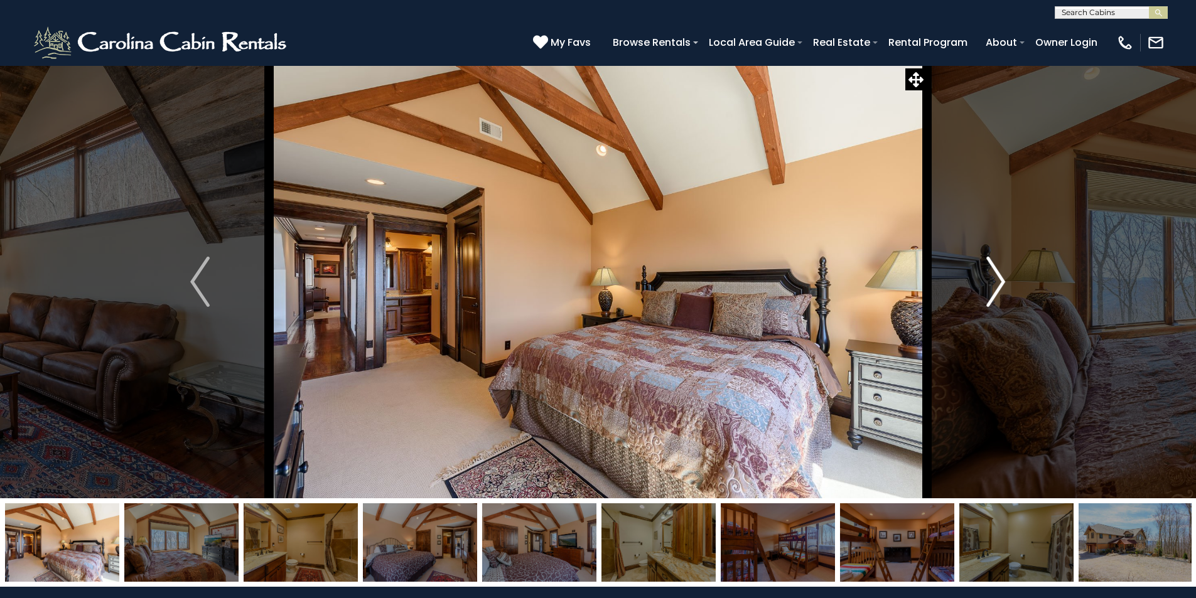
click at [998, 294] on img "Next" at bounding box center [995, 282] width 19 height 50
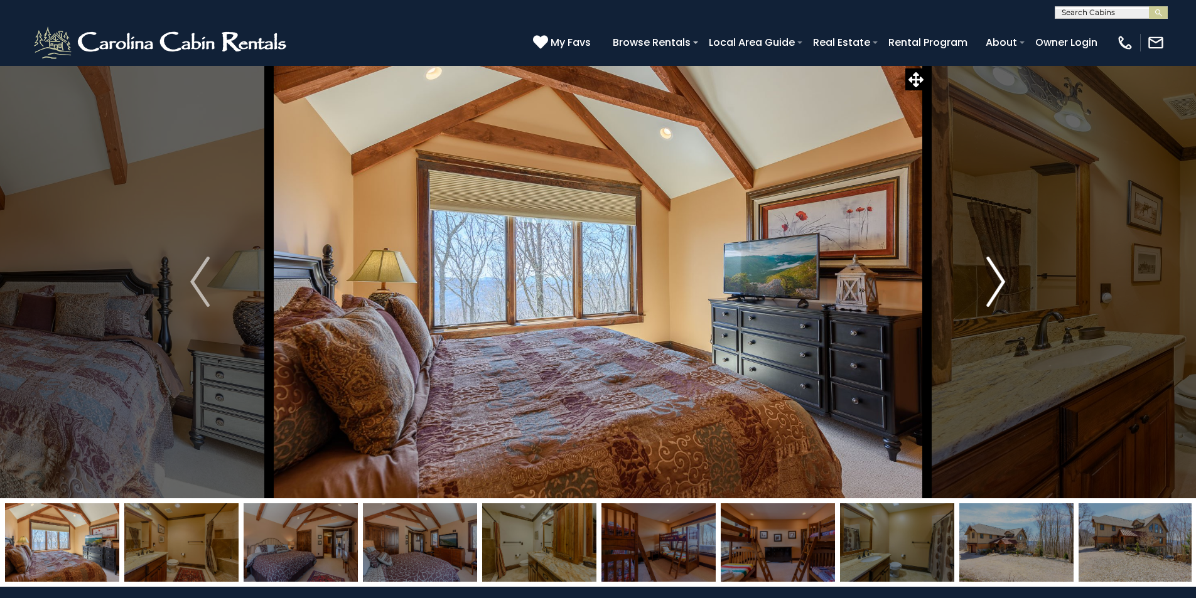
click at [998, 294] on img "Next" at bounding box center [995, 282] width 19 height 50
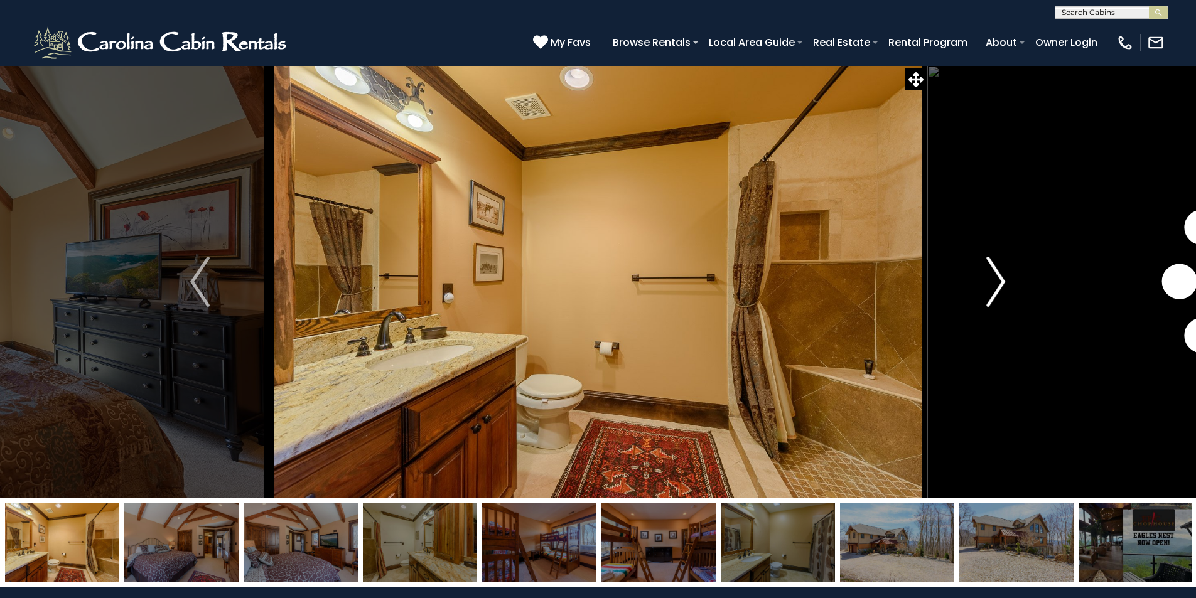
click at [998, 294] on img "Next" at bounding box center [995, 282] width 19 height 50
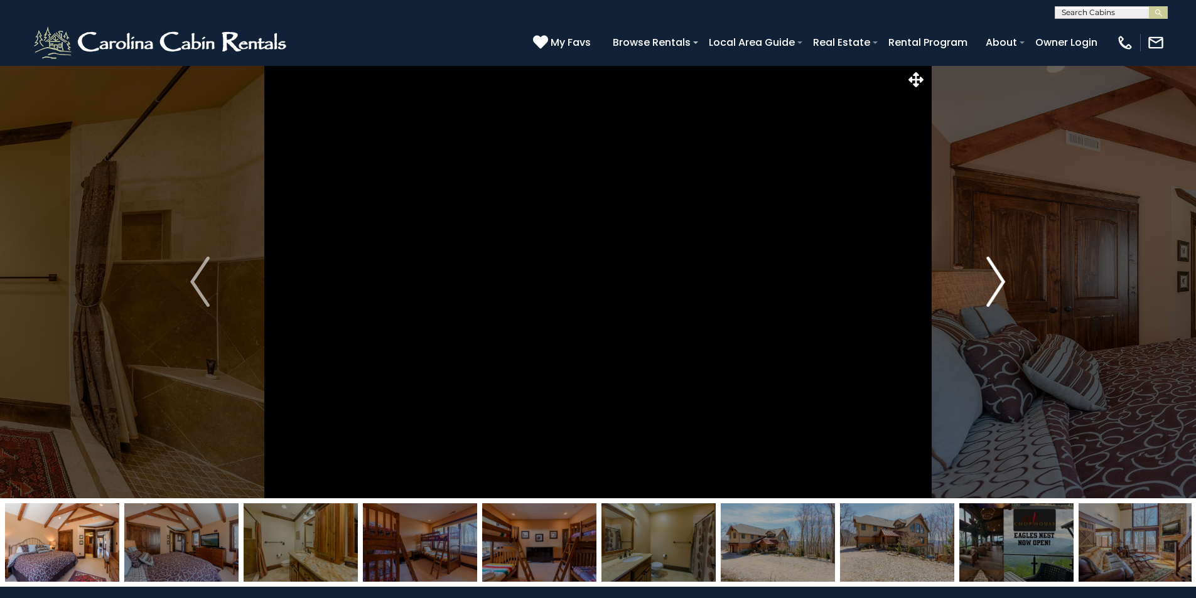
click at [998, 294] on img "Next" at bounding box center [995, 282] width 19 height 50
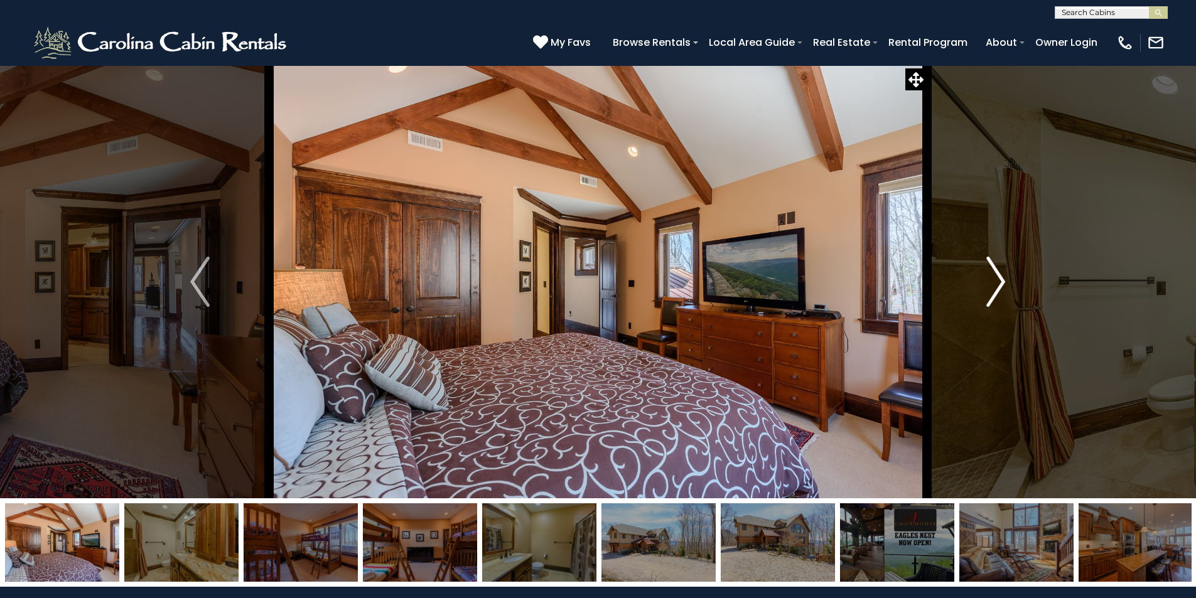
click at [998, 294] on img "Next" at bounding box center [995, 282] width 19 height 50
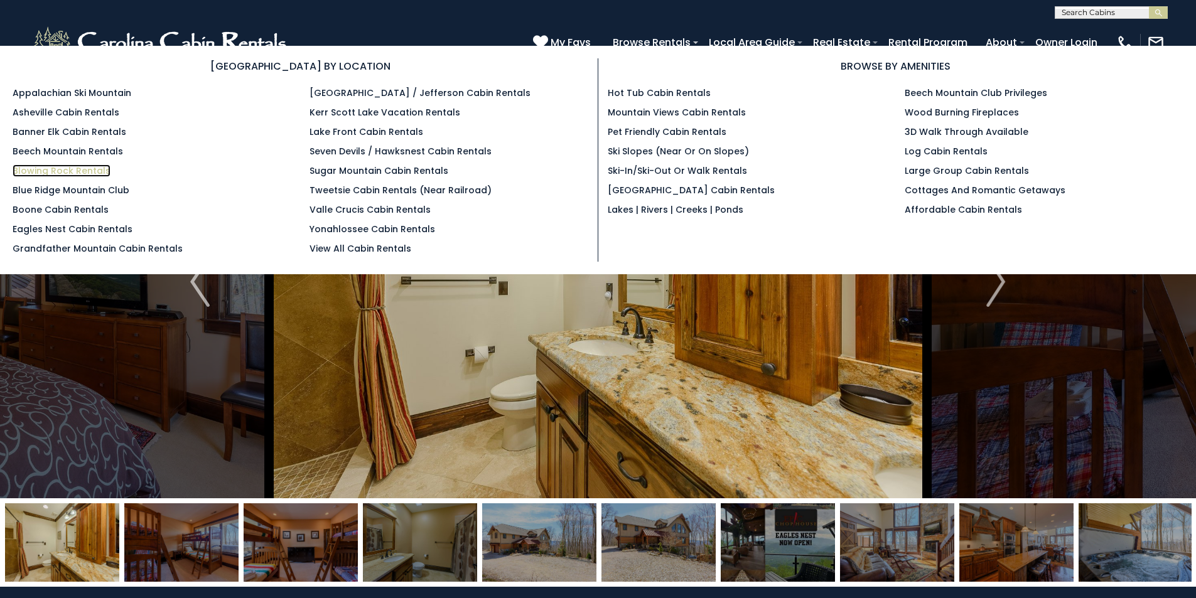
click at [80, 171] on link "Blowing Rock Rentals" at bounding box center [62, 170] width 98 height 13
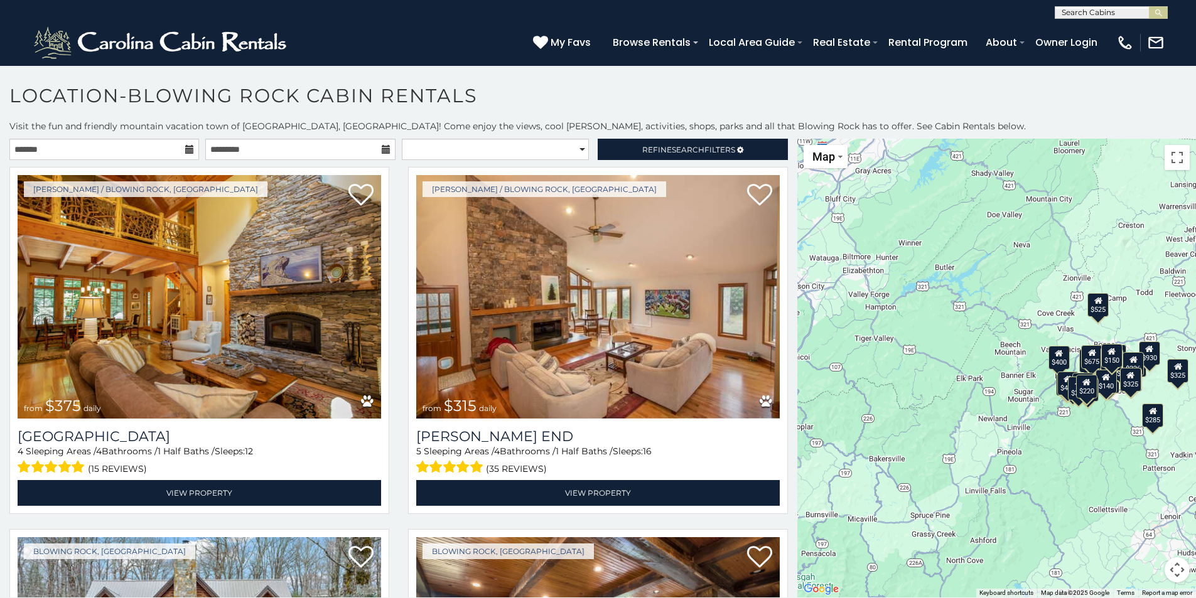
click at [186, 150] on icon at bounding box center [189, 149] width 9 height 9
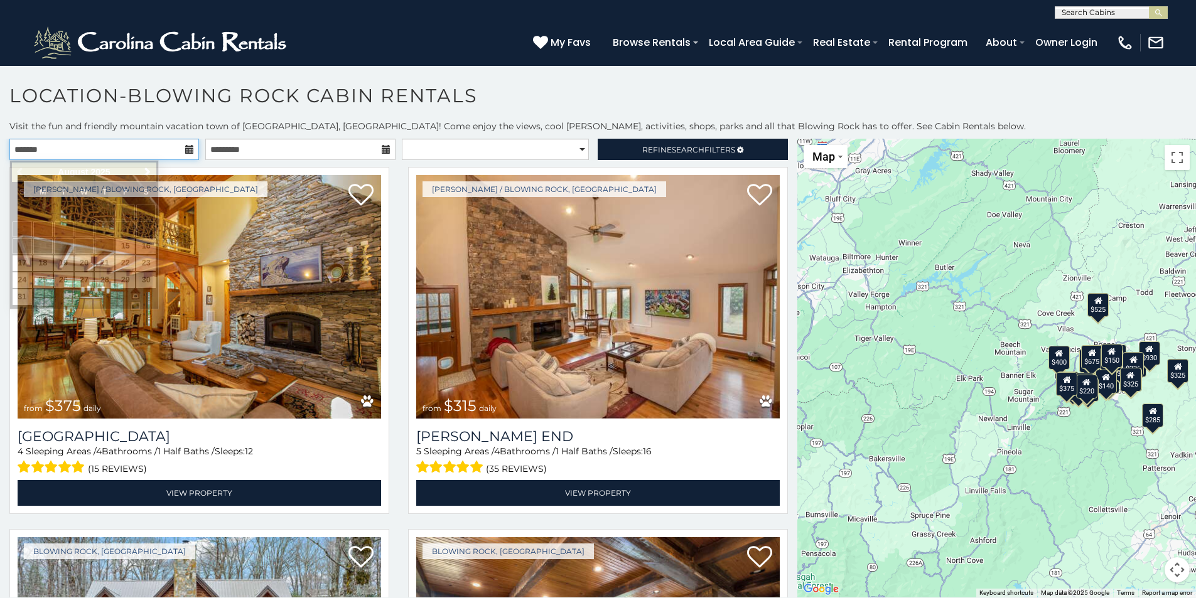
click at [166, 149] on input "text" at bounding box center [104, 149] width 190 height 21
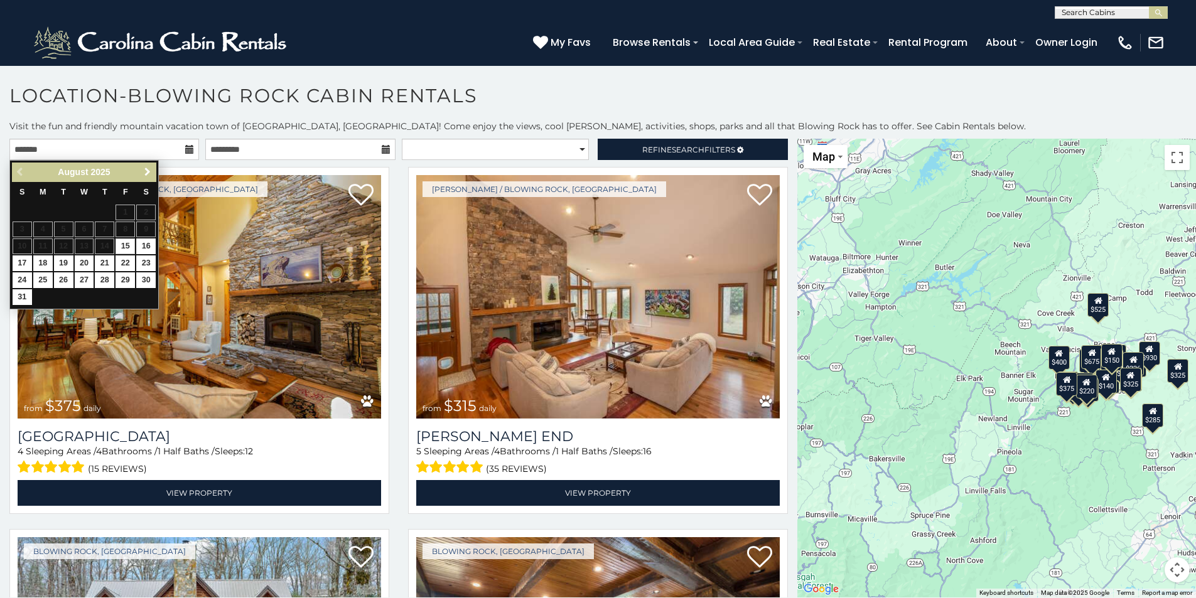
click at [153, 172] on link "Next" at bounding box center [147, 172] width 16 height 16
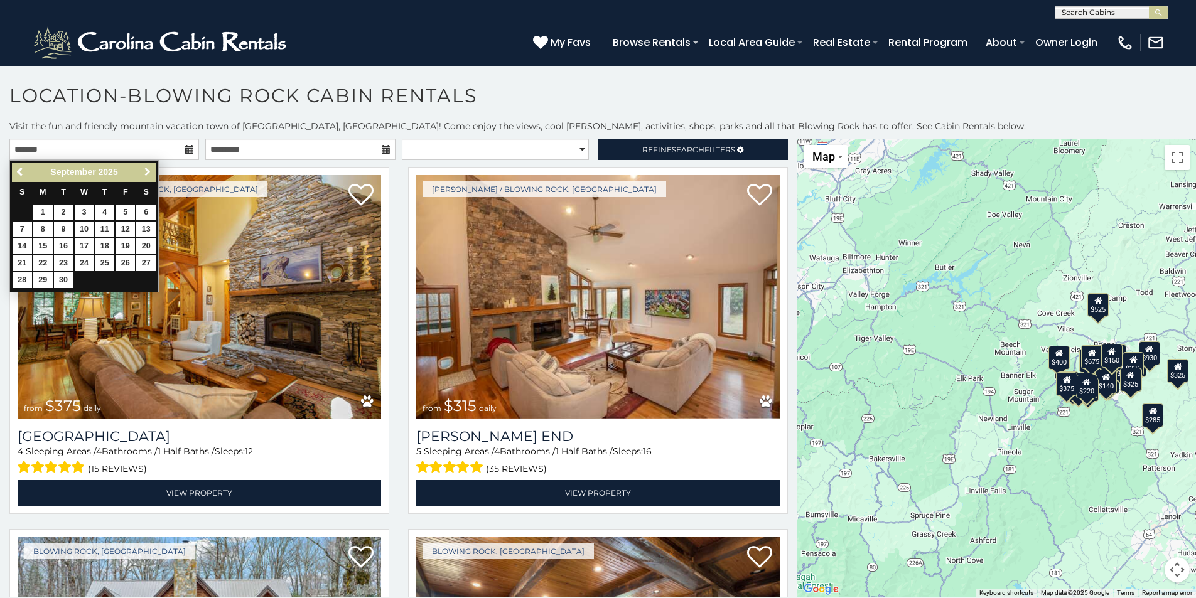
click at [150, 171] on span "Next" at bounding box center [148, 172] width 10 height 10
click at [127, 225] on link "10" at bounding box center [125, 230] width 19 height 16
type input "**********"
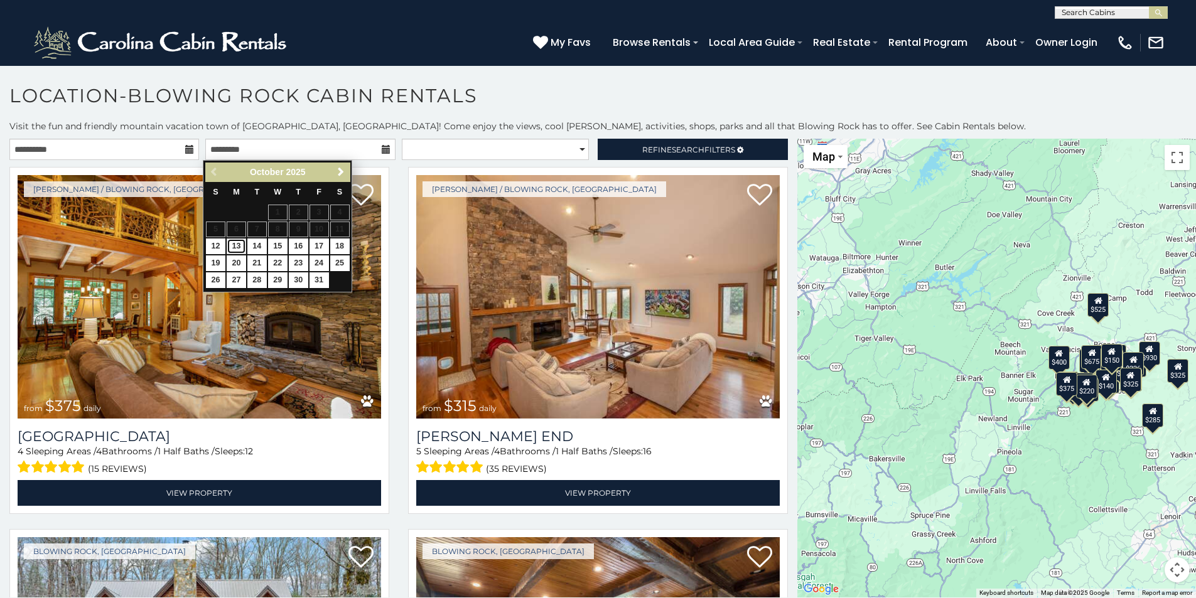
click at [240, 243] on link "13" at bounding box center [236, 247] width 19 height 16
type input "**********"
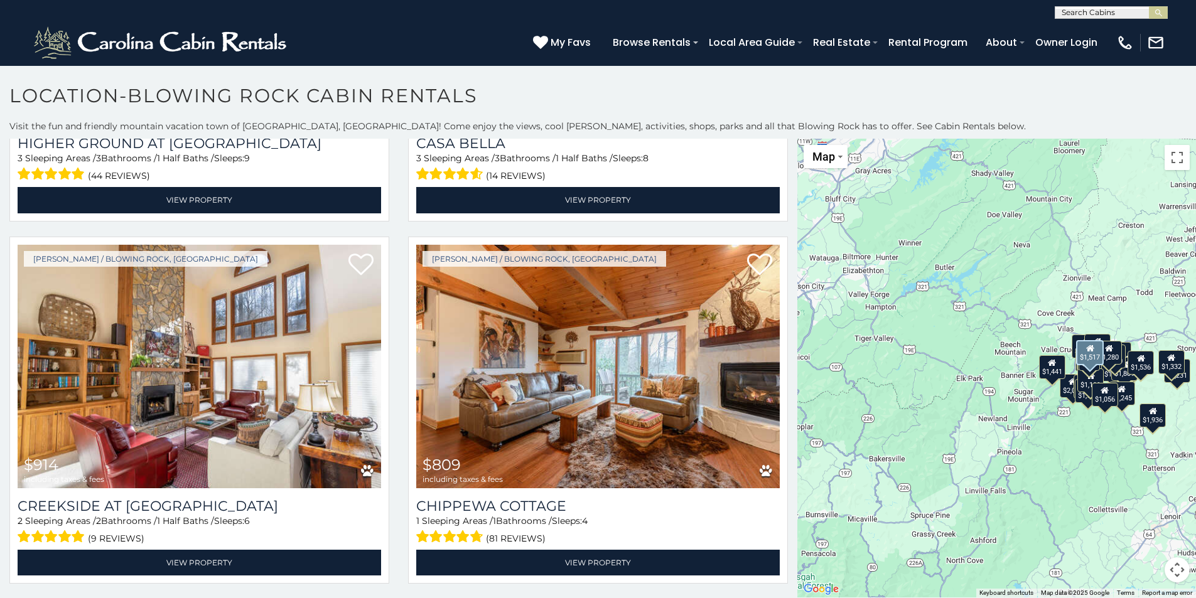
scroll to position [4709, 0]
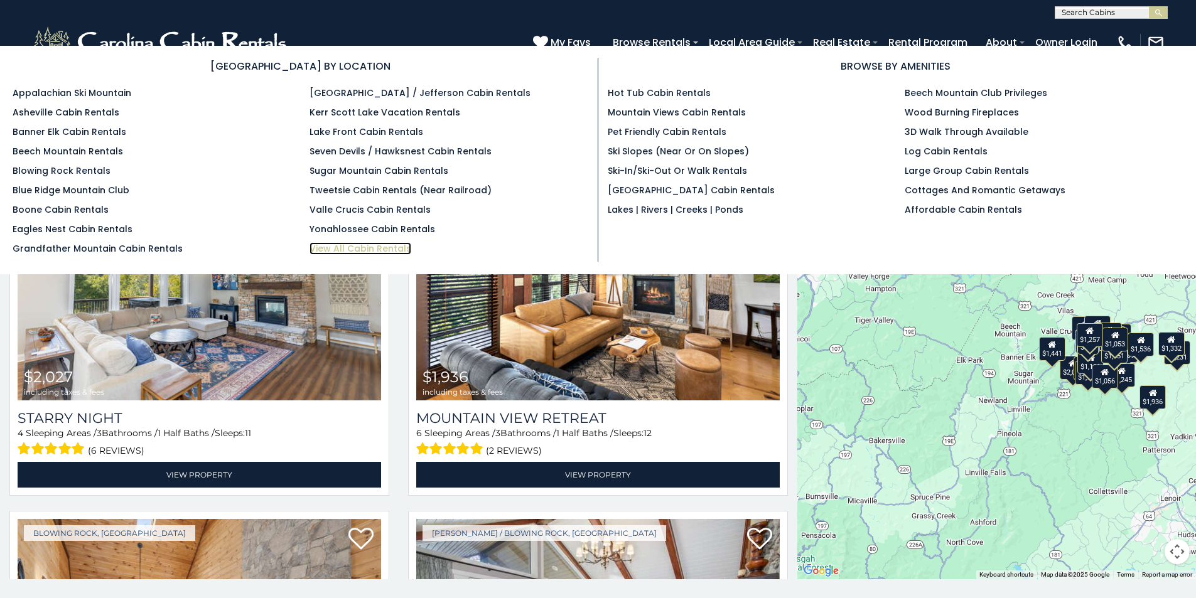
click at [384, 244] on link "View All Cabin Rentals" at bounding box center [361, 248] width 102 height 13
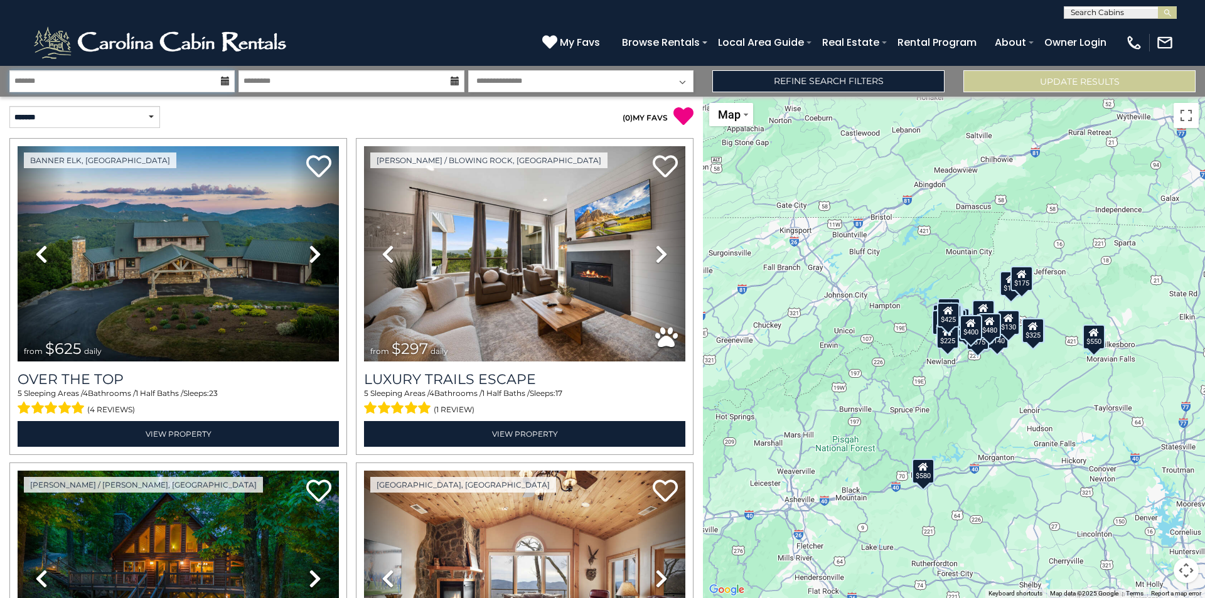
click at [220, 80] on input "text" at bounding box center [121, 81] width 225 height 22
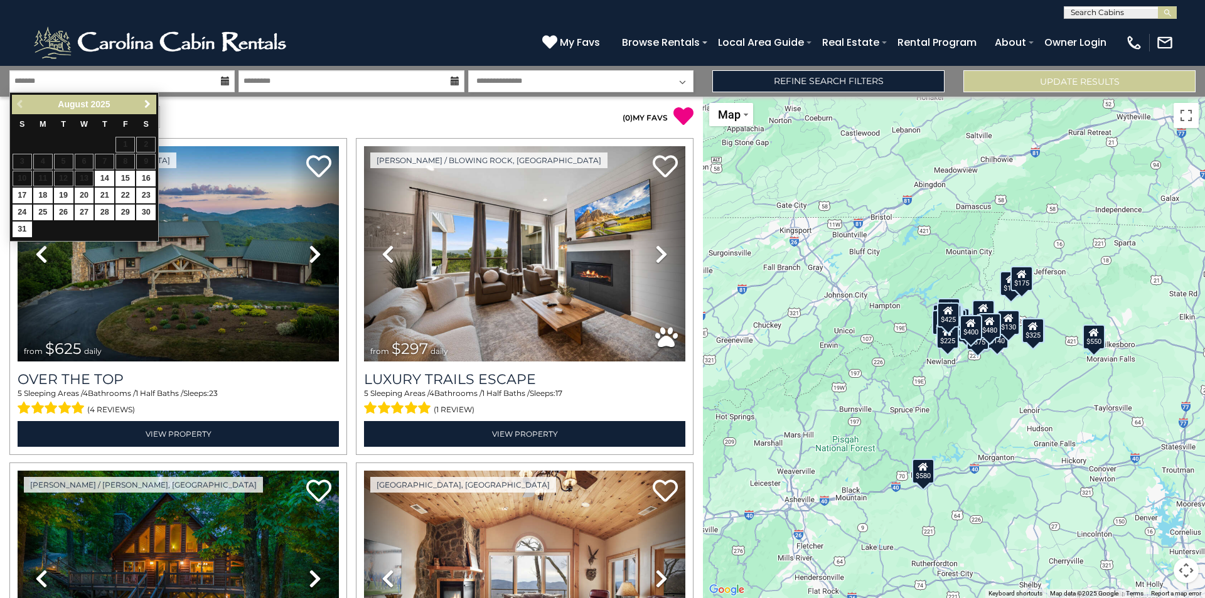
click at [146, 106] on span "Next" at bounding box center [148, 104] width 10 height 10
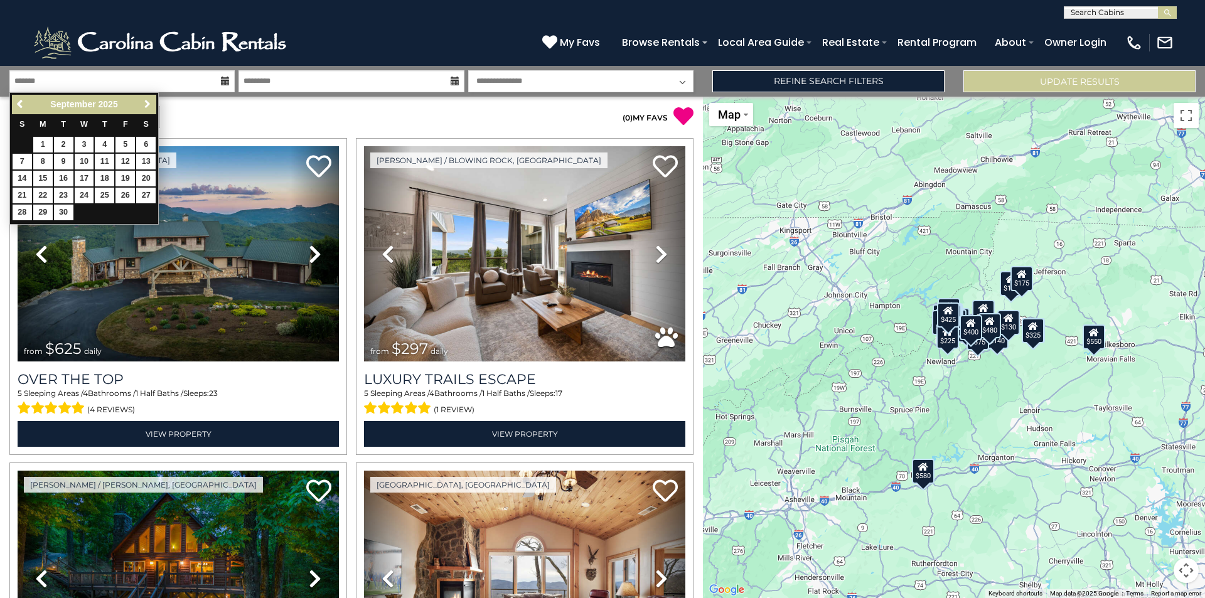
click at [146, 106] on span "Next" at bounding box center [148, 104] width 10 height 10
click at [126, 160] on link "10" at bounding box center [125, 162] width 19 height 16
type input "********"
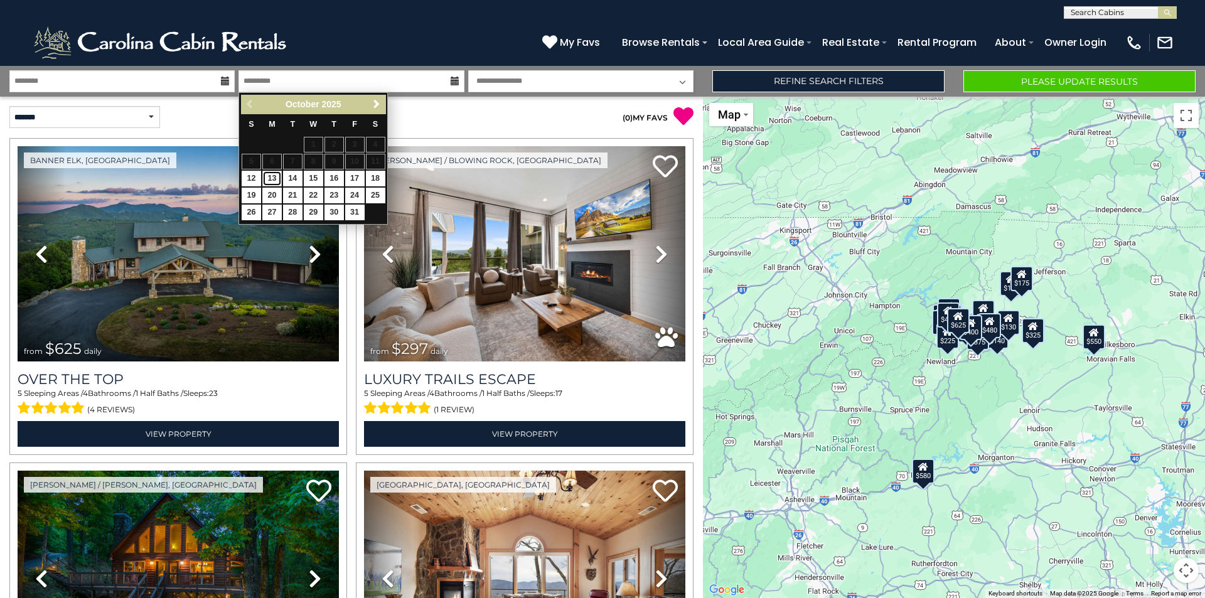
click at [276, 181] on link "13" at bounding box center [271, 179] width 19 height 16
type input "********"
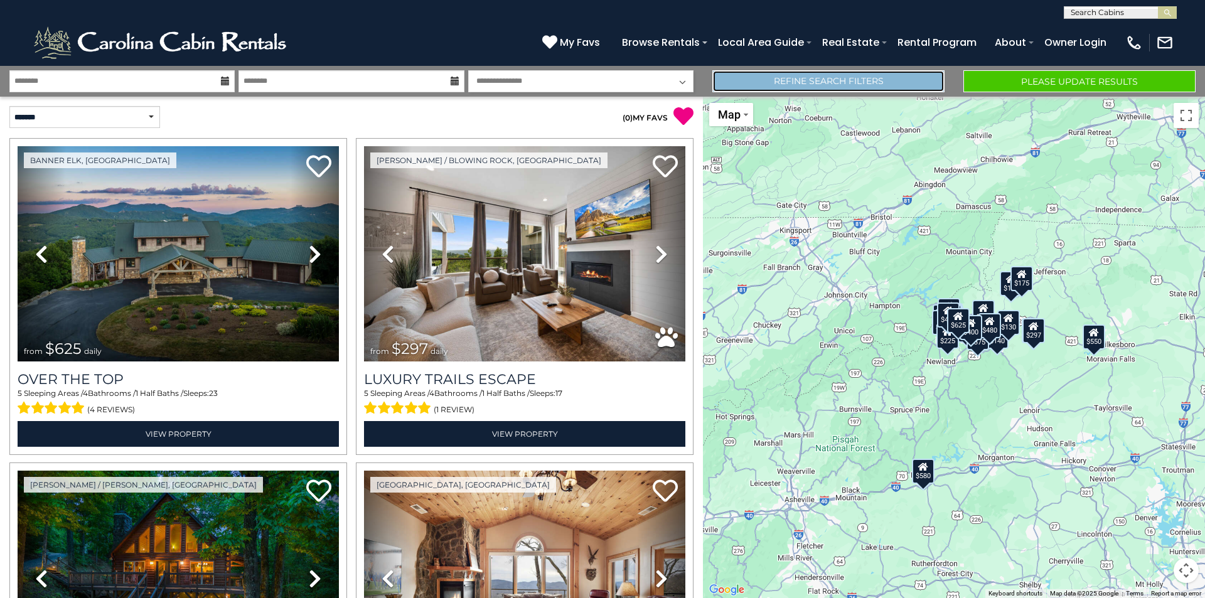
click at [799, 88] on link "Refine Search Filters" at bounding box center [829, 81] width 232 height 22
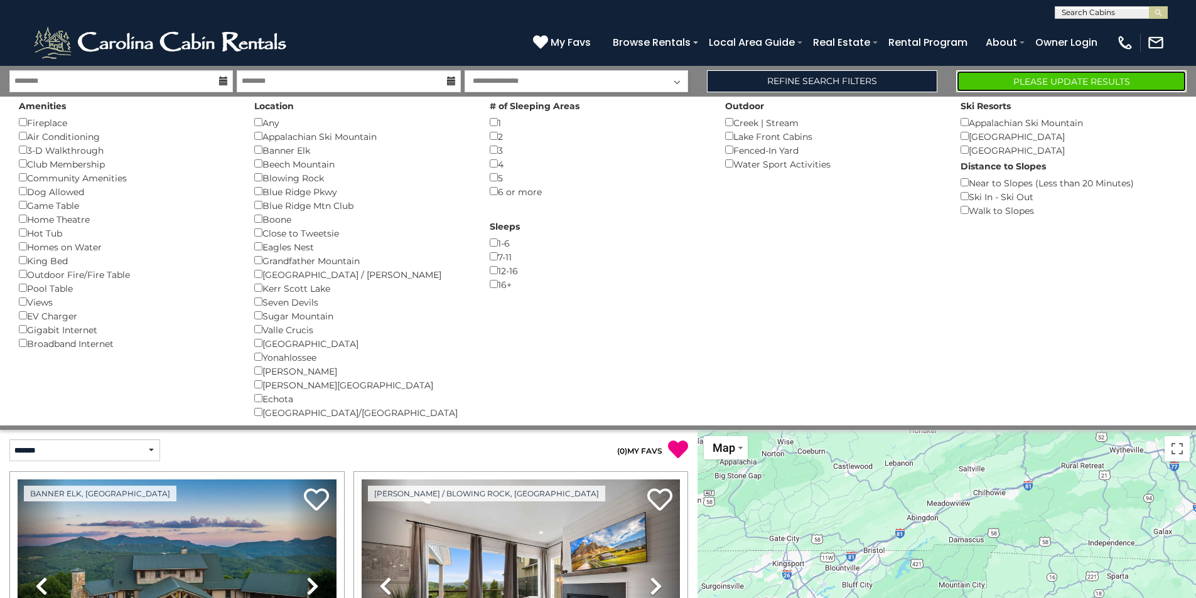
click at [1027, 82] on button "Please Update Results" at bounding box center [1071, 81] width 230 height 22
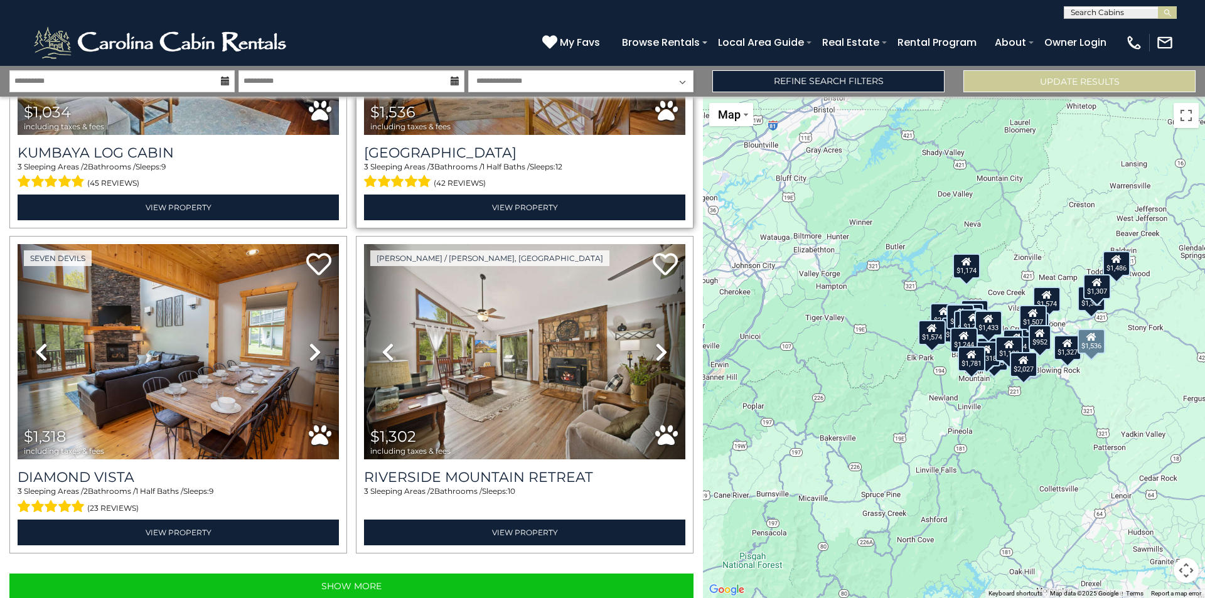
scroll to position [4449, 0]
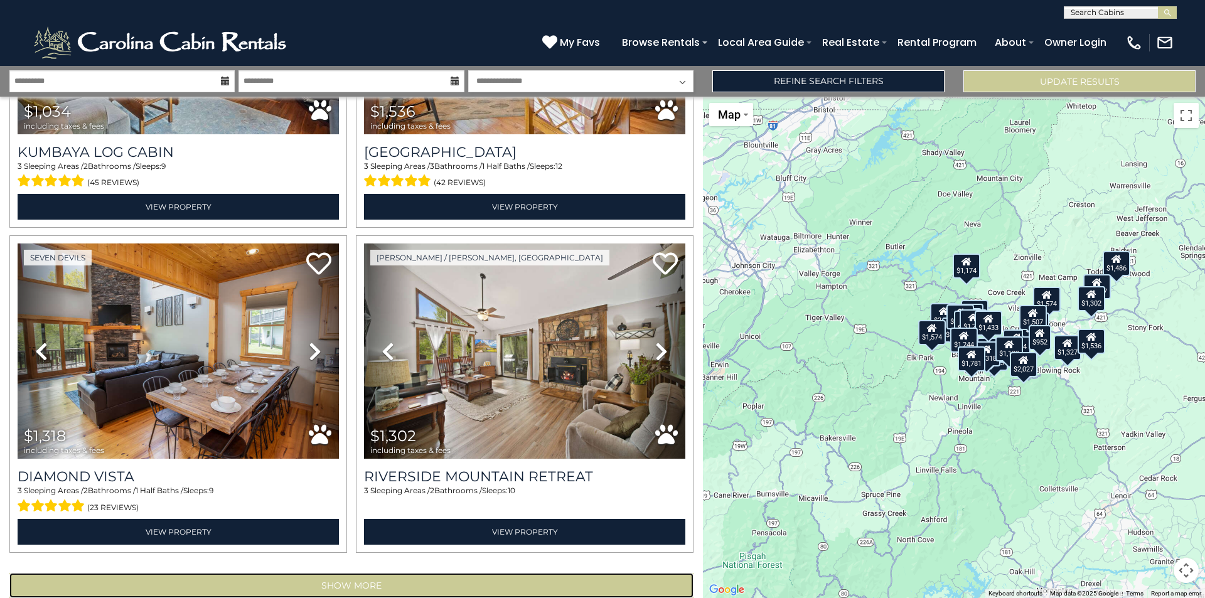
click at [423, 573] on button "Show More" at bounding box center [351, 585] width 684 height 25
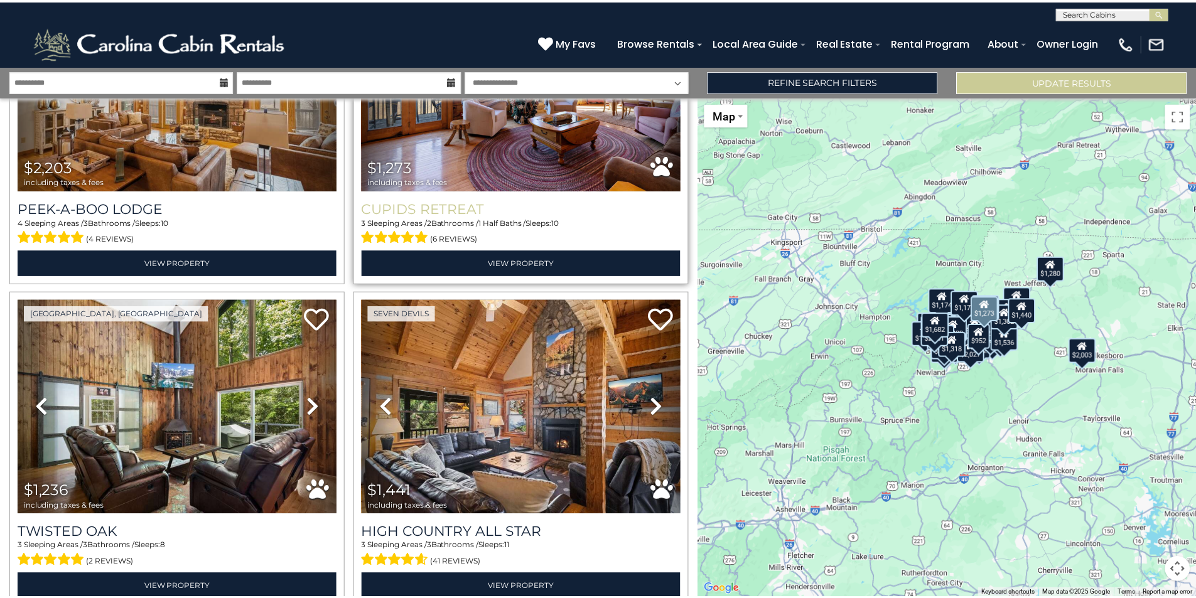
scroll to position [6019, 0]
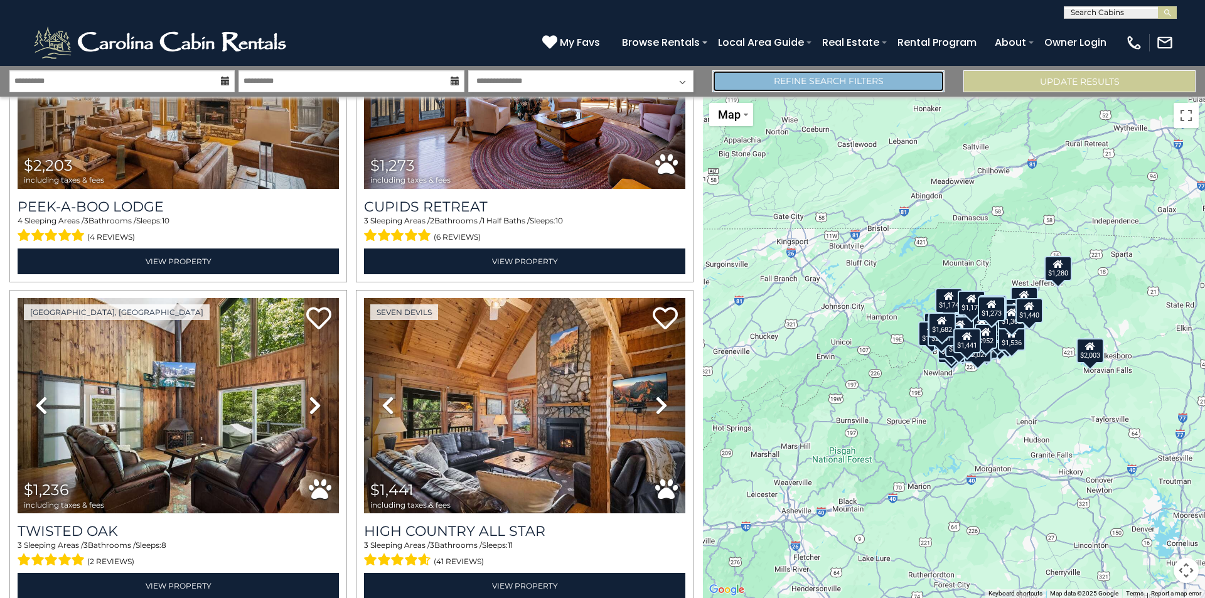
click at [729, 77] on link "Refine Search Filters" at bounding box center [829, 81] width 232 height 22
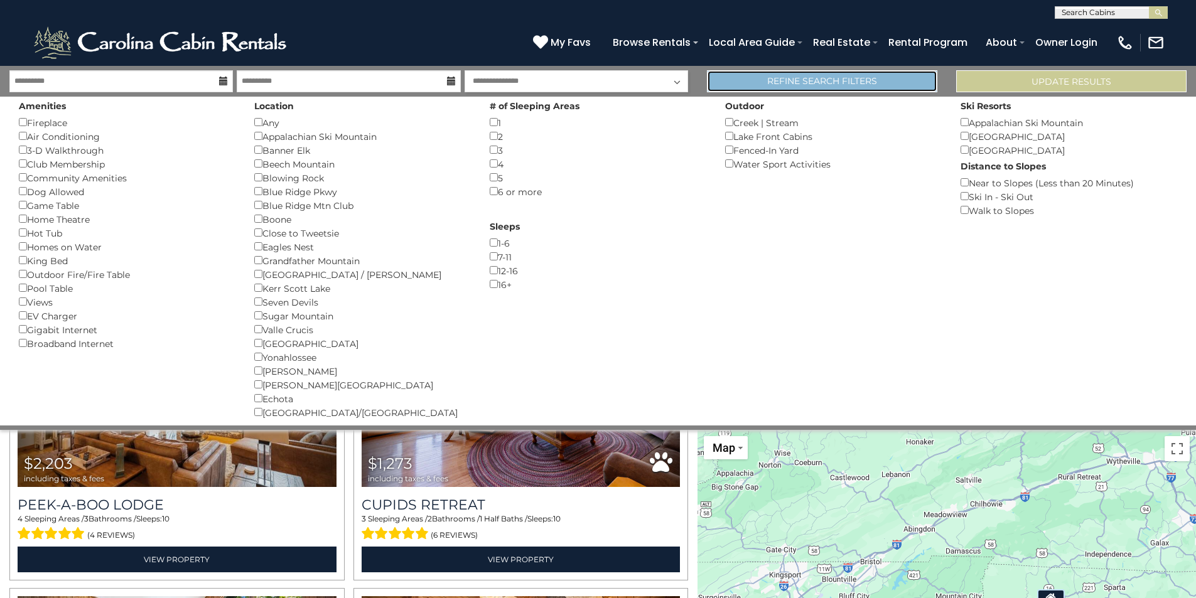
scroll to position [5986, 0]
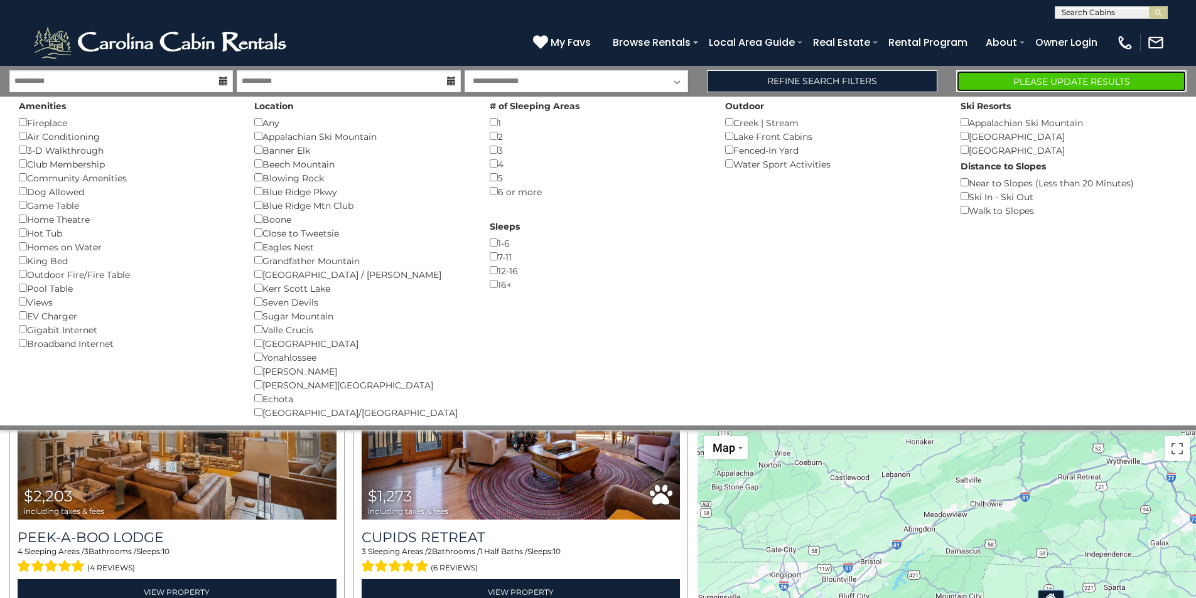
click at [1003, 80] on button "Please Update Results" at bounding box center [1071, 81] width 230 height 22
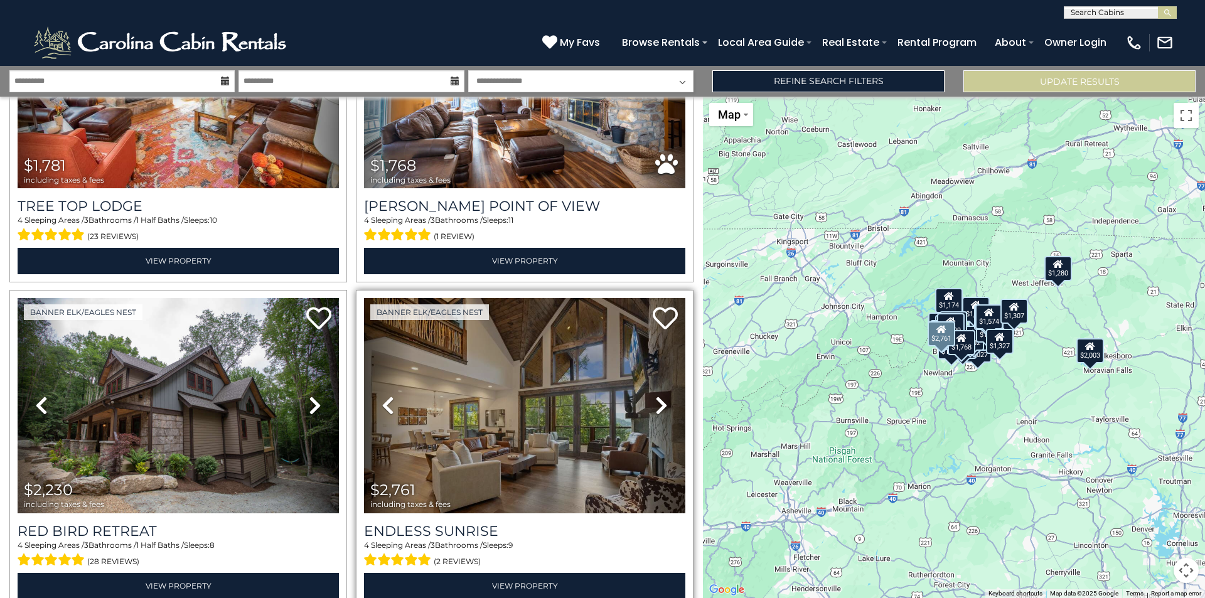
scroll to position [2574, 0]
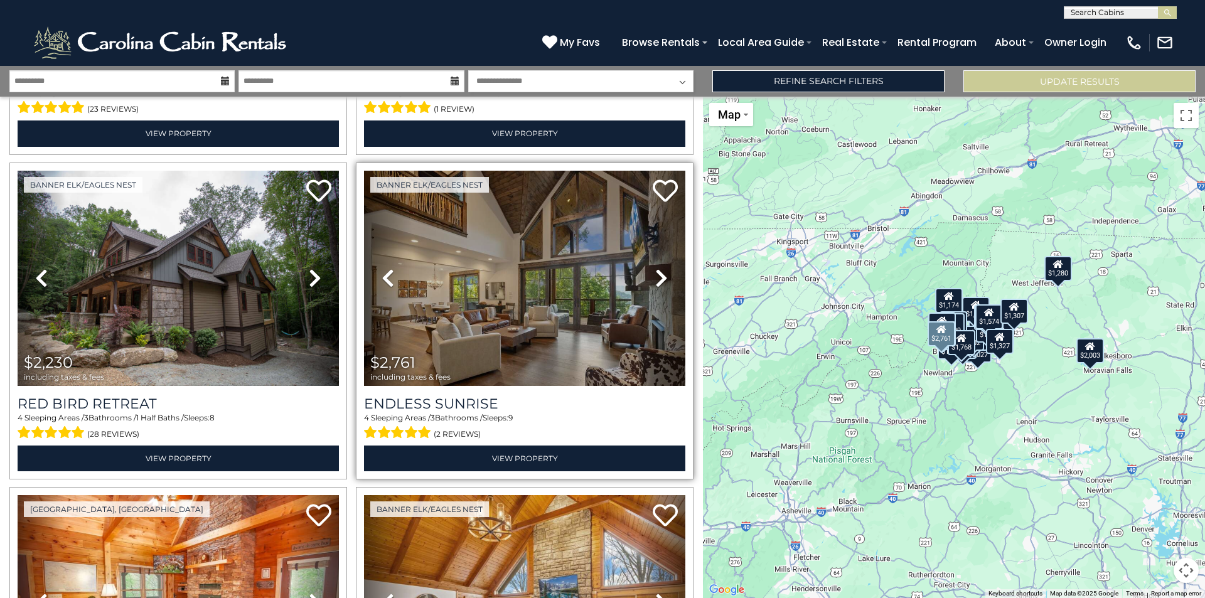
click at [640, 260] on link "Next" at bounding box center [661, 278] width 48 height 215
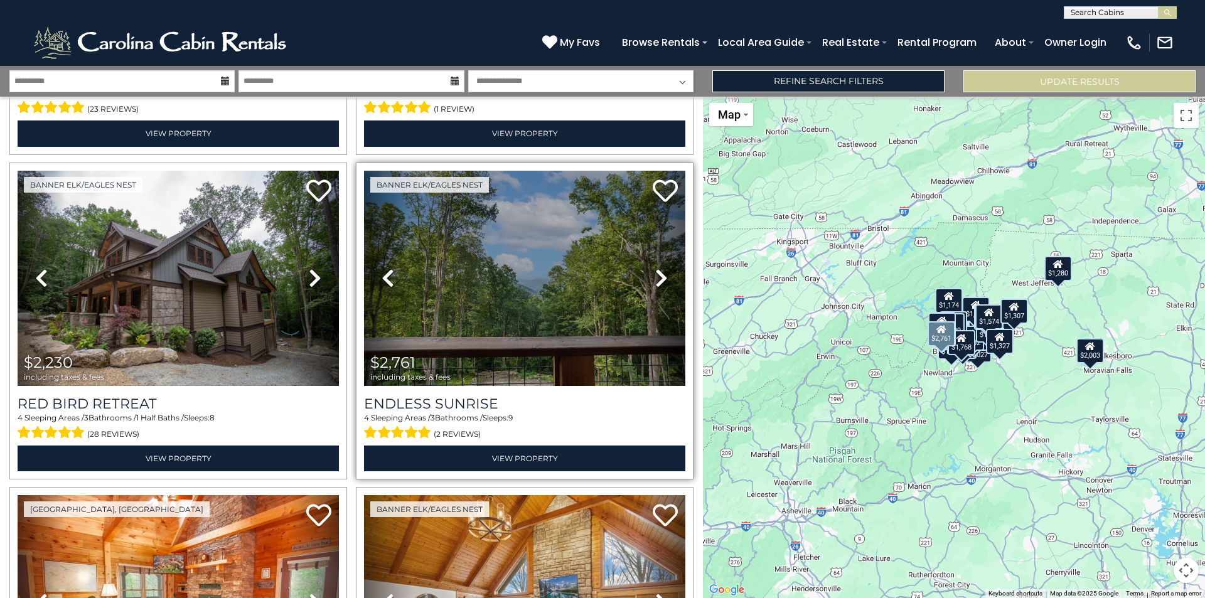
click at [655, 268] on icon at bounding box center [661, 278] width 13 height 20
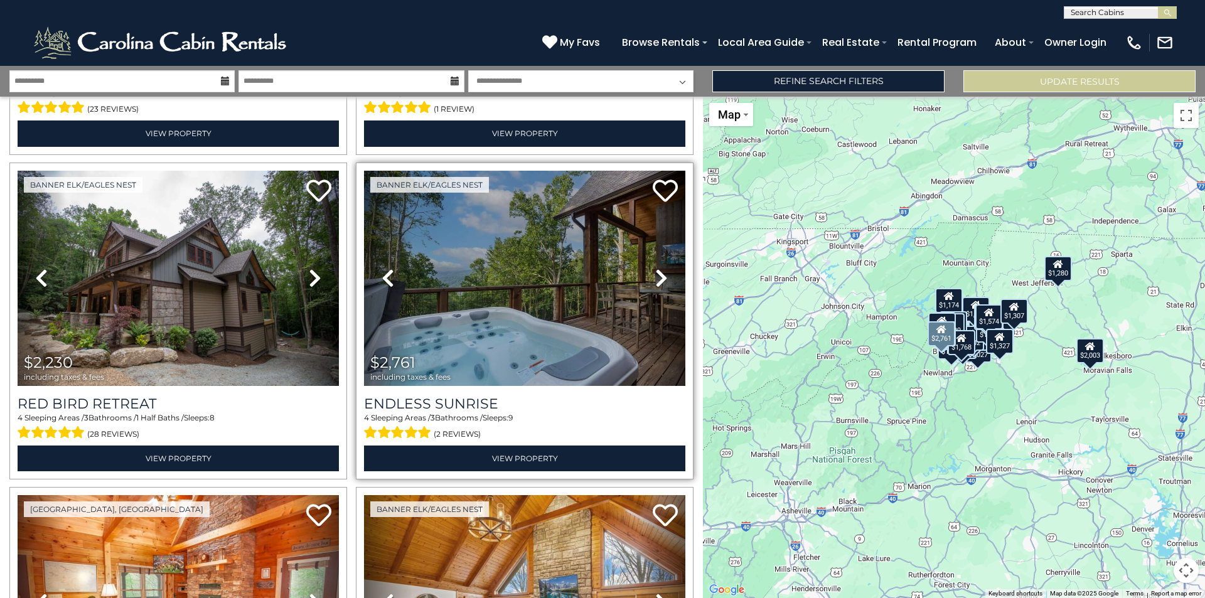
click at [655, 268] on icon at bounding box center [661, 278] width 13 height 20
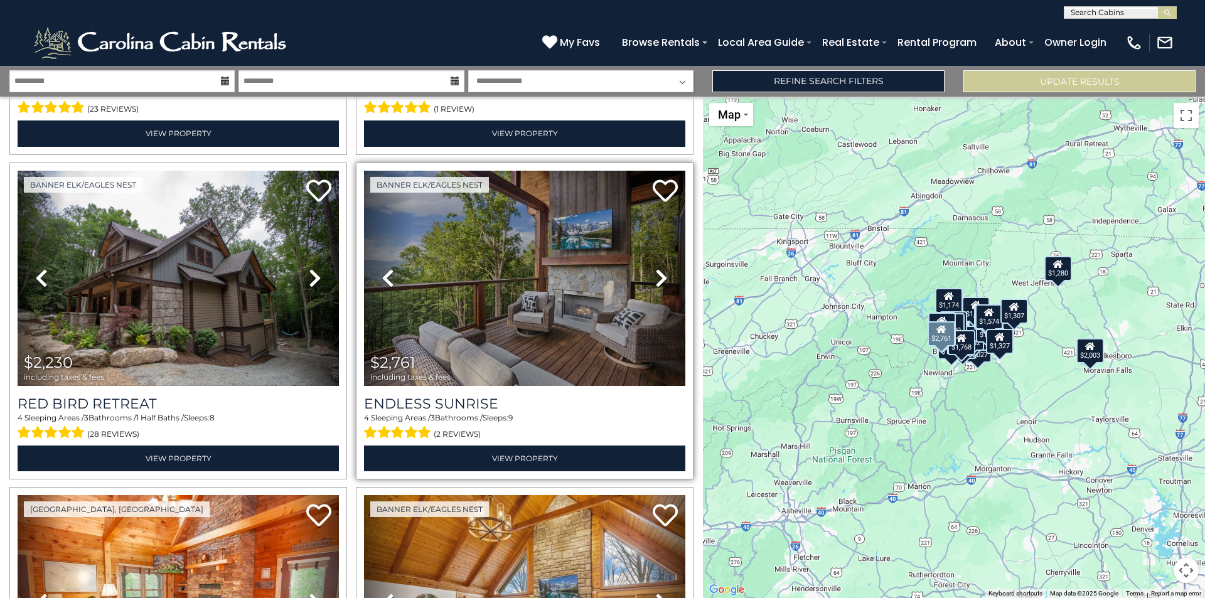
click at [655, 268] on icon at bounding box center [661, 278] width 13 height 20
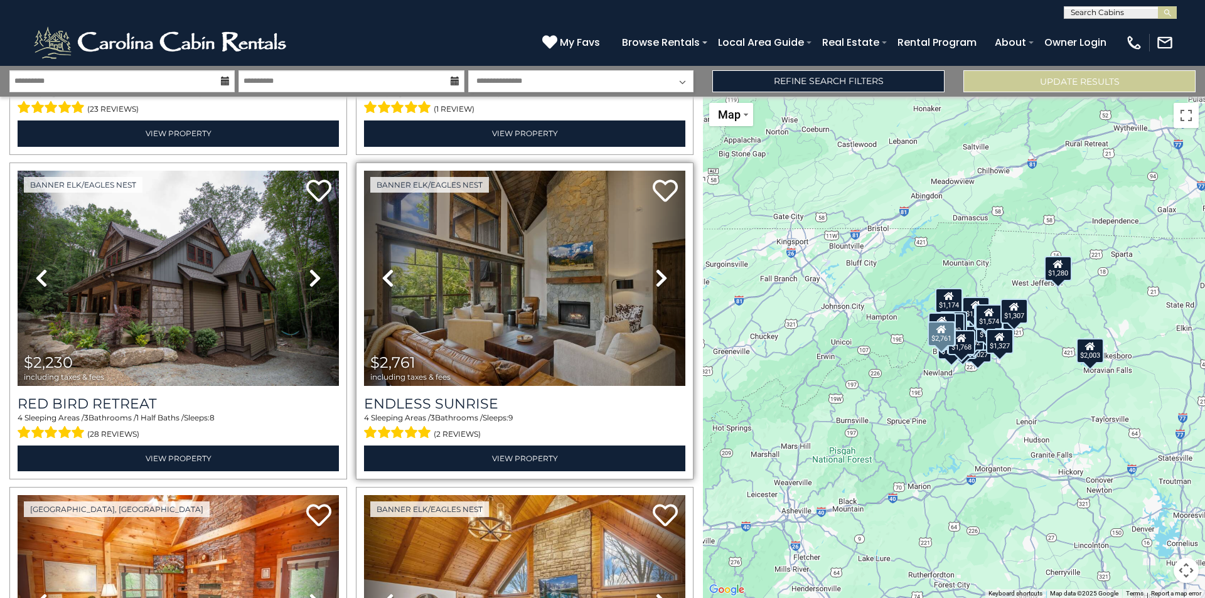
click at [655, 268] on icon at bounding box center [661, 278] width 13 height 20
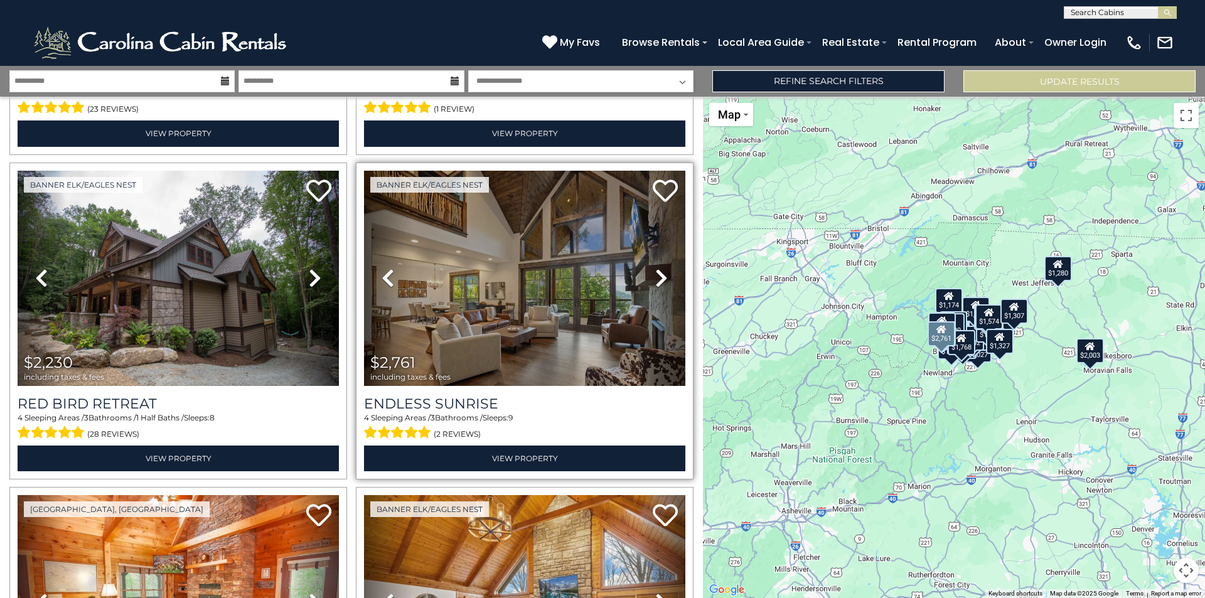
scroll to position [2825, 0]
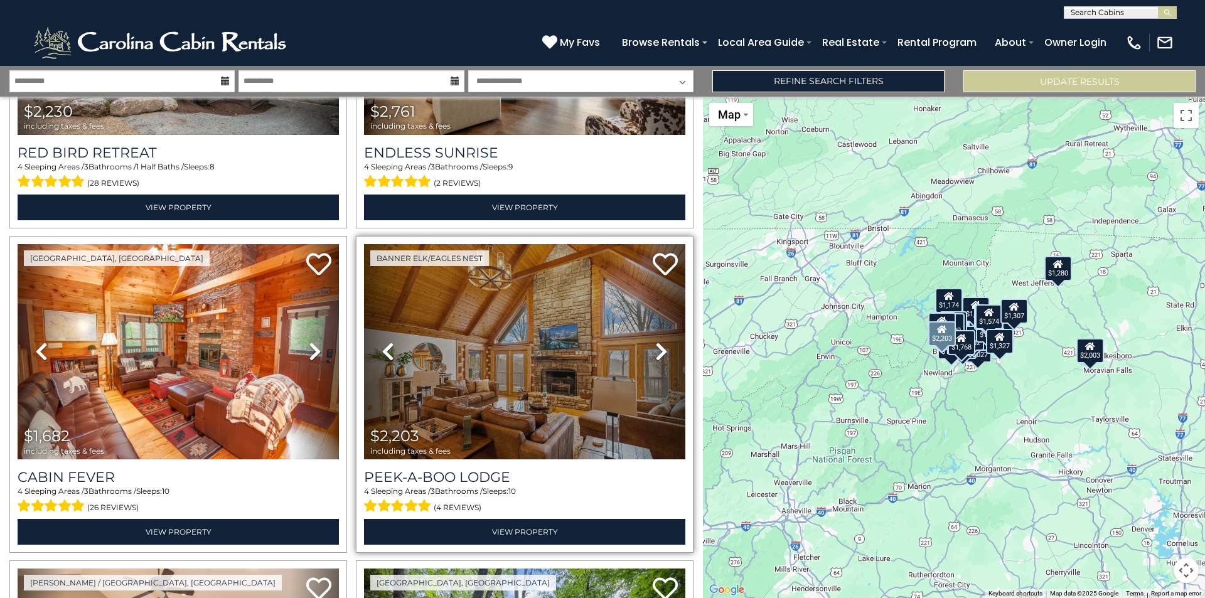
click at [660, 342] on icon at bounding box center [661, 352] width 13 height 20
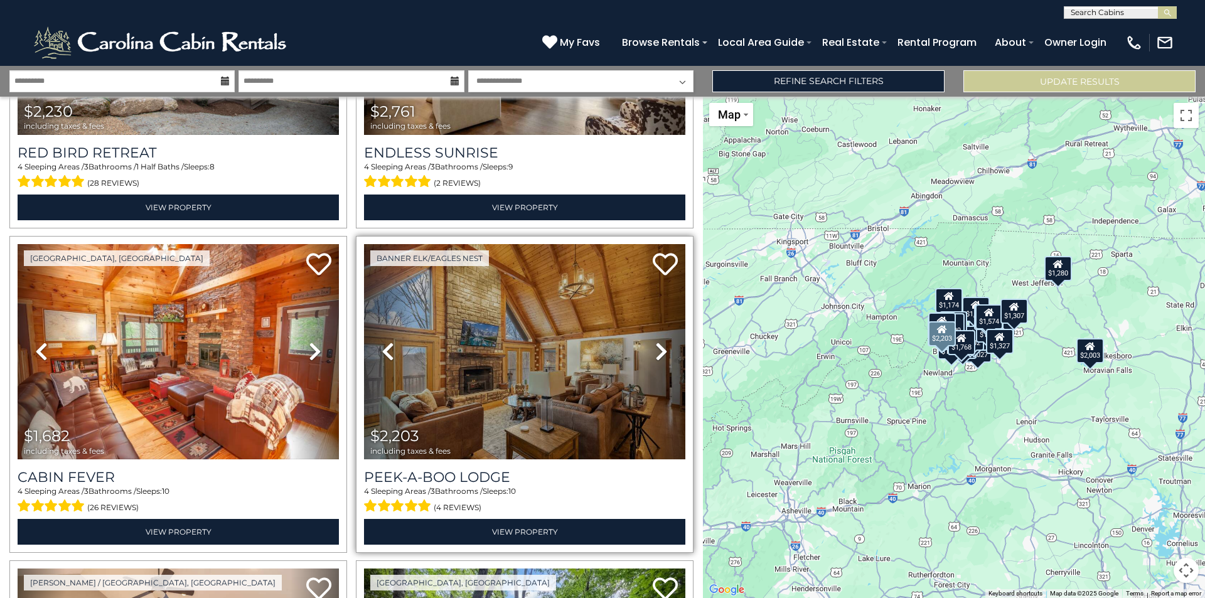
click at [659, 342] on icon at bounding box center [661, 352] width 13 height 20
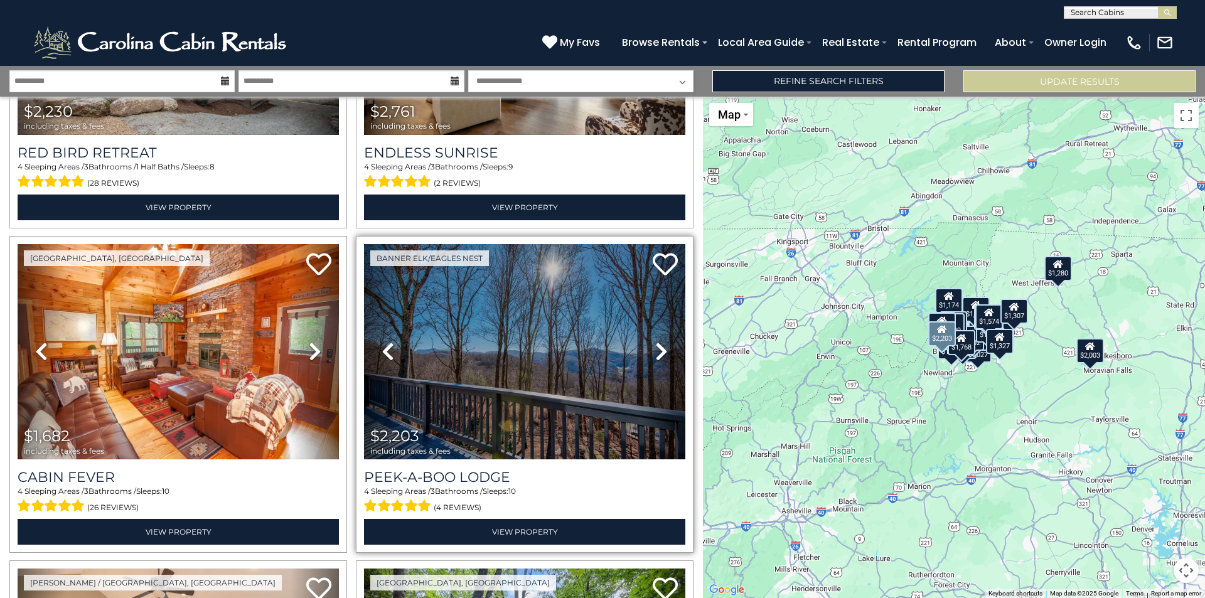
click at [659, 342] on icon at bounding box center [661, 352] width 13 height 20
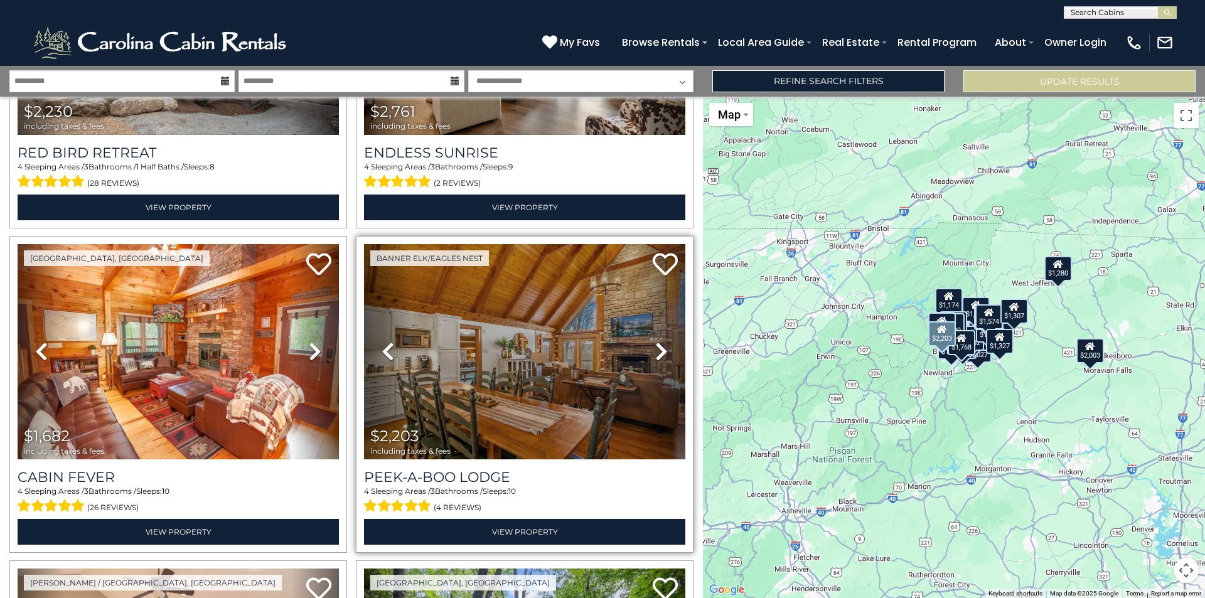
click at [659, 342] on icon at bounding box center [661, 352] width 13 height 20
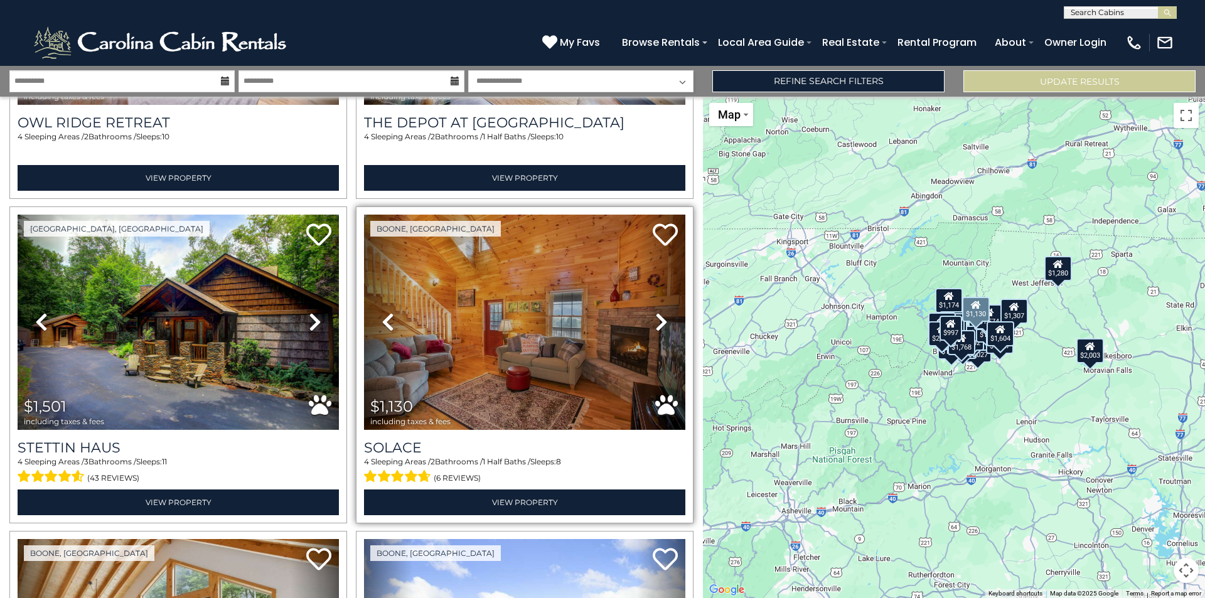
scroll to position [3830, 0]
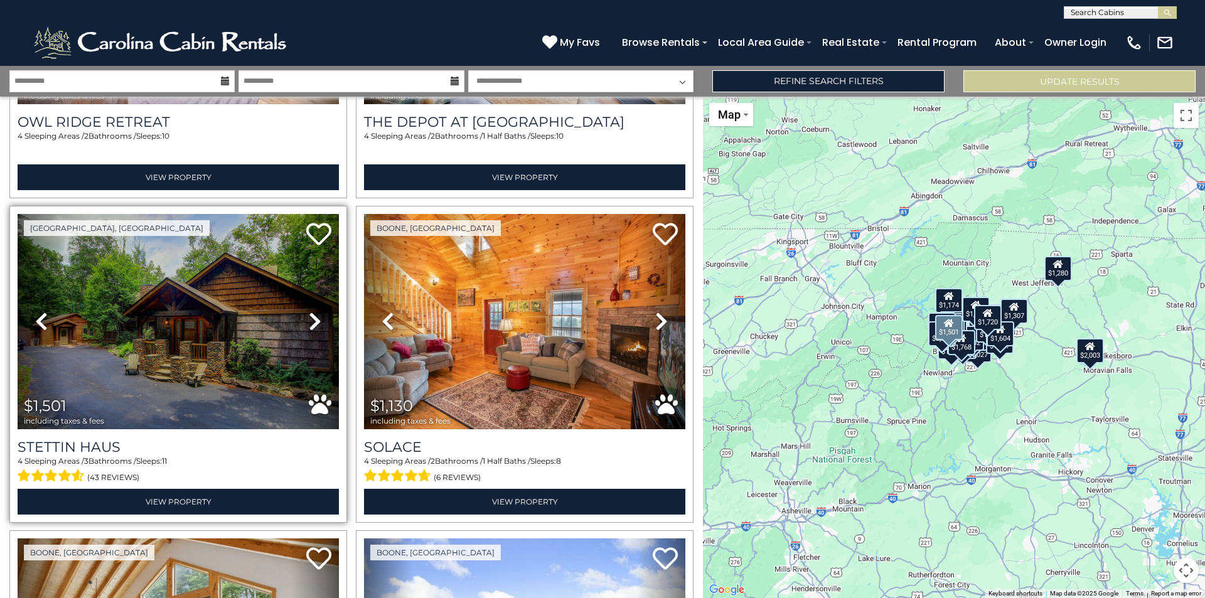
click at [314, 311] on icon at bounding box center [315, 321] width 13 height 20
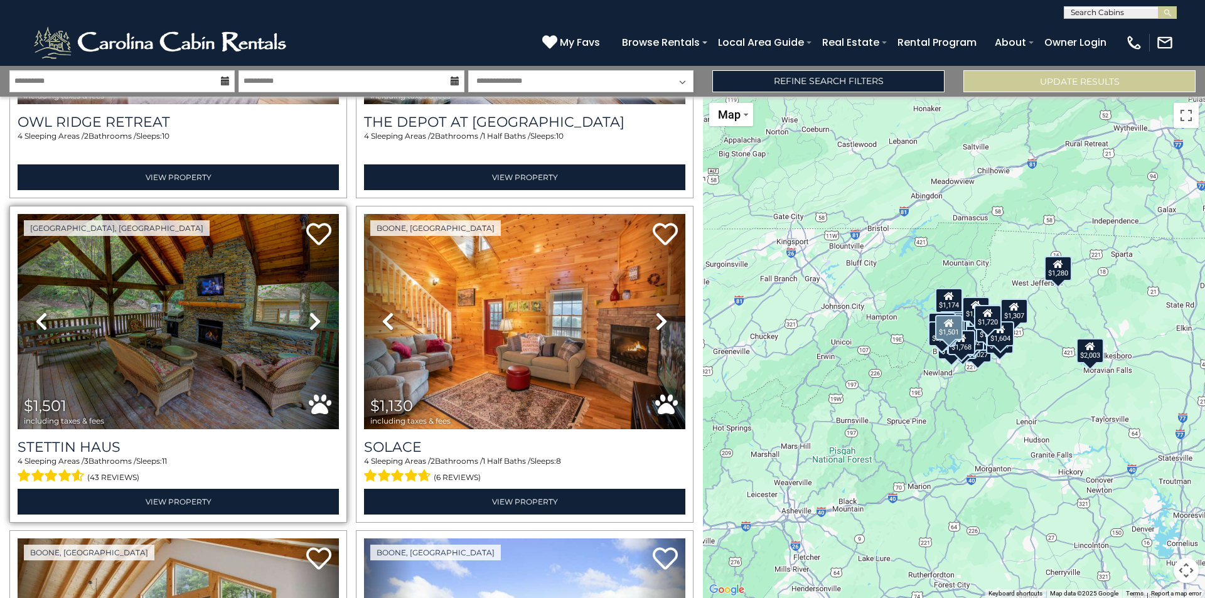
click at [312, 311] on icon at bounding box center [315, 321] width 13 height 20
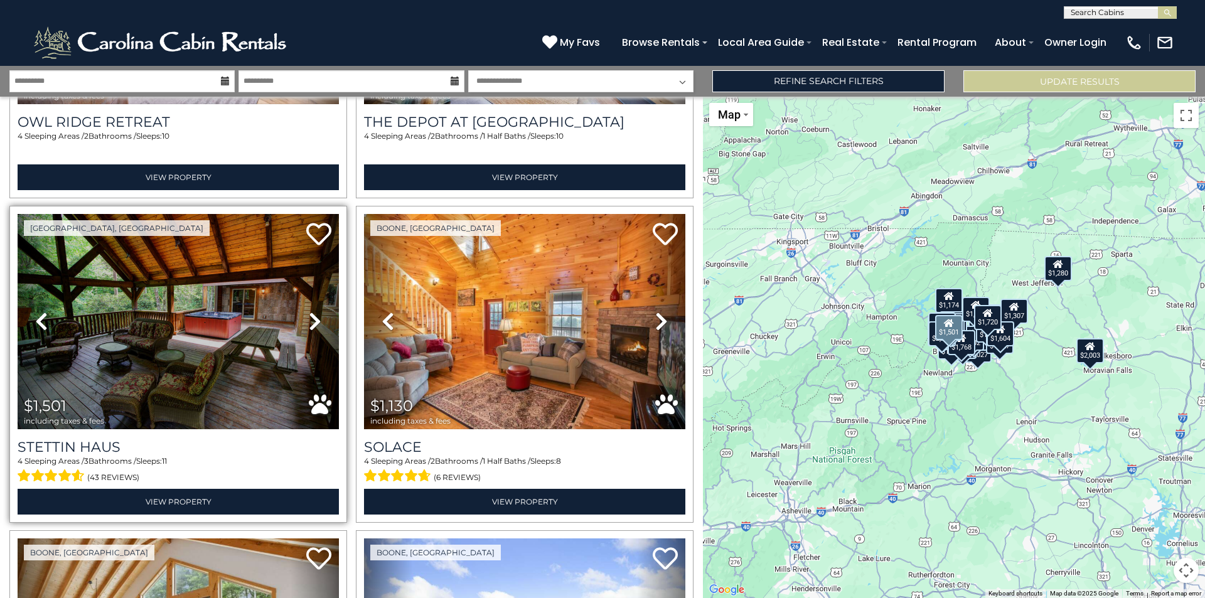
click at [312, 311] on icon at bounding box center [315, 321] width 13 height 20
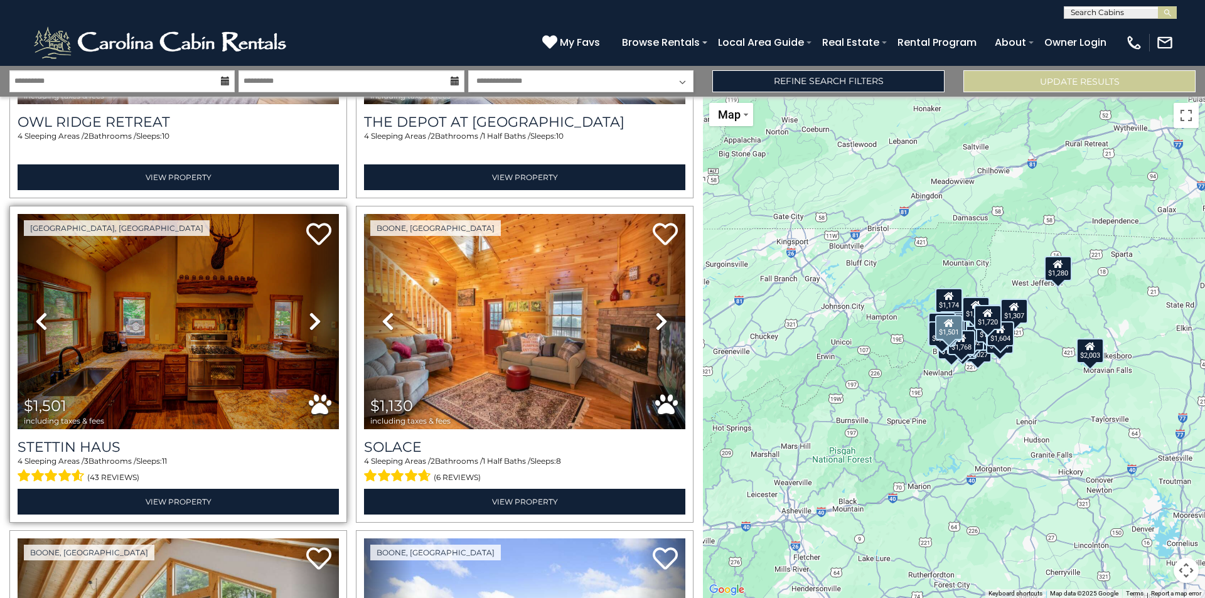
click at [312, 311] on icon at bounding box center [315, 321] width 13 height 20
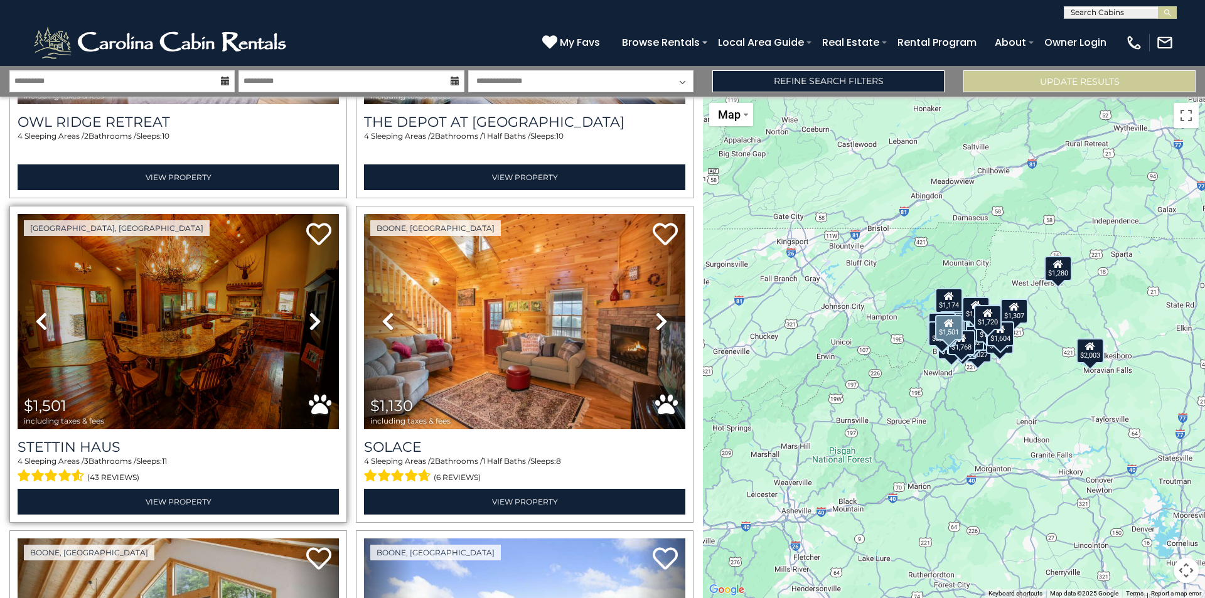
click at [312, 311] on icon at bounding box center [315, 321] width 13 height 20
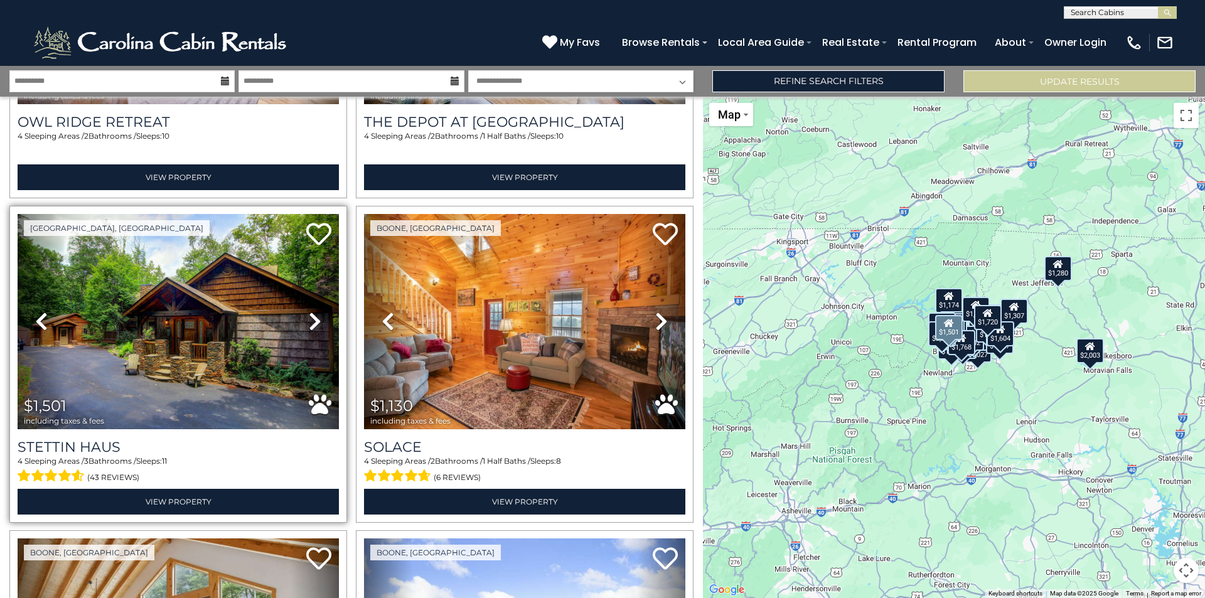
click at [105, 429] on div "Stettin Haus 4 Sleeping Areas / 3 Bathrooms / Sleeps: 11 (43 reviews) View Prop…" at bounding box center [178, 471] width 321 height 85
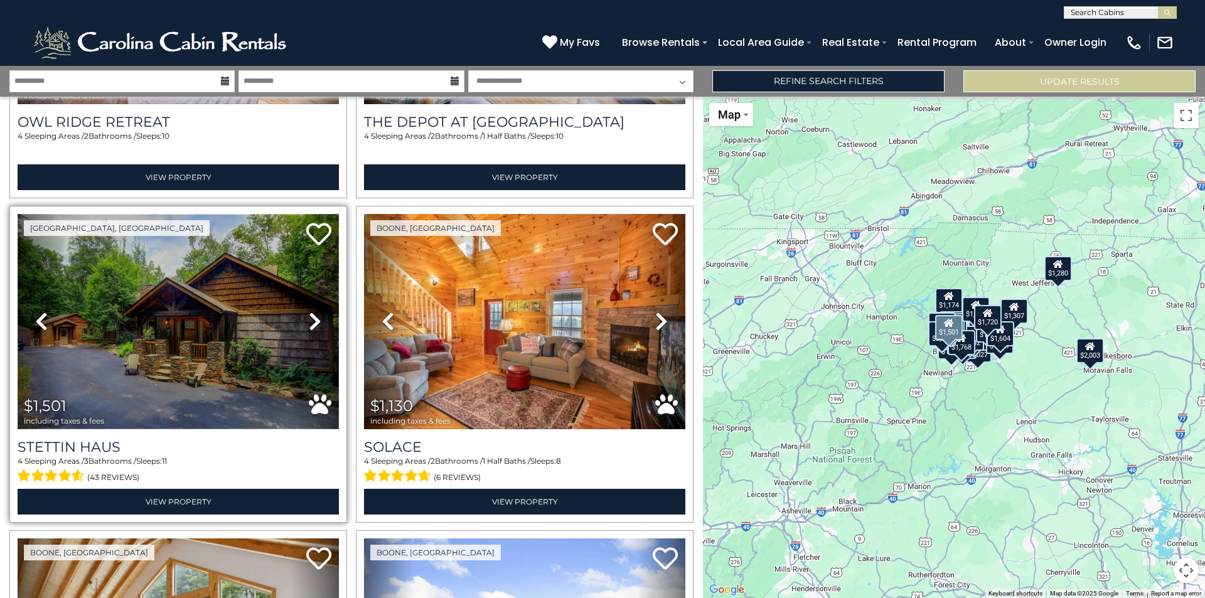
click at [131, 372] on img at bounding box center [178, 321] width 321 height 215
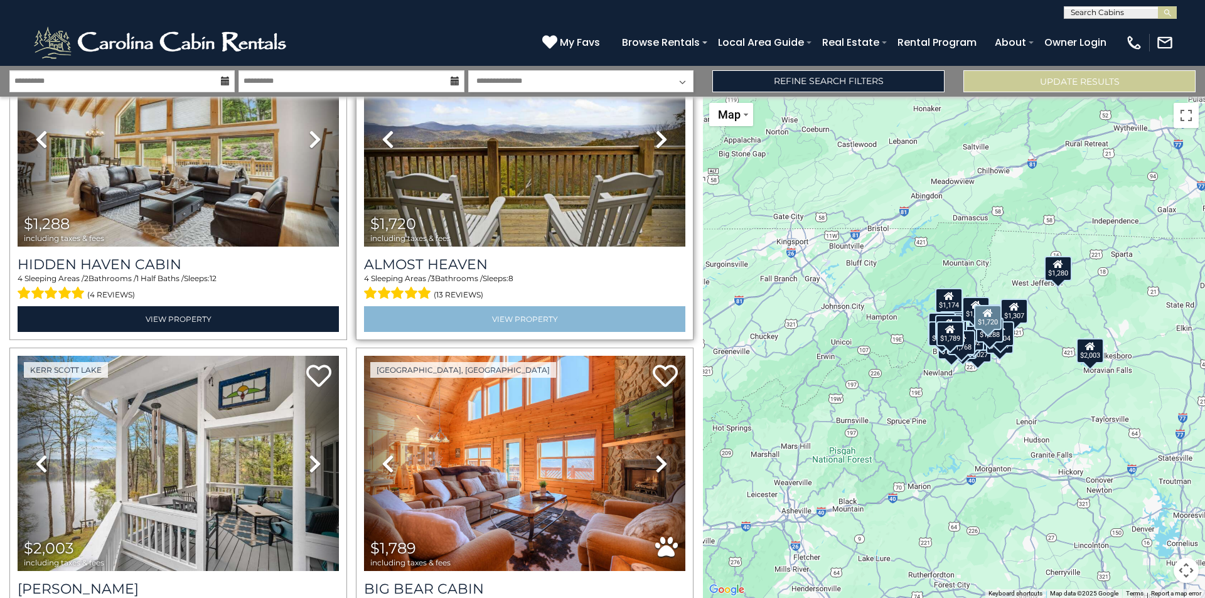
scroll to position [4449, 0]
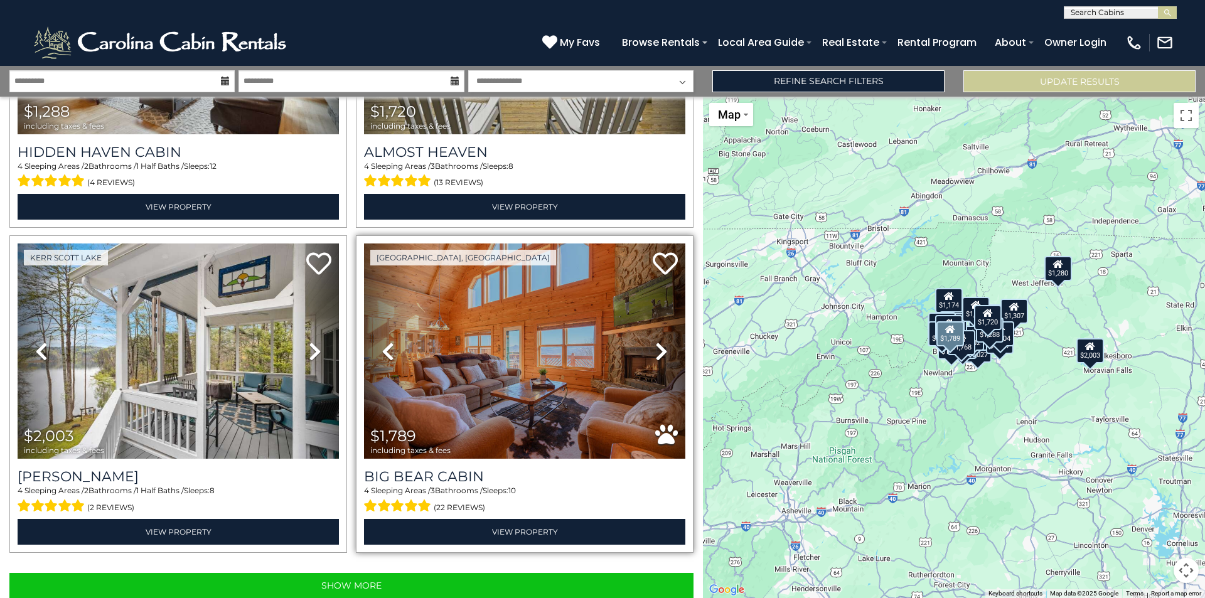
click at [644, 326] on link "Next" at bounding box center [661, 351] width 48 height 215
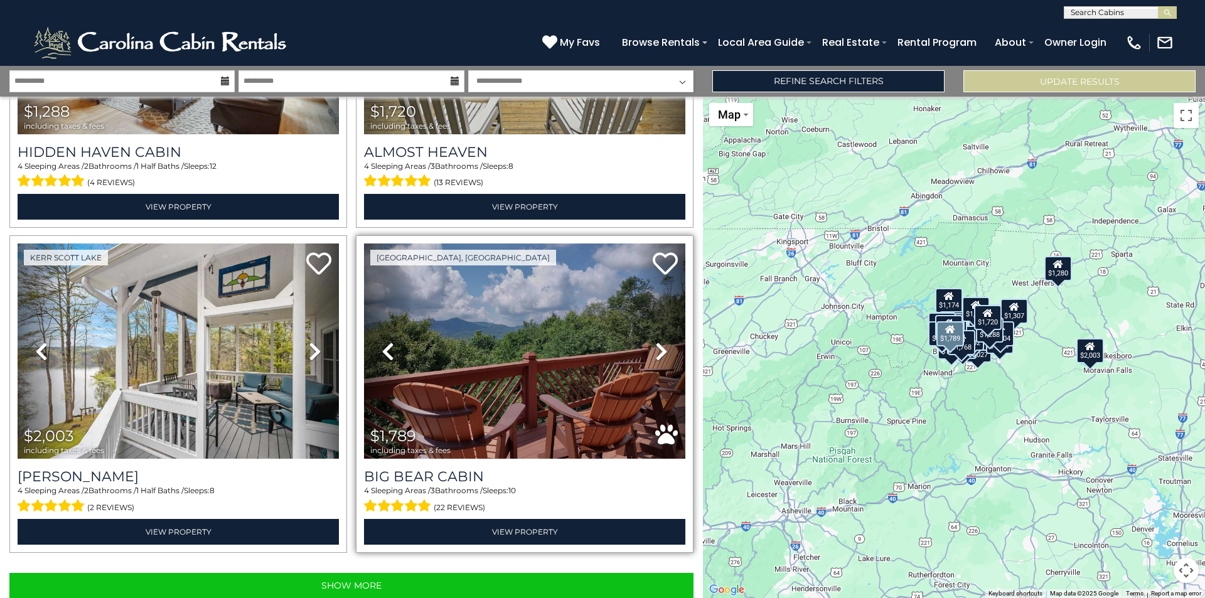
click at [655, 342] on icon at bounding box center [661, 352] width 13 height 20
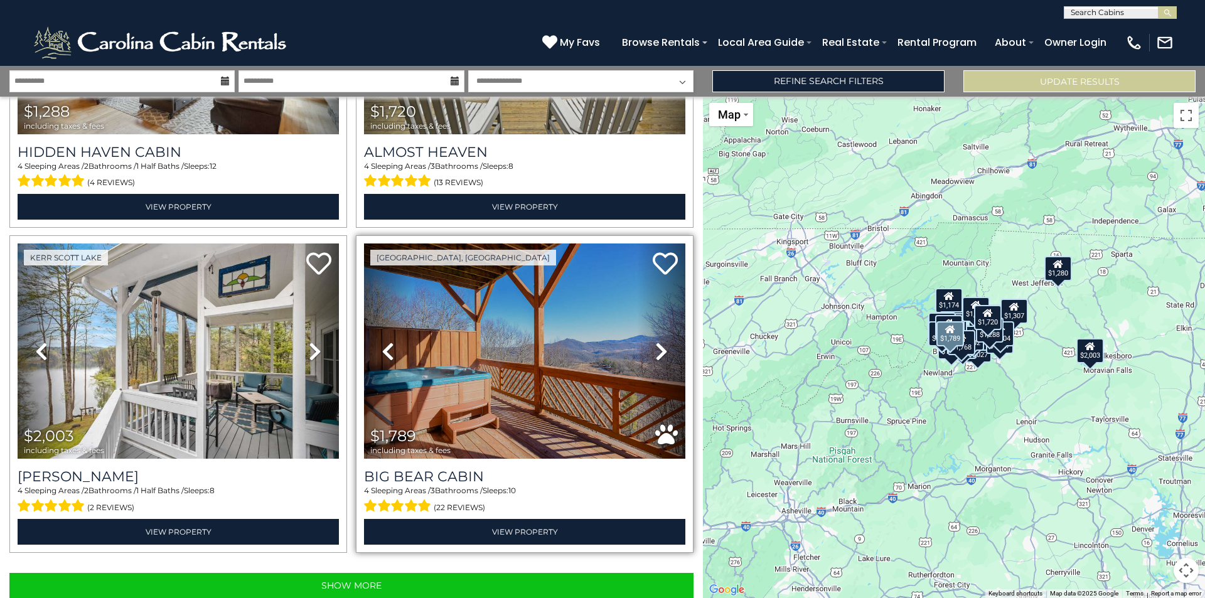
click at [655, 342] on icon at bounding box center [661, 352] width 13 height 20
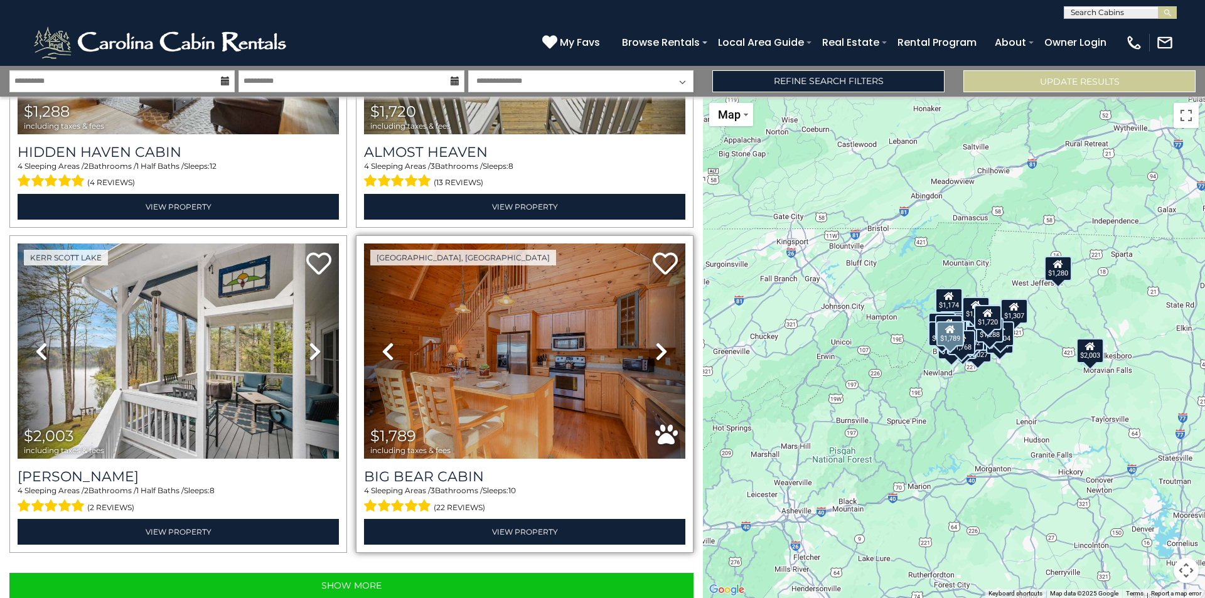
click at [655, 342] on icon at bounding box center [661, 352] width 13 height 20
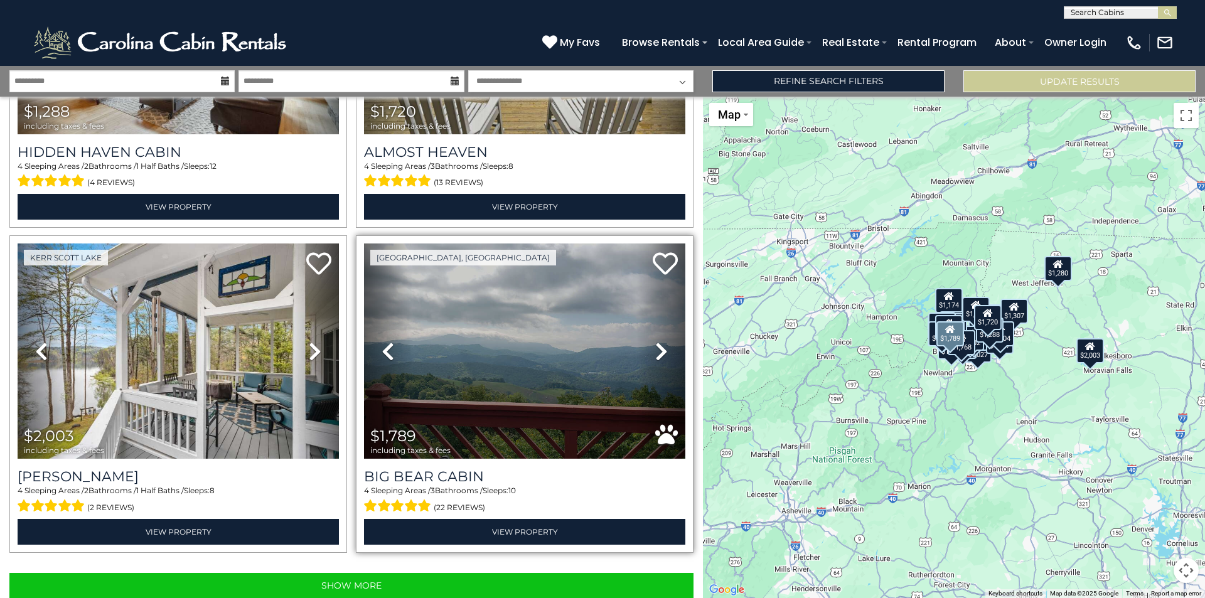
click at [655, 342] on icon at bounding box center [661, 352] width 13 height 20
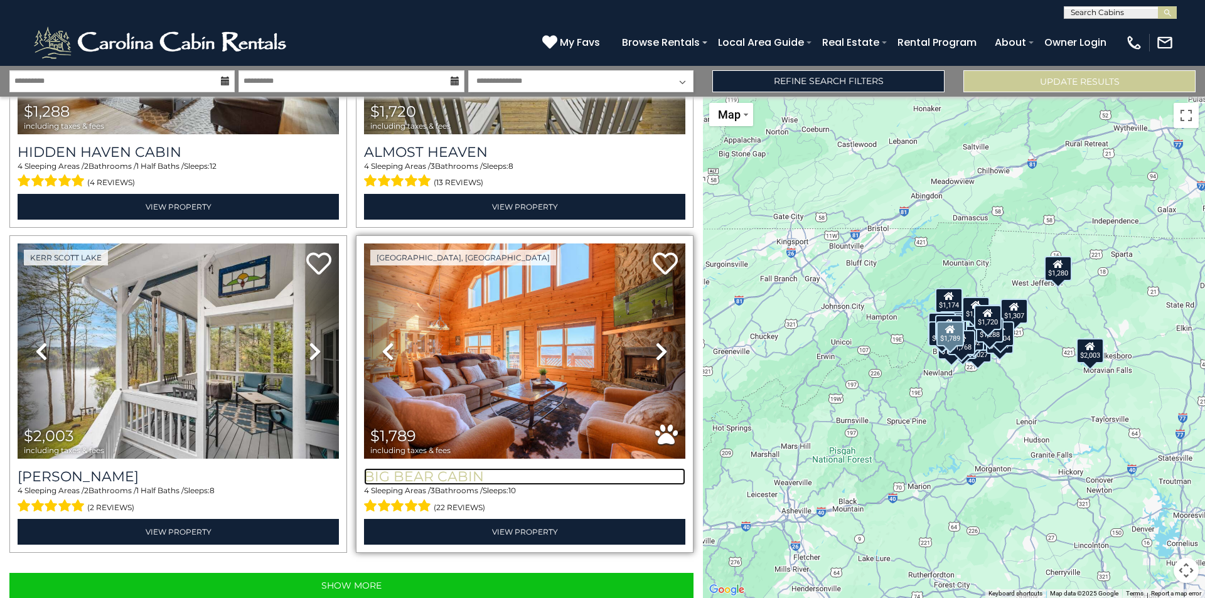
click at [407, 468] on h3 "Big Bear Cabin" at bounding box center [524, 476] width 321 height 17
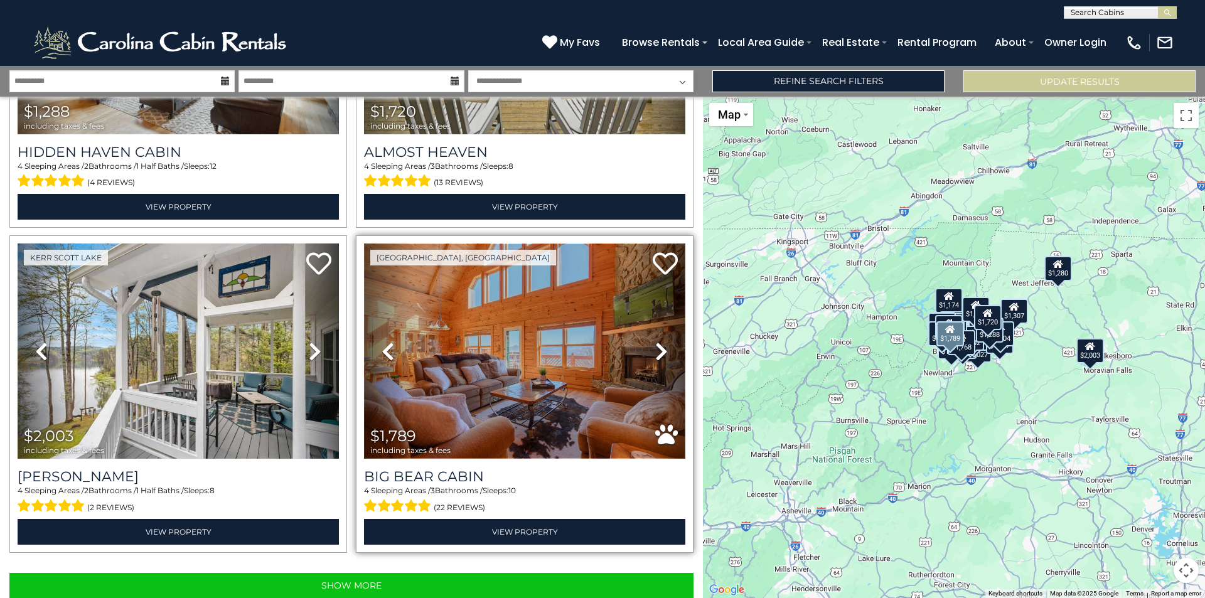
click at [591, 352] on img at bounding box center [524, 351] width 321 height 215
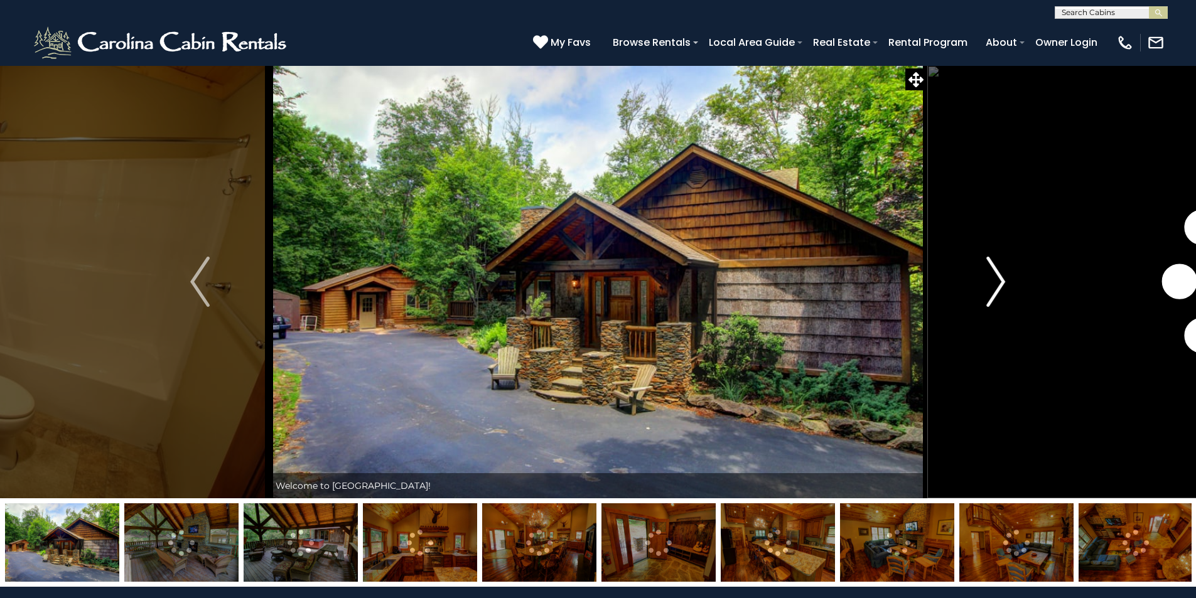
click at [997, 283] on img "Next" at bounding box center [995, 282] width 19 height 50
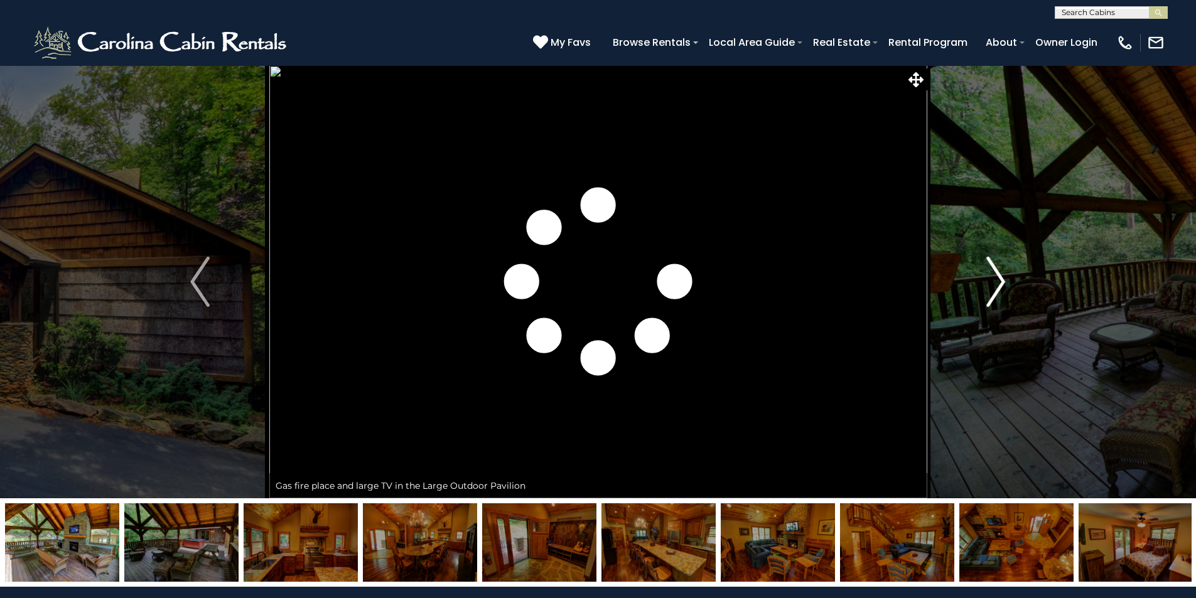
click at [997, 283] on img "Next" at bounding box center [995, 282] width 19 height 50
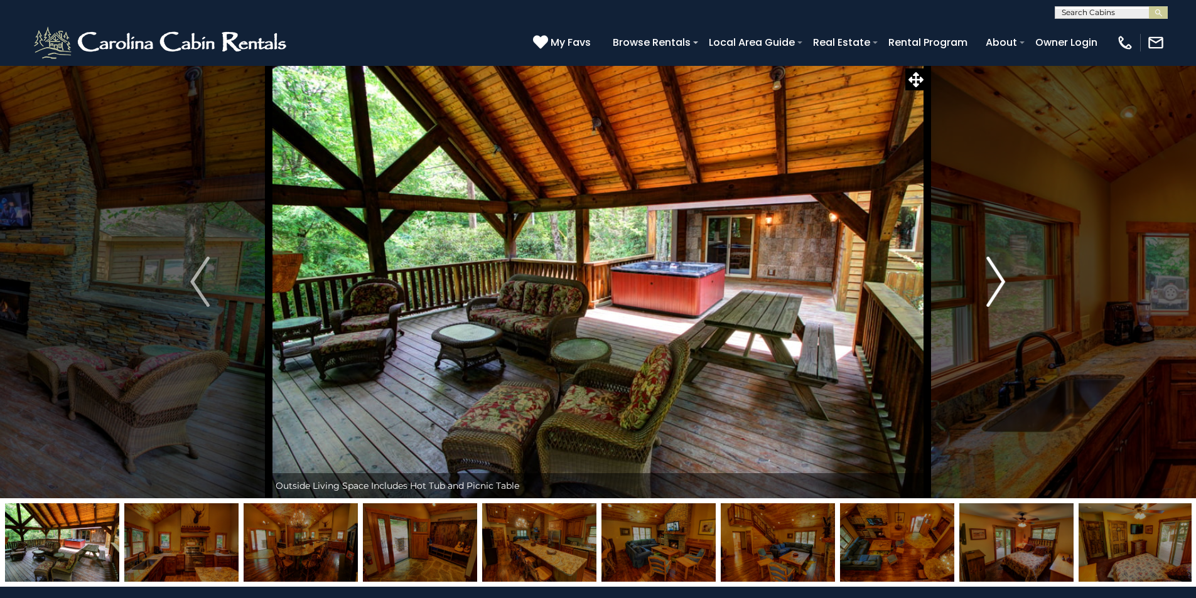
click at [997, 283] on img "Next" at bounding box center [995, 282] width 19 height 50
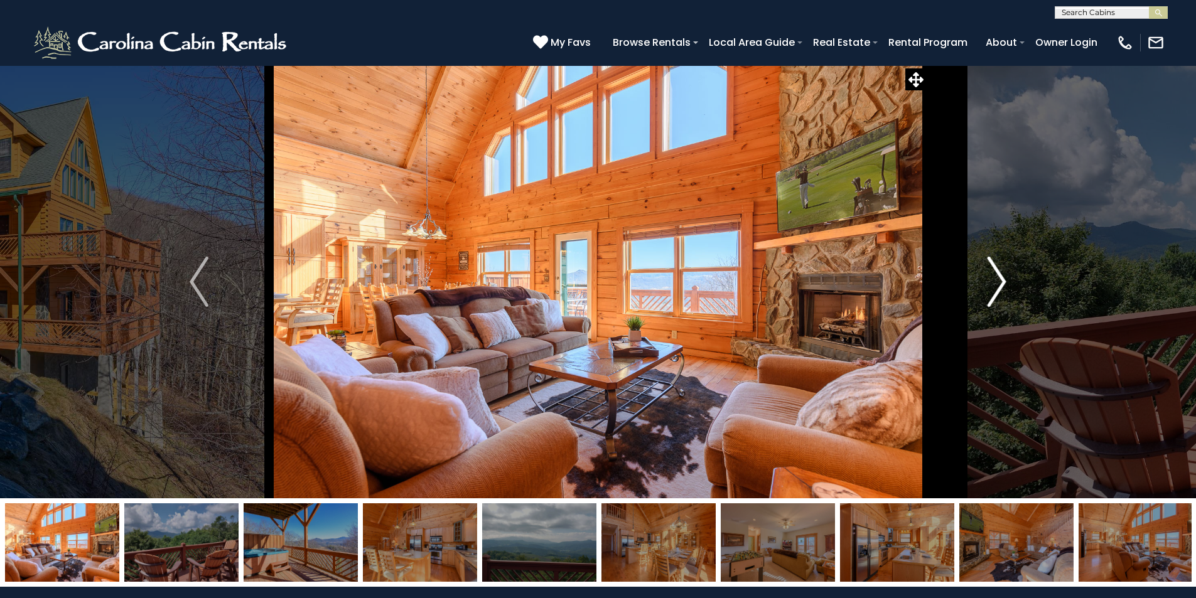
click at [988, 291] on img "Next" at bounding box center [997, 282] width 19 height 50
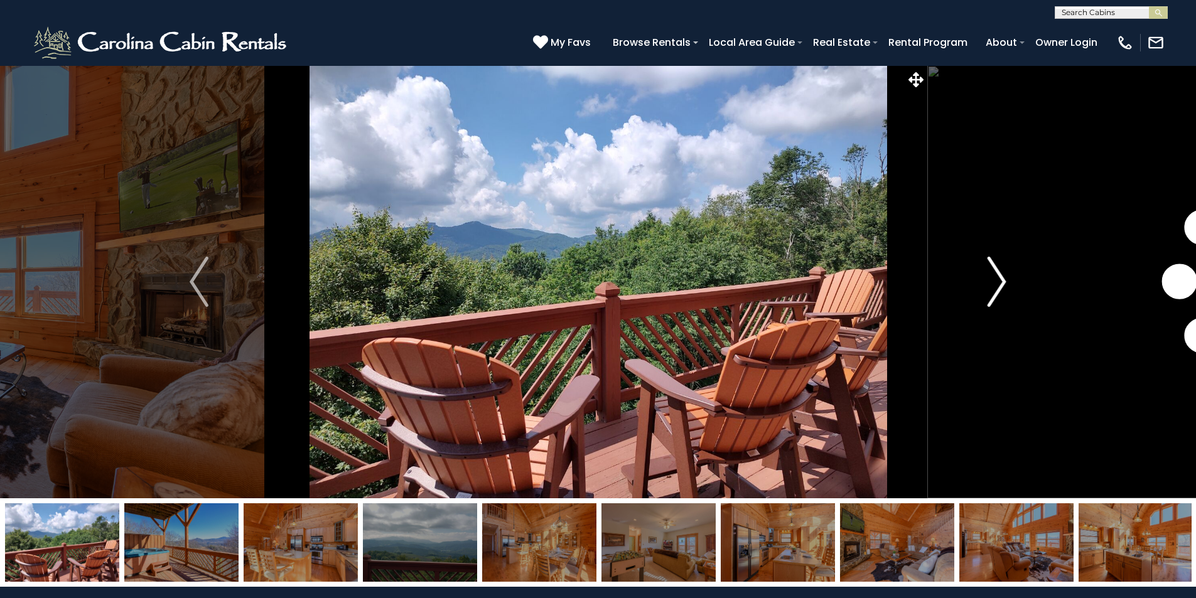
click at [990, 292] on img "Next" at bounding box center [997, 282] width 19 height 50
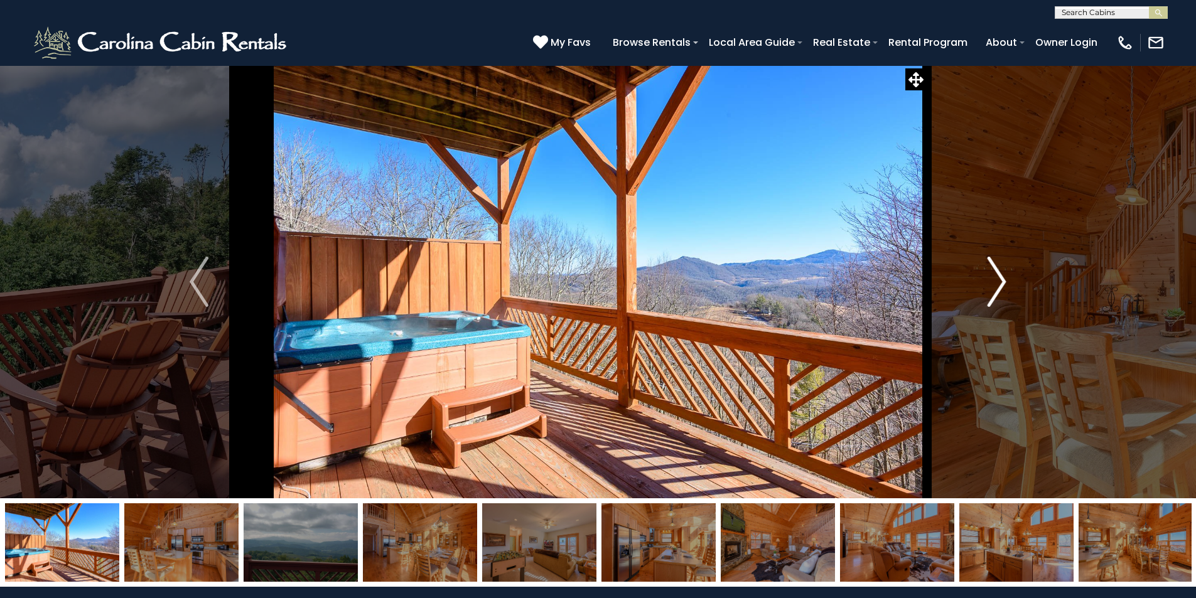
click at [989, 294] on img "Next" at bounding box center [997, 282] width 19 height 50
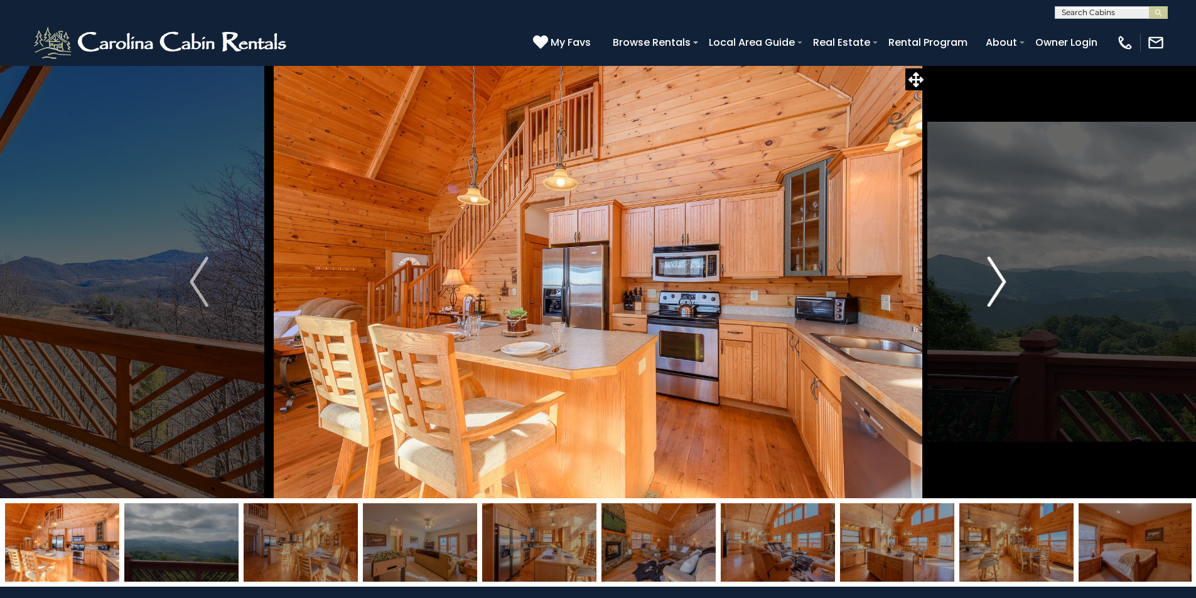
click at [989, 294] on img "Next" at bounding box center [997, 282] width 19 height 50
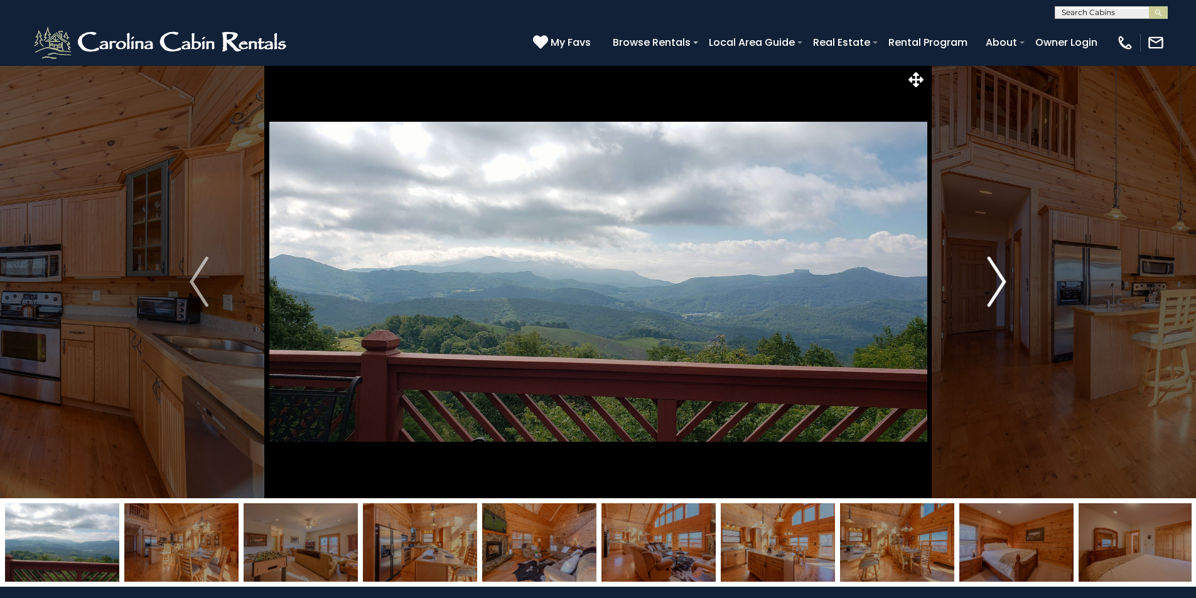
click at [989, 294] on img "Next" at bounding box center [997, 282] width 19 height 50
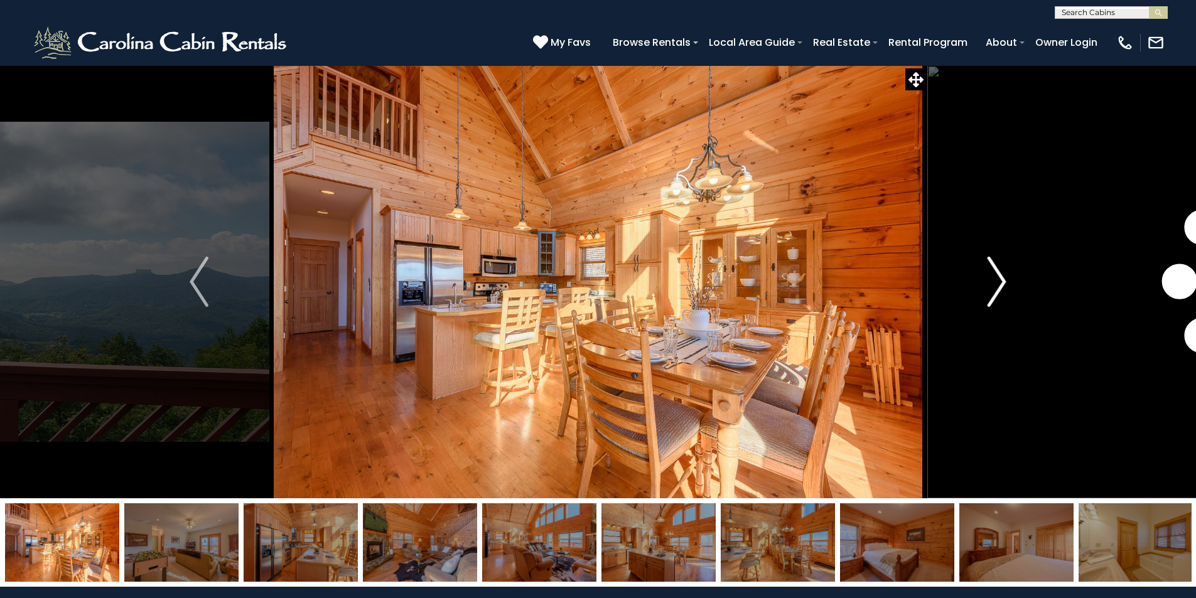
click at [989, 294] on img "Next" at bounding box center [997, 282] width 19 height 50
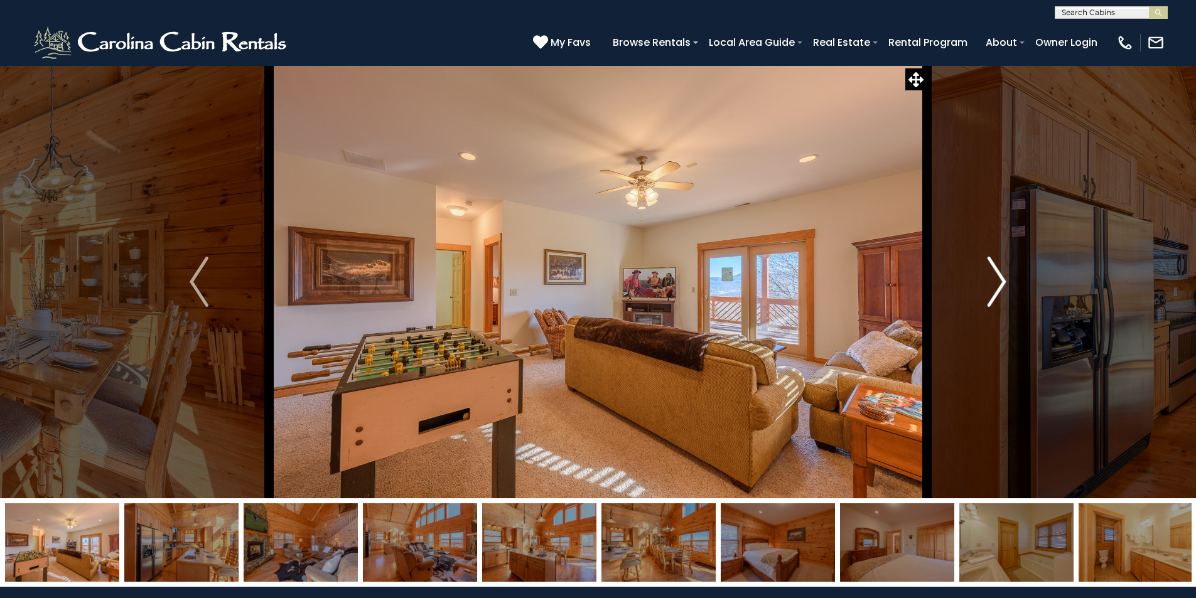
click at [989, 294] on img "Next" at bounding box center [997, 282] width 19 height 50
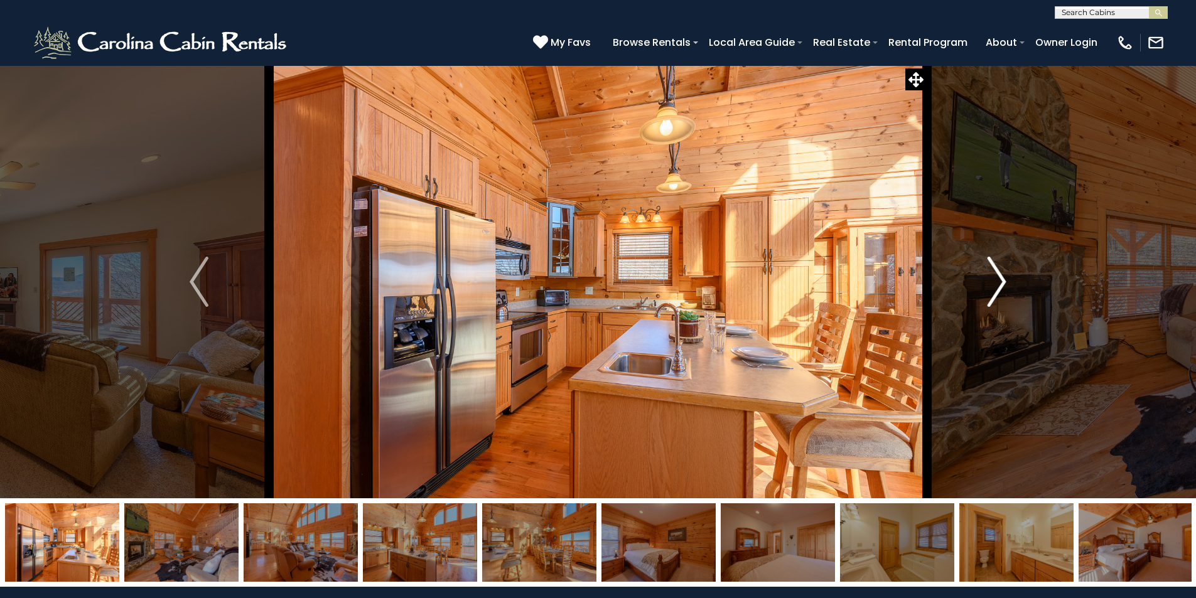
click at [989, 294] on img "Next" at bounding box center [997, 282] width 19 height 50
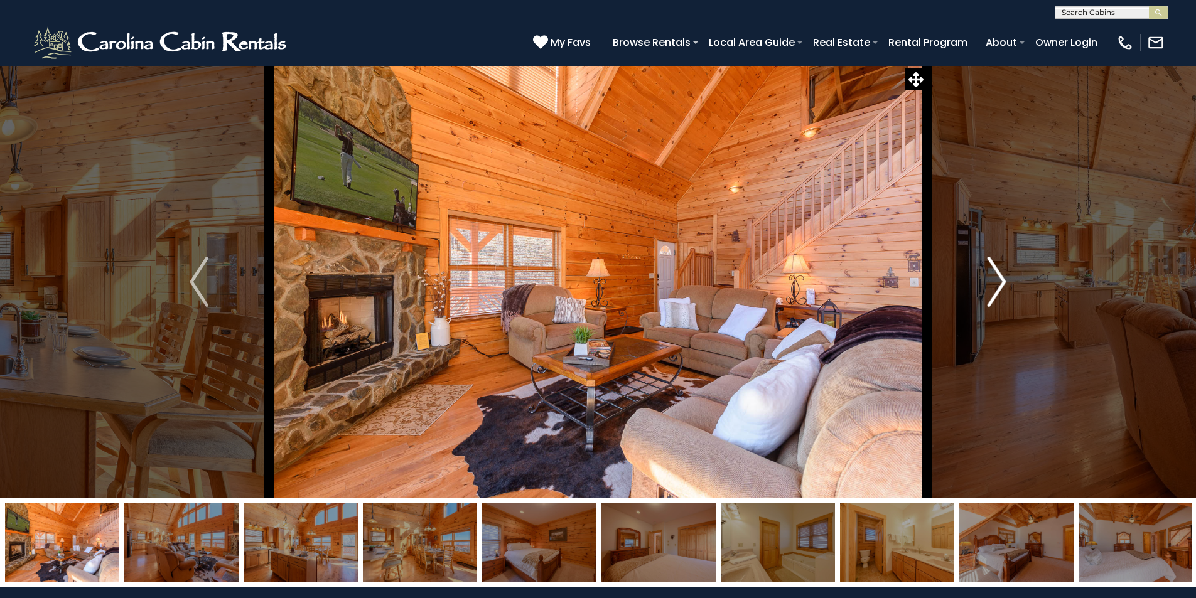
click at [989, 294] on img "Next" at bounding box center [997, 282] width 19 height 50
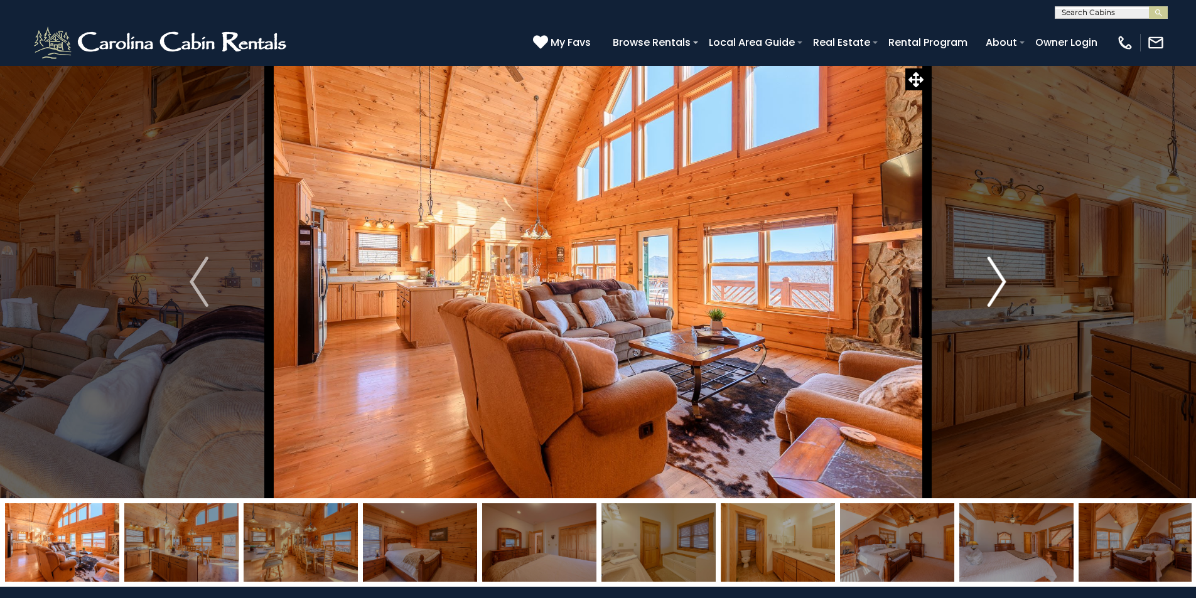
click at [989, 294] on img "Next" at bounding box center [997, 282] width 19 height 50
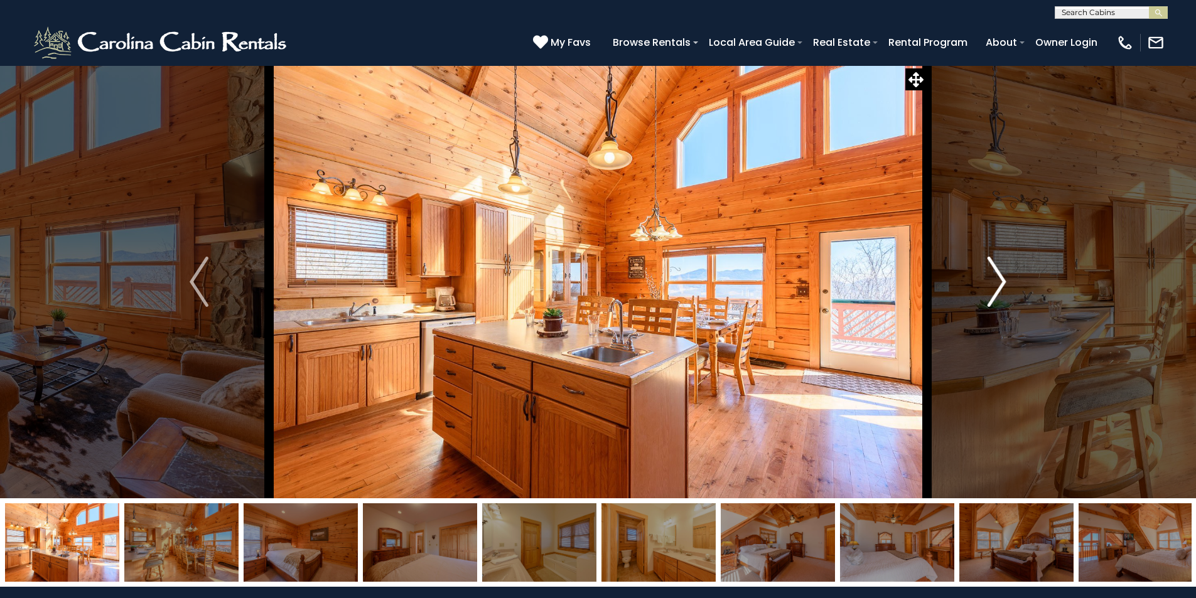
click at [989, 294] on img "Next" at bounding box center [997, 282] width 19 height 50
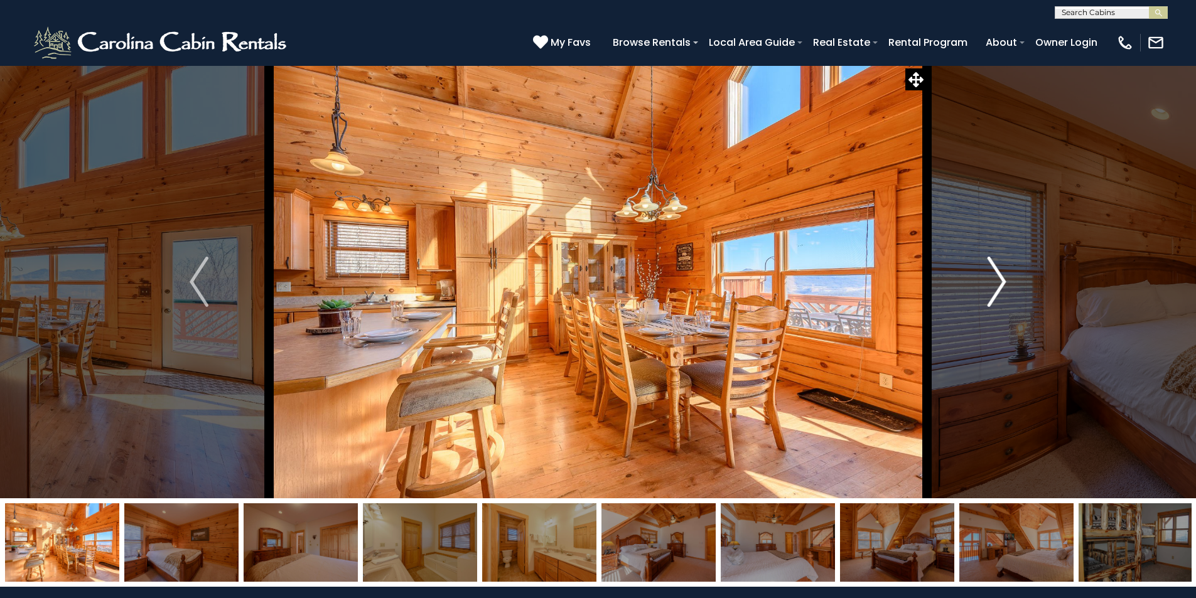
click at [989, 294] on img "Next" at bounding box center [997, 282] width 19 height 50
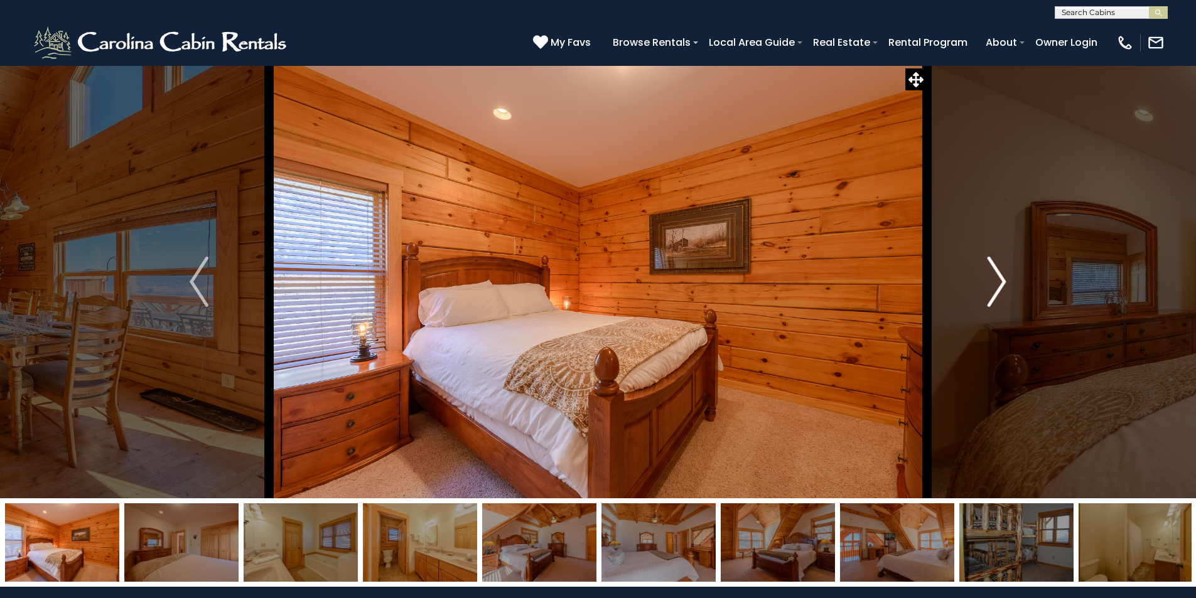
click at [989, 294] on img "Next" at bounding box center [997, 282] width 19 height 50
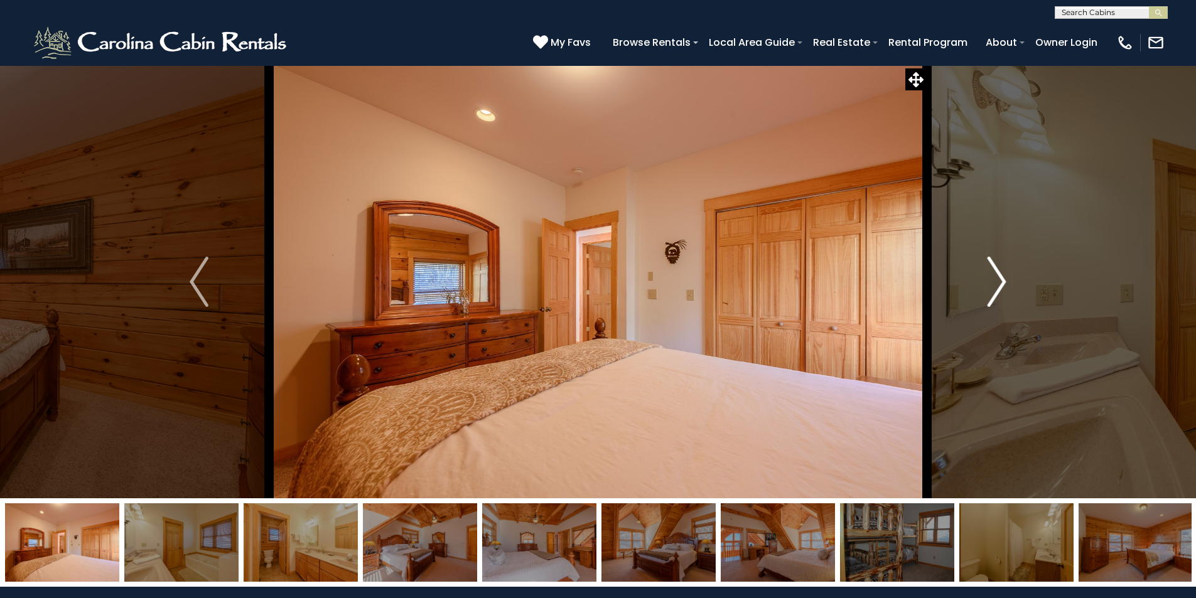
click at [989, 294] on img "Next" at bounding box center [997, 282] width 19 height 50
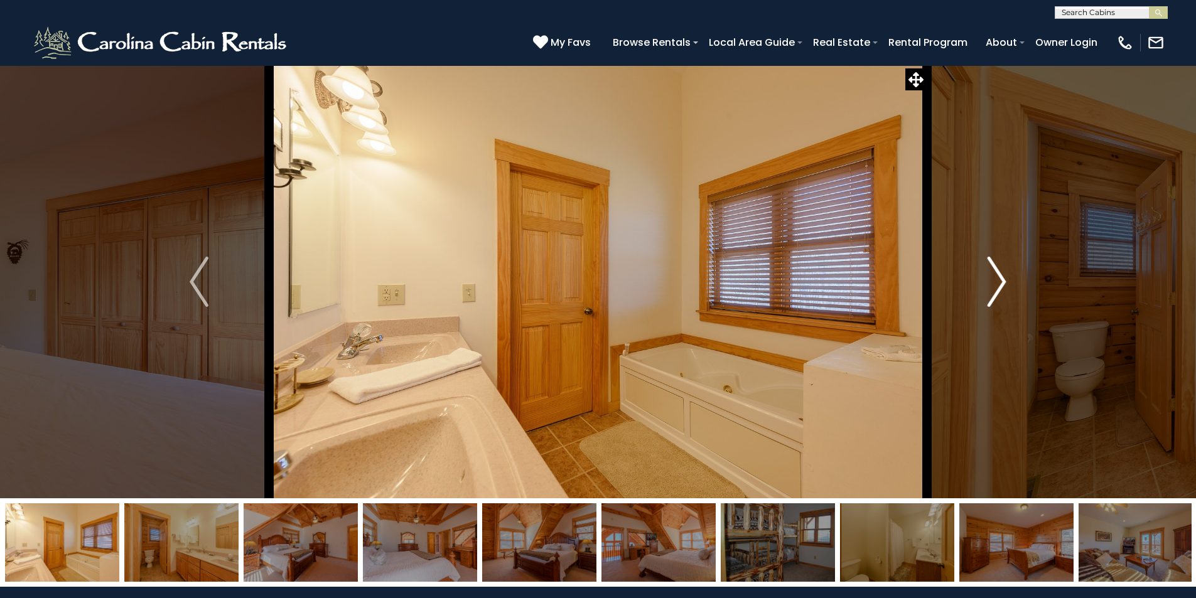
click at [989, 294] on img "Next" at bounding box center [997, 282] width 19 height 50
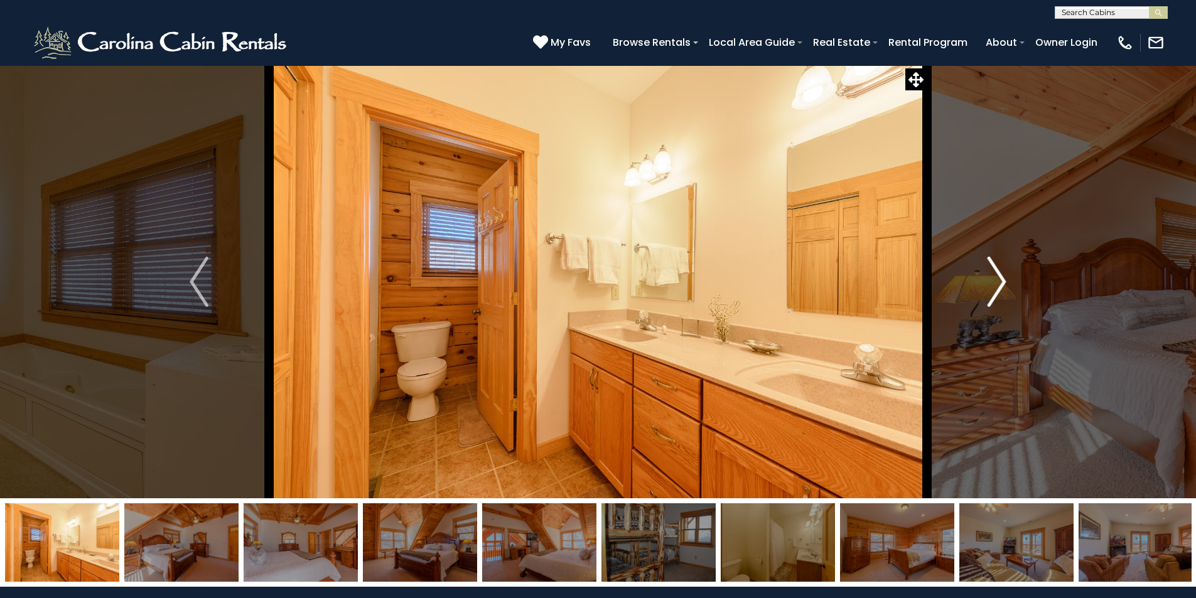
click at [989, 294] on img "Next" at bounding box center [997, 282] width 19 height 50
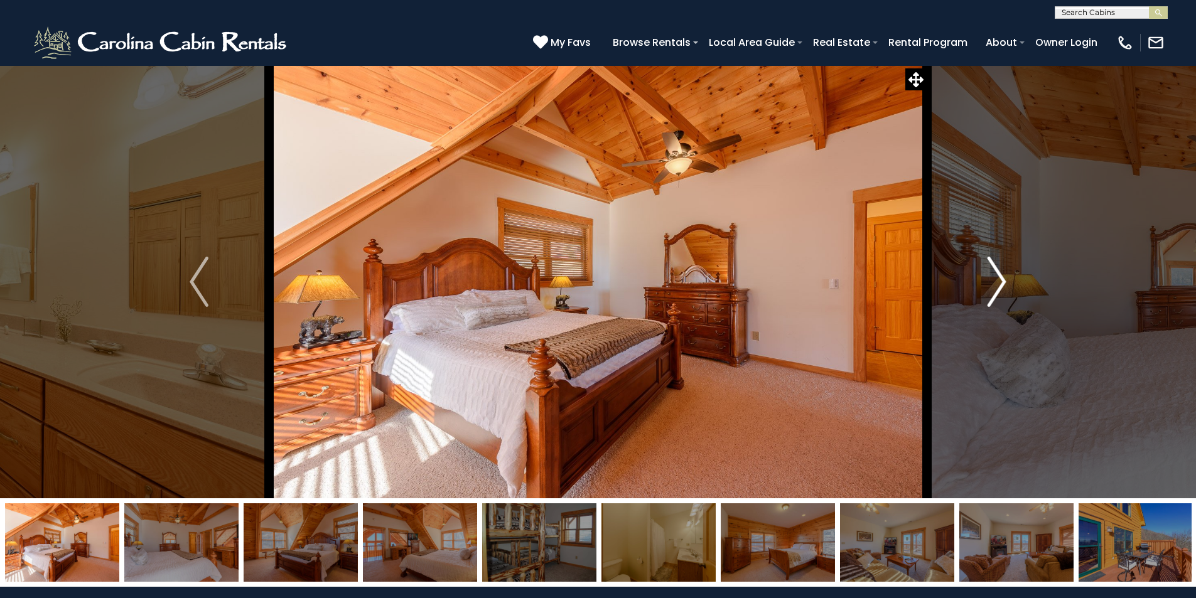
click at [989, 294] on img "Next" at bounding box center [997, 282] width 19 height 50
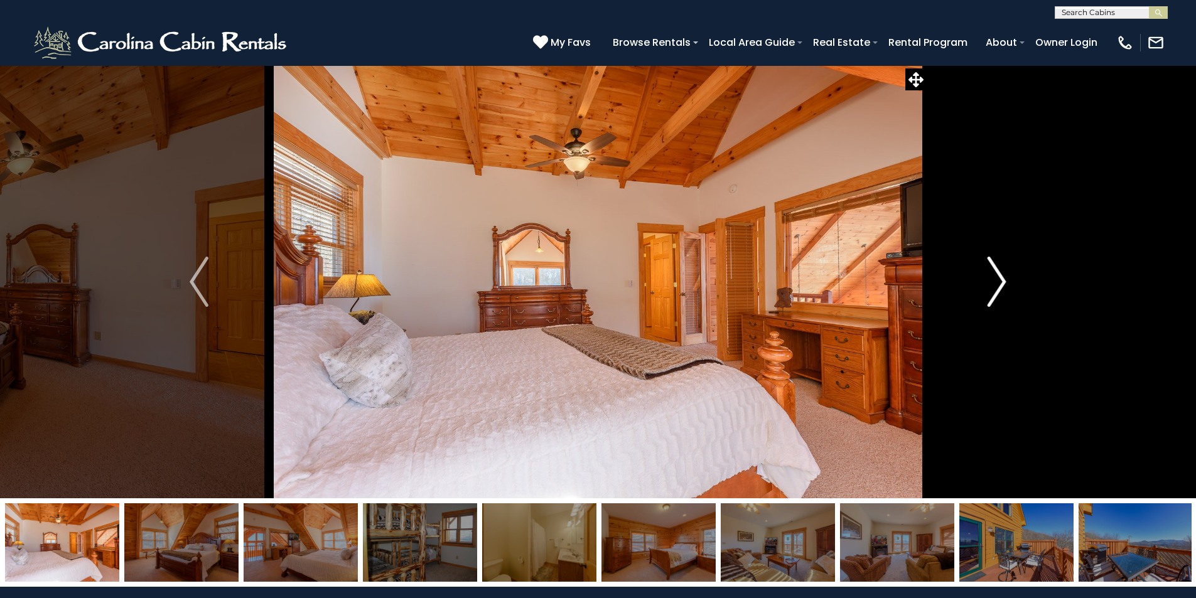
click at [990, 294] on img "Next" at bounding box center [997, 282] width 19 height 50
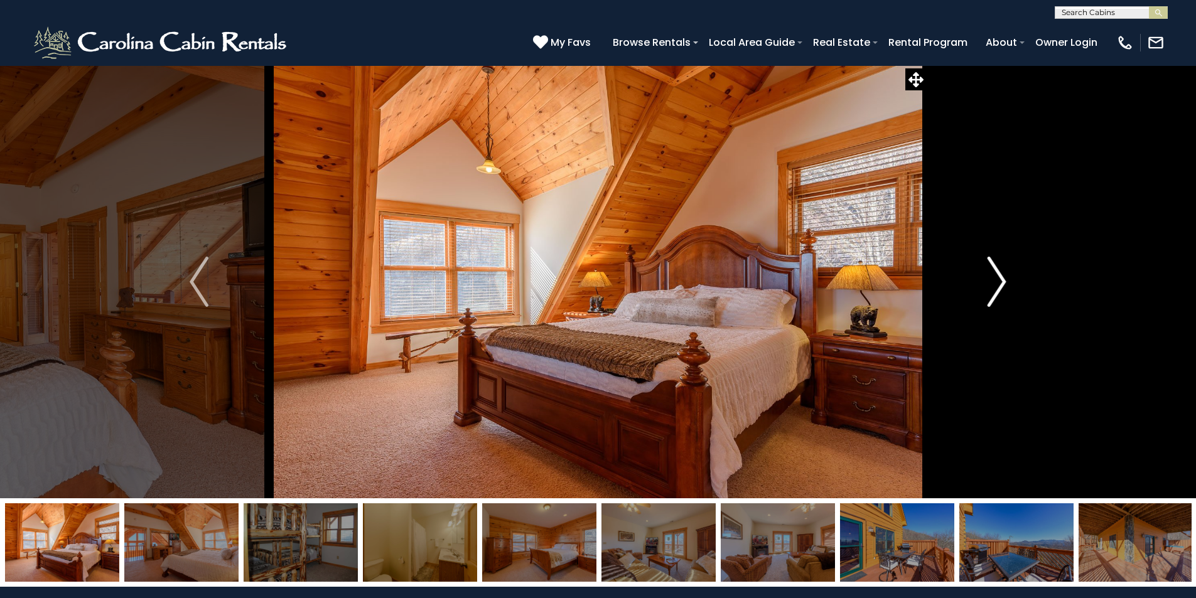
click at [990, 294] on img "Next" at bounding box center [997, 282] width 19 height 50
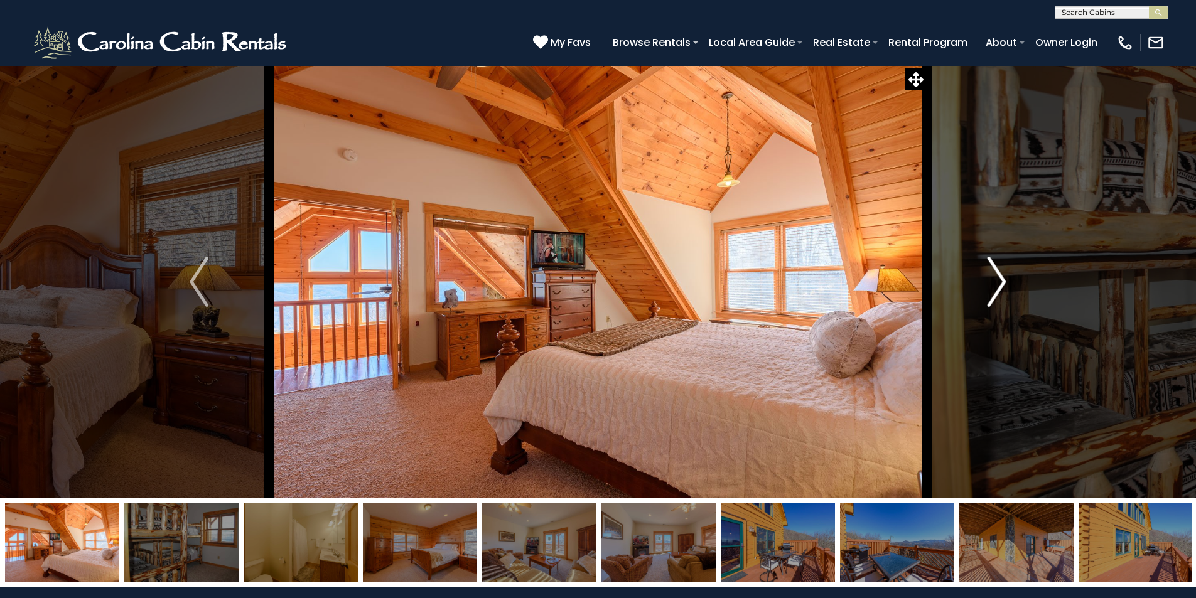
click at [990, 294] on img "Next" at bounding box center [997, 282] width 19 height 50
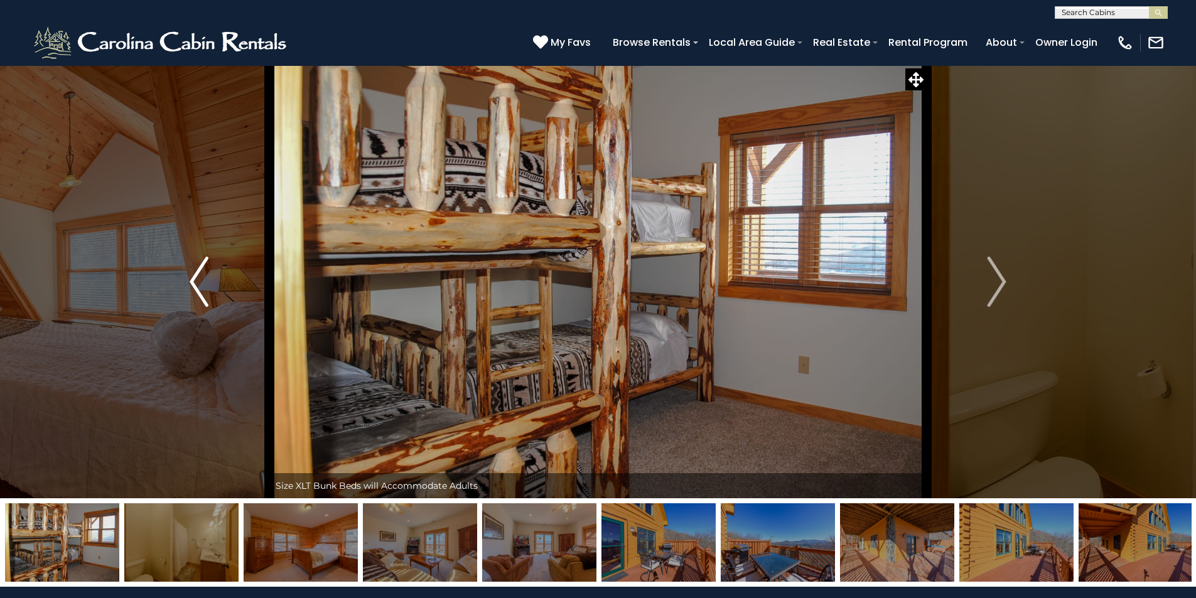
click at [213, 297] on button "Previous" at bounding box center [199, 281] width 140 height 433
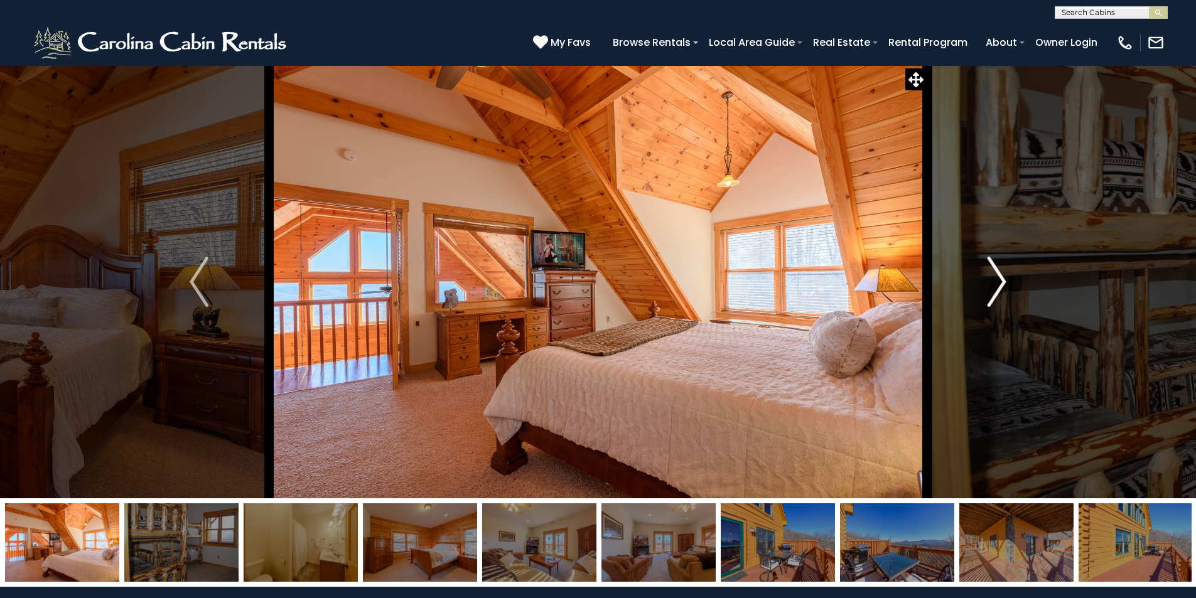
click at [995, 283] on img "Next" at bounding box center [997, 282] width 19 height 50
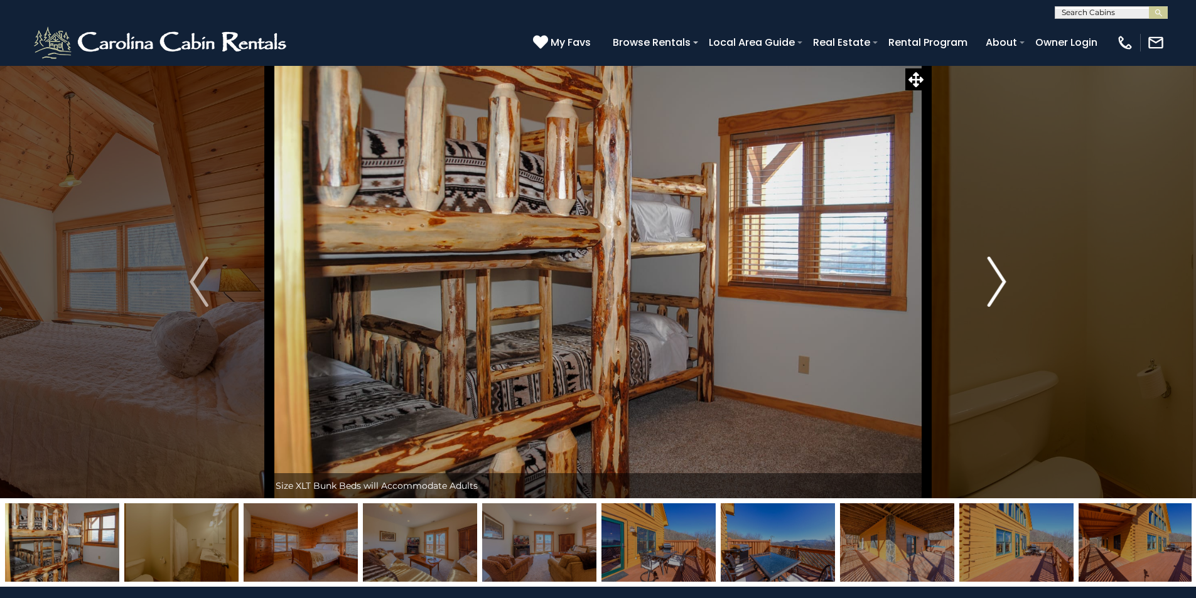
click at [995, 283] on img "Next" at bounding box center [997, 282] width 19 height 50
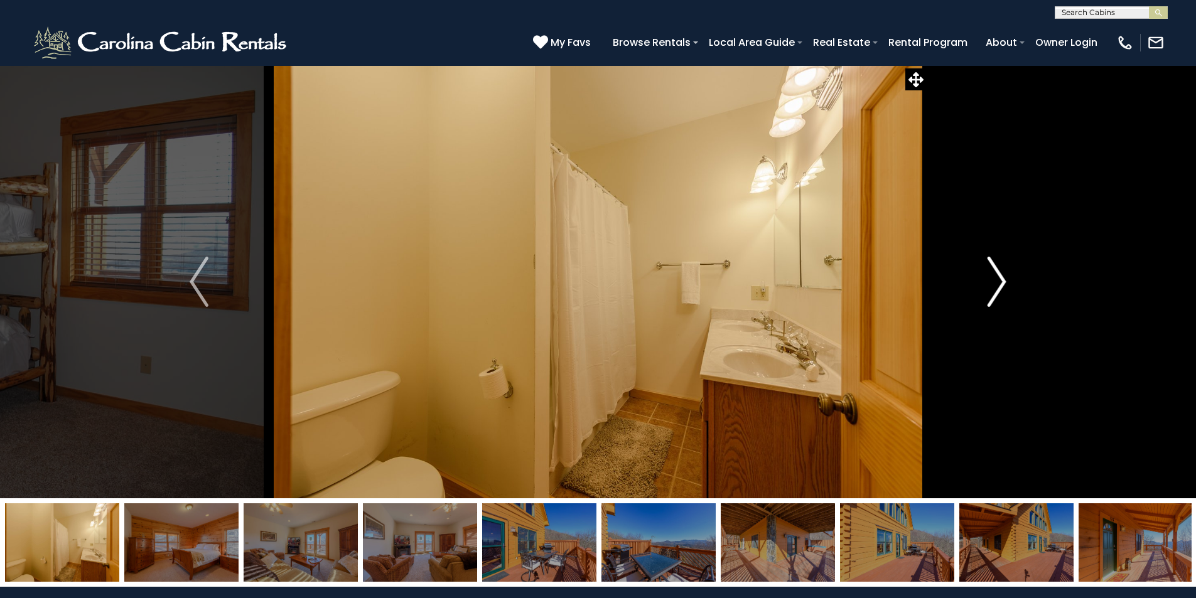
click at [996, 282] on img "Next" at bounding box center [997, 282] width 19 height 50
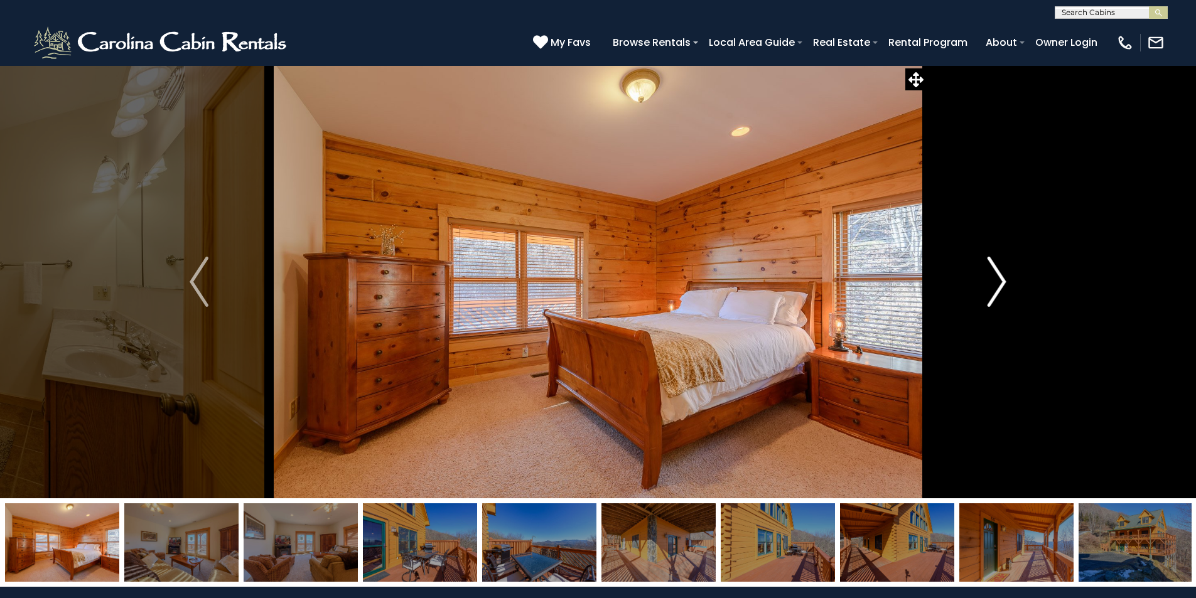
click at [996, 282] on img "Next" at bounding box center [997, 282] width 19 height 50
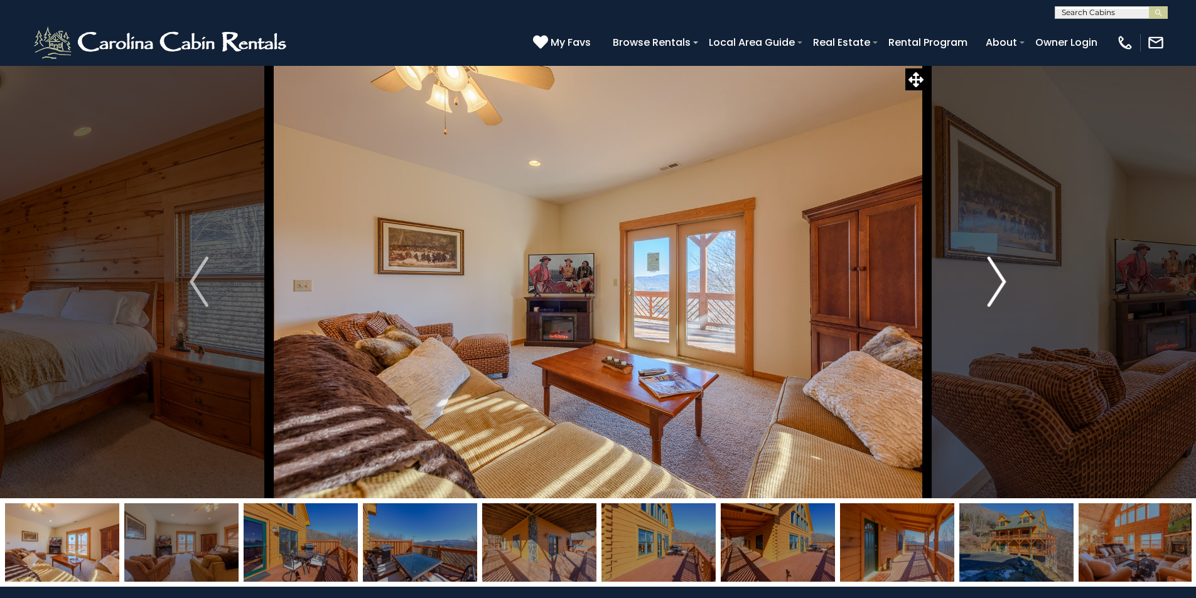
click at [998, 282] on img "Next" at bounding box center [997, 282] width 19 height 50
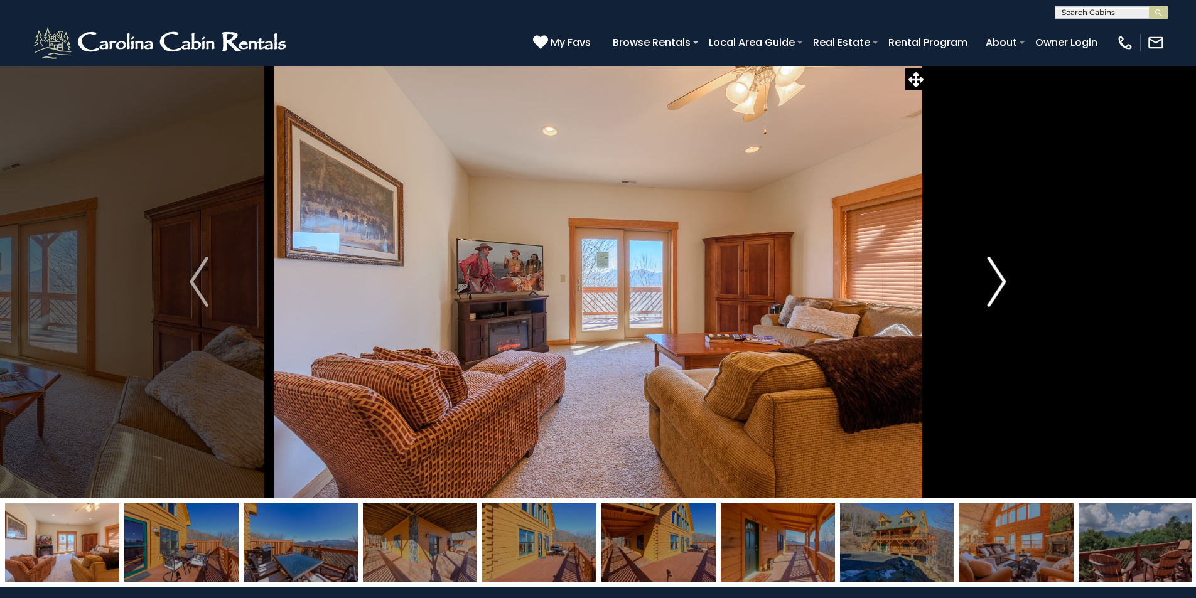
click at [998, 282] on img "Next" at bounding box center [997, 282] width 19 height 50
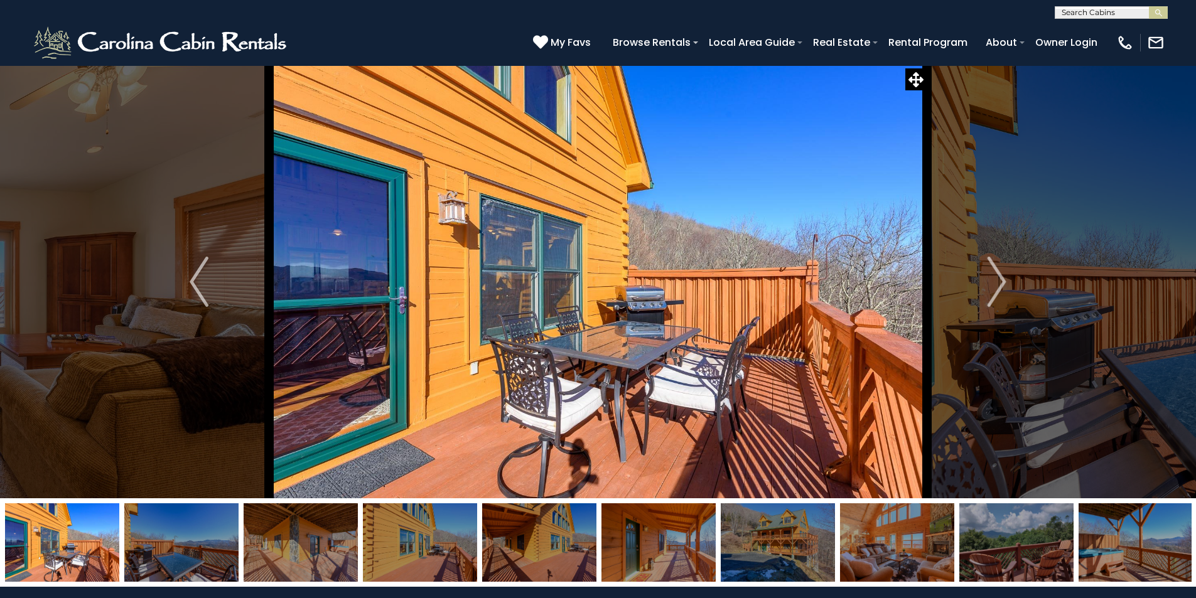
click at [433, 550] on img at bounding box center [420, 543] width 114 height 78
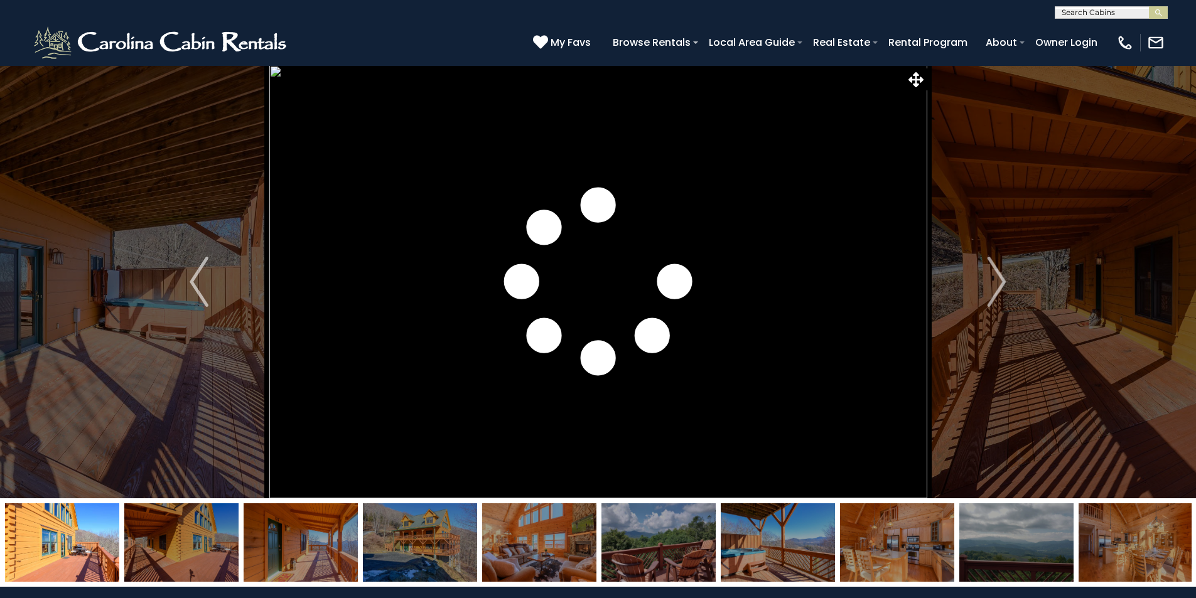
click at [455, 560] on img at bounding box center [420, 543] width 114 height 78
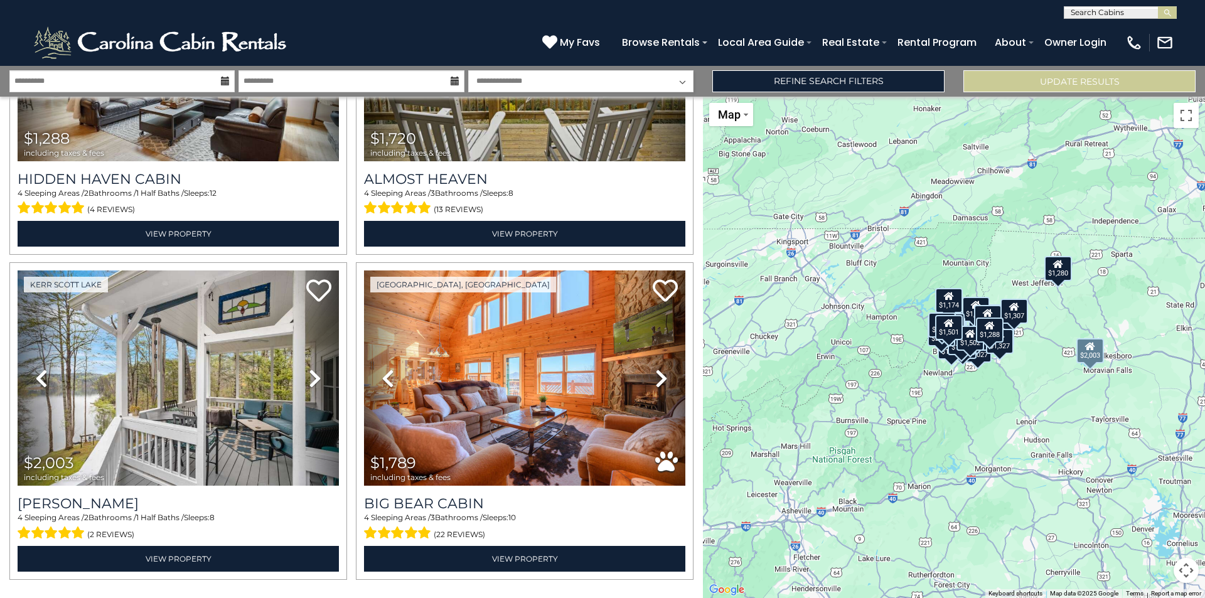
scroll to position [4449, 0]
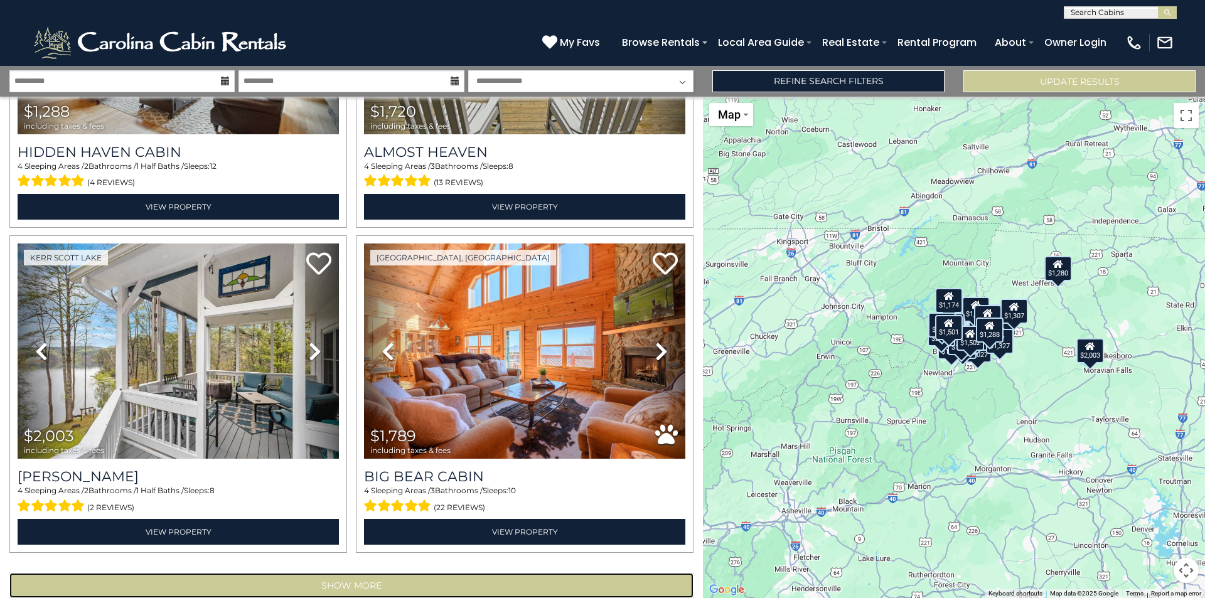
click at [470, 573] on button "Show More" at bounding box center [351, 585] width 684 height 25
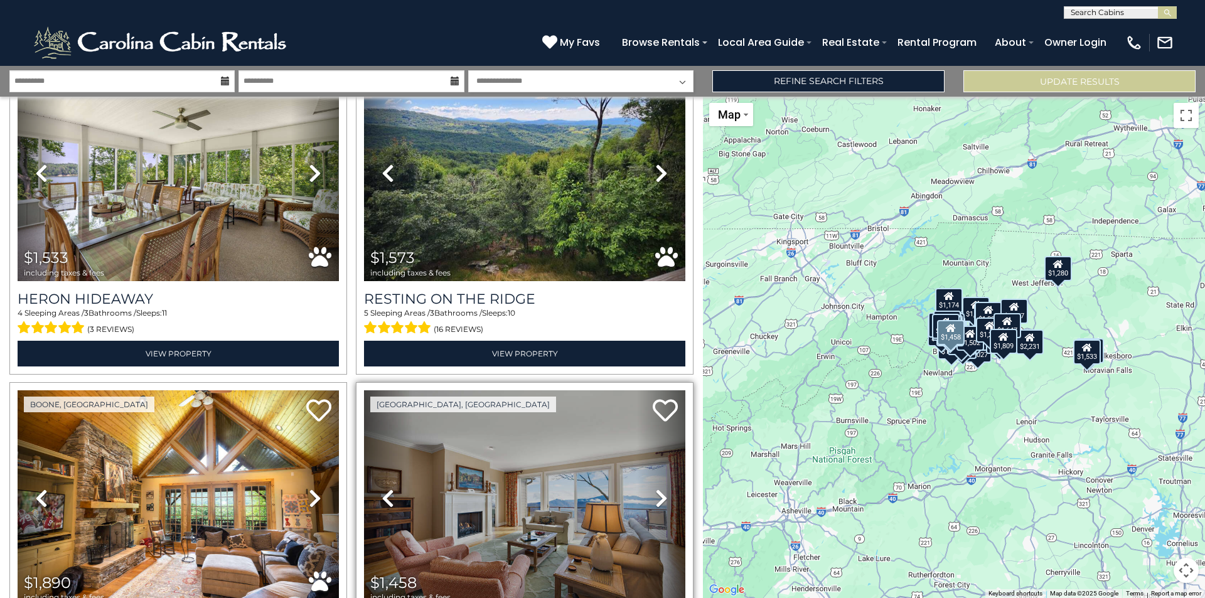
scroll to position [6360, 0]
